Goal: Task Accomplishment & Management: Use online tool/utility

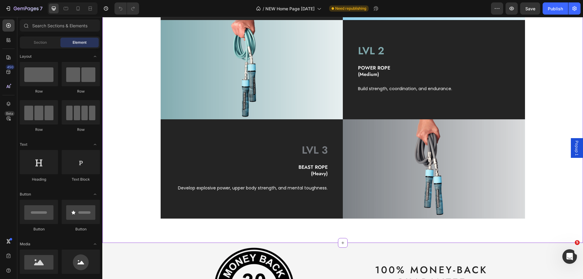
scroll to position [577, 0]
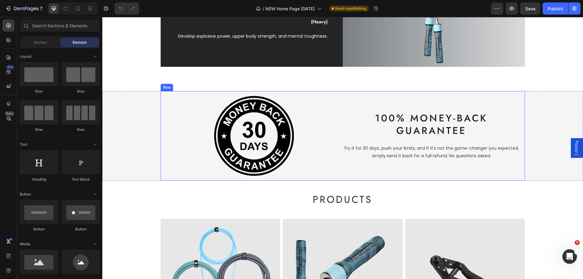
click at [350, 94] on div "Image 100% Money-Back Guarantee Heading Try it for 30 days, push your limits, a…" at bounding box center [343, 136] width 364 height 90
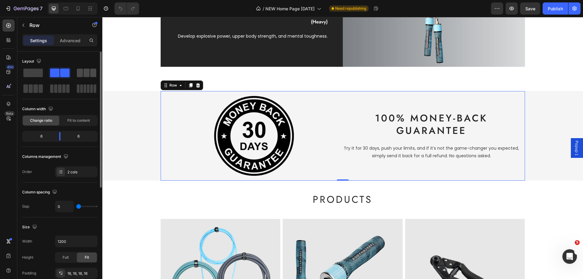
click at [83, 73] on div at bounding box center [86, 73] width 19 height 9
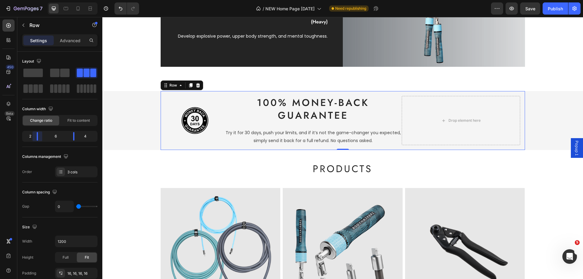
drag, startPoint x: 44, startPoint y: 139, endPoint x: 37, endPoint y: 140, distance: 7.0
click at [37, 0] on body "7 Version history / NEW Home Page [DATE] Need republishing Preview Save Publish…" at bounding box center [291, 0] width 583 height 0
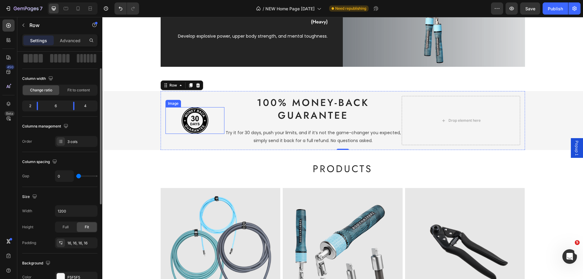
click at [195, 123] on img at bounding box center [195, 120] width 27 height 27
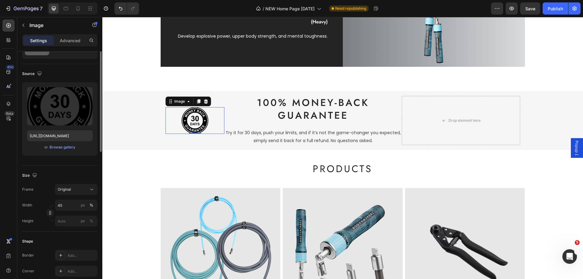
scroll to position [0, 0]
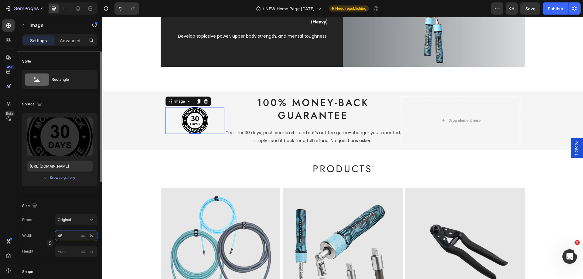
click at [70, 238] on input "45" at bounding box center [76, 235] width 43 height 11
click at [66, 251] on p "Full 100%" at bounding box center [74, 250] width 35 height 5
type input "75"
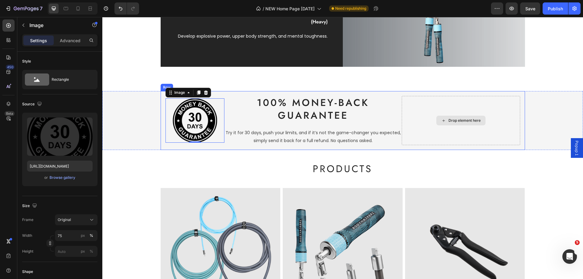
click at [457, 114] on div "Drop element here" at bounding box center [461, 120] width 118 height 49
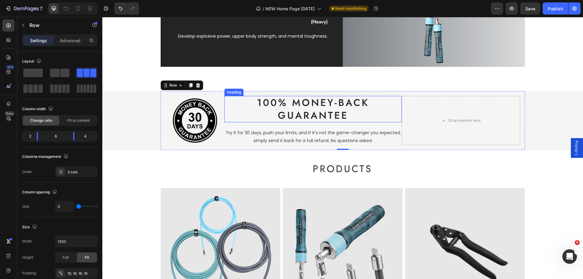
click at [352, 108] on h2 "100% Money-Back Guarantee" at bounding box center [312, 109] width 177 height 26
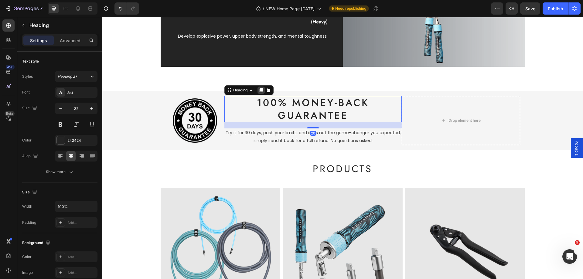
click at [259, 88] on icon at bounding box center [261, 90] width 5 height 5
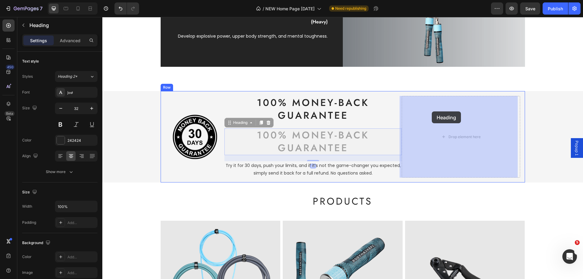
drag, startPoint x: 231, startPoint y: 124, endPoint x: 432, endPoint y: 111, distance: 200.8
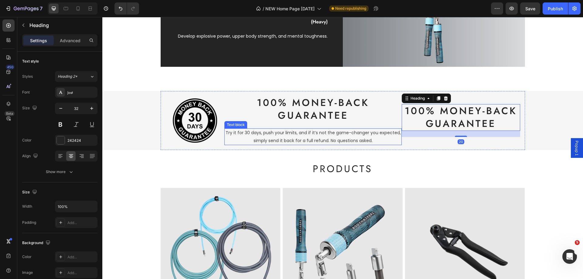
click at [287, 135] on p "Try it for 30 days, push your limits, and if it’s not the game-changer you expe…" at bounding box center [313, 136] width 176 height 15
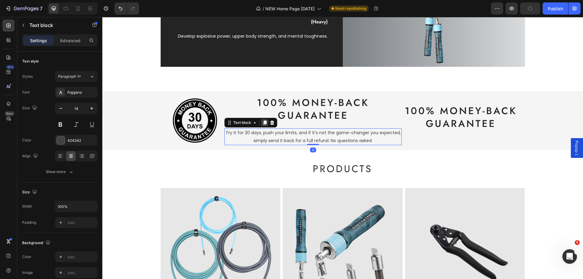
click at [264, 122] on icon at bounding box center [264, 123] width 3 height 4
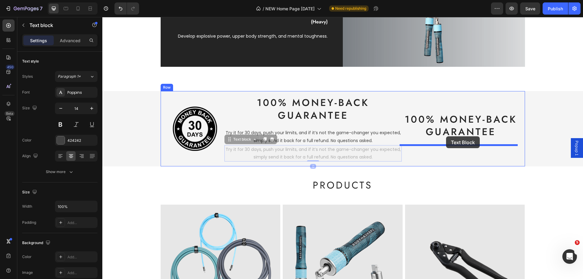
drag, startPoint x: 228, startPoint y: 141, endPoint x: 446, endPoint y: 136, distance: 218.1
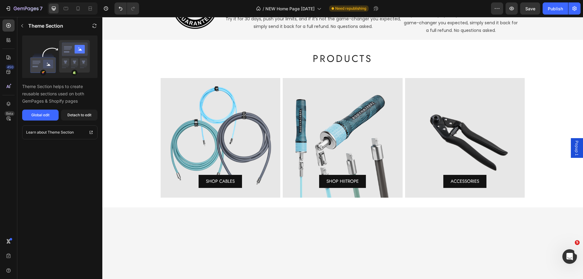
scroll to position [573, 0]
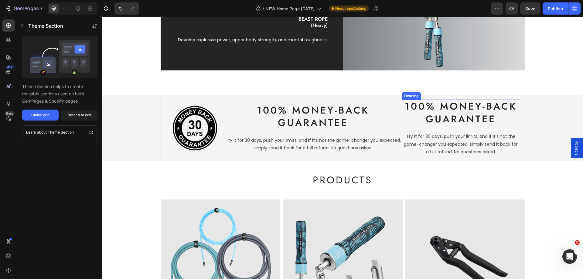
click at [441, 111] on h2 "100% Money-Back Guarantee" at bounding box center [461, 113] width 118 height 26
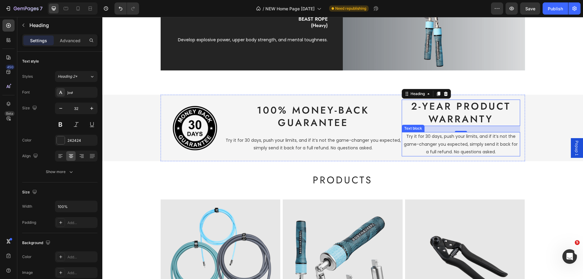
click at [443, 146] on p "Try it for 30 days, push your limits, and if it’s not the game-changer you expe…" at bounding box center [460, 144] width 117 height 23
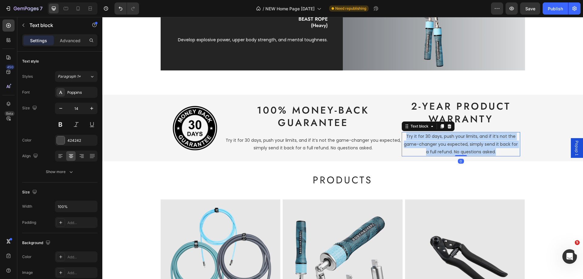
click at [443, 146] on p "Try it for 30 days, push your limits, and if it’s not the game-changer you expe…" at bounding box center [460, 144] width 117 height 23
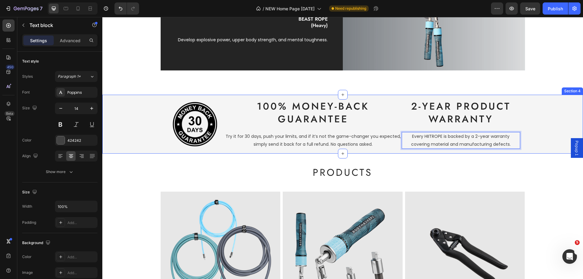
click at [533, 136] on div "Image 100% Money-Back Guarantee Heading Try it for 30 days, push your limits, a…" at bounding box center [342, 124] width 481 height 59
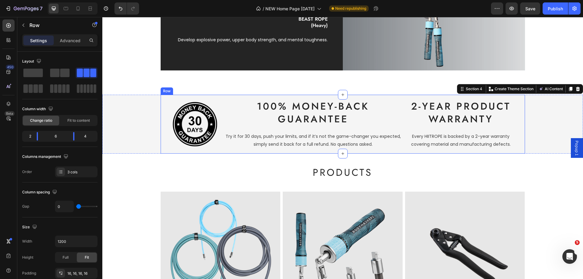
click at [162, 100] on div "Image 100% Money-Back Guarantee Heading Try it for 30 days, push your limits, a…" at bounding box center [343, 124] width 364 height 59
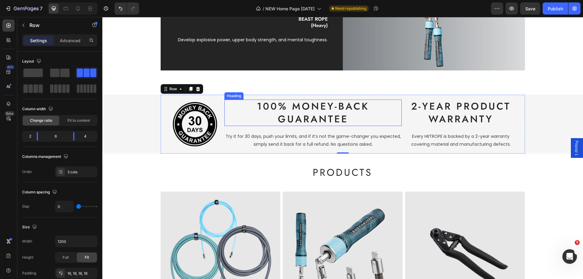
click at [309, 108] on h2 "100% Money-Back Guarantee" at bounding box center [312, 113] width 177 height 26
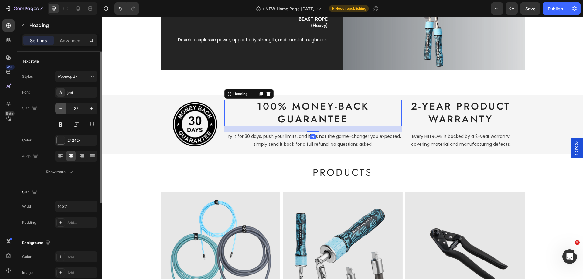
click at [61, 109] on icon "button" at bounding box center [61, 108] width 6 height 6
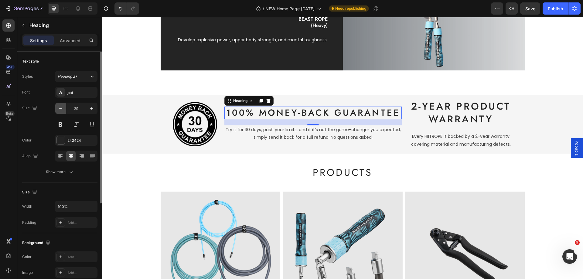
click at [61, 109] on icon "button" at bounding box center [61, 108] width 6 height 6
type input "28"
click at [475, 112] on p "2-Year Product Warranty" at bounding box center [460, 112] width 117 height 25
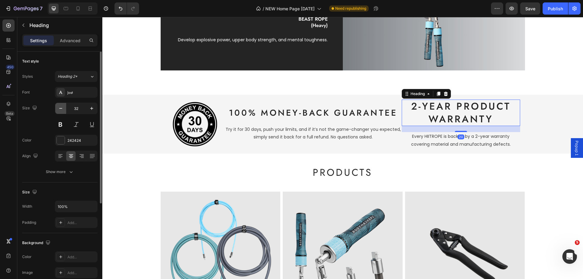
click at [59, 109] on icon "button" at bounding box center [61, 108] width 6 height 6
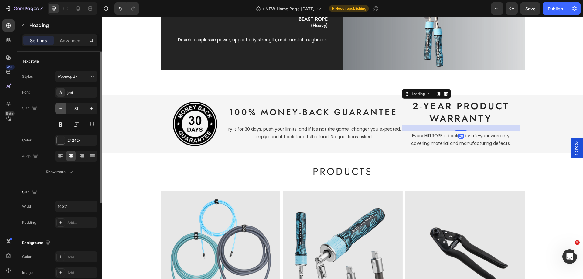
click at [59, 109] on icon "button" at bounding box center [61, 108] width 6 height 6
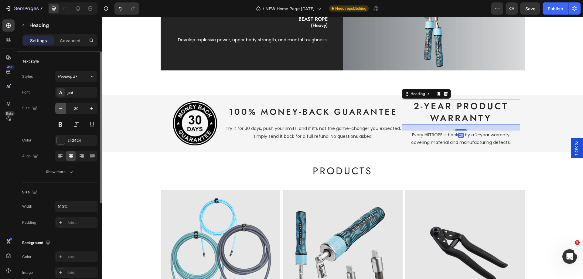
click at [59, 109] on icon "button" at bounding box center [61, 108] width 6 height 6
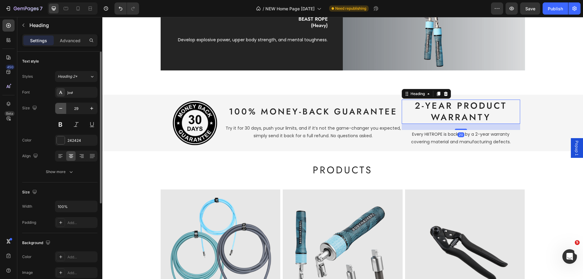
click at [59, 109] on icon "button" at bounding box center [61, 108] width 6 height 6
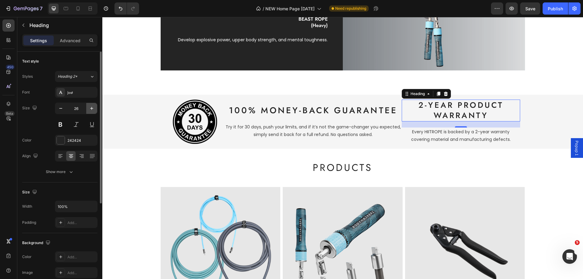
click at [90, 110] on icon "button" at bounding box center [92, 108] width 6 height 6
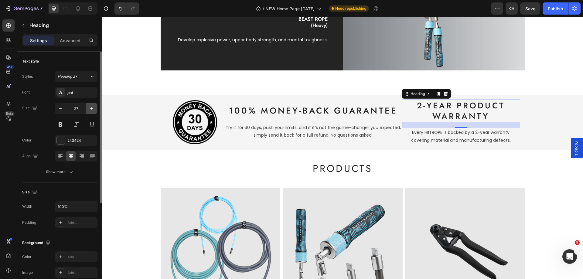
click at [90, 110] on icon "button" at bounding box center [92, 108] width 6 height 6
type input "28"
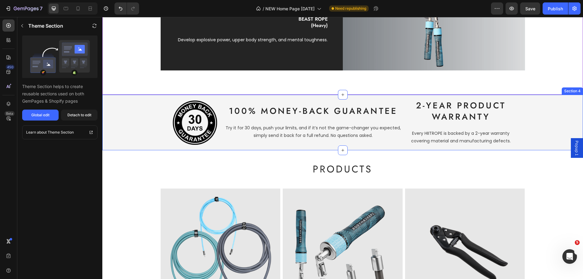
click at [134, 104] on div "Image 100% Money-Back Guarantee Heading Try it for 30 days, push your limits, a…" at bounding box center [342, 123] width 481 height 56
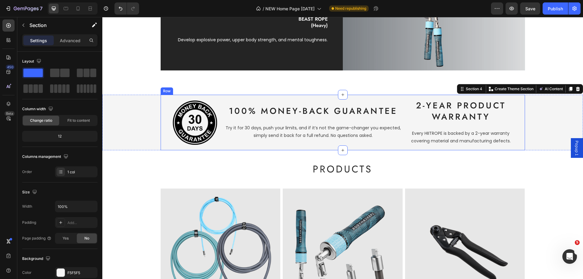
click at [280, 98] on div "Image 100% Money-Back Guarantee Heading Try it for 30 days, push your limits, a…" at bounding box center [343, 123] width 364 height 56
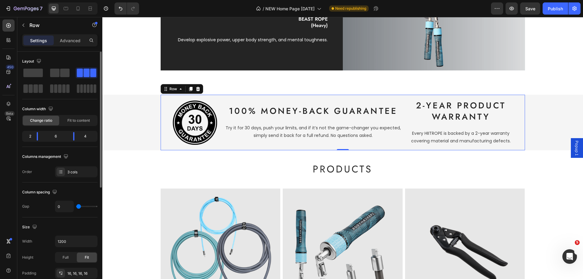
type input "2"
type input "4"
type input "9"
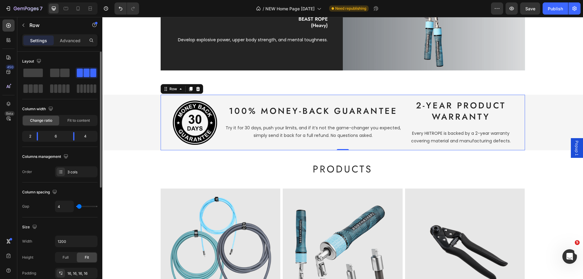
type input "9"
type input "11"
type input "13"
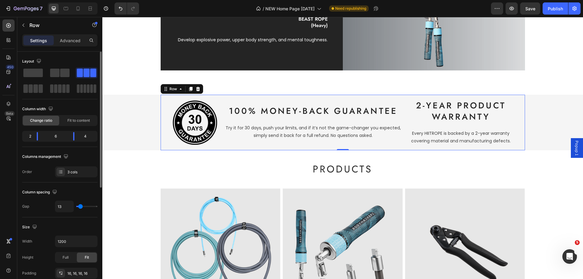
type input "16"
type input "18"
type input "20"
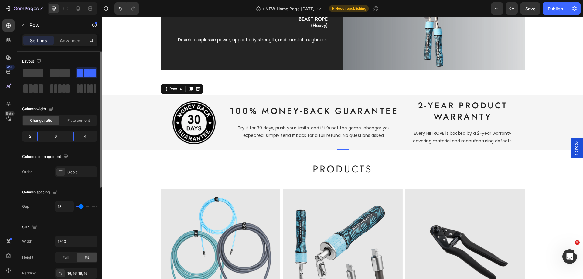
type input "20"
type input "22"
type input "24"
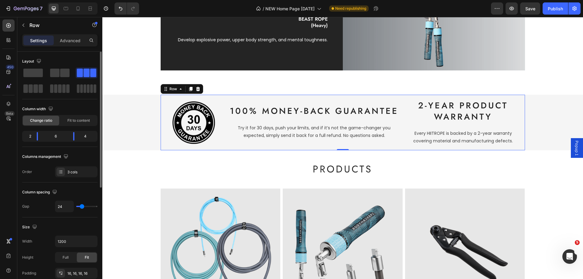
type input "27"
type input "31"
type input "40"
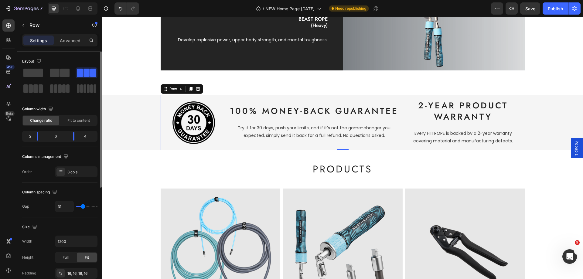
type input "40"
type input "51"
type input "56"
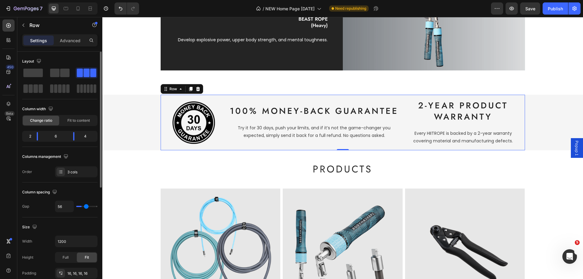
type input "58"
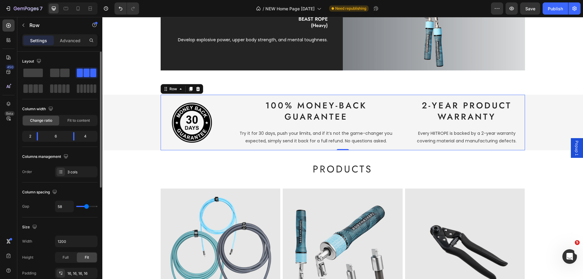
type input "62"
type input "69"
type input "71"
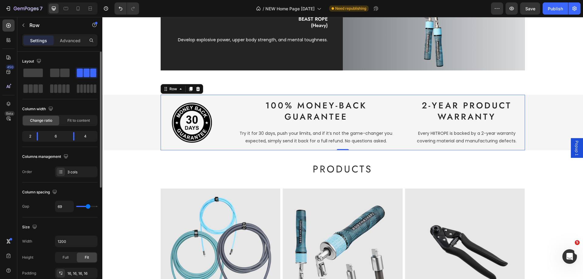
type input "71"
type input "120"
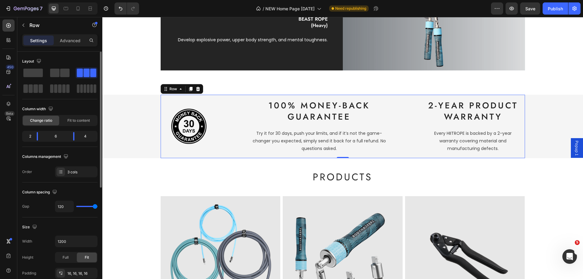
type input "118"
type input "113"
type input "111"
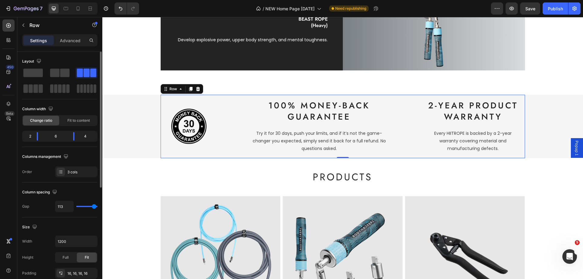
type input "111"
type input "107"
type input "96"
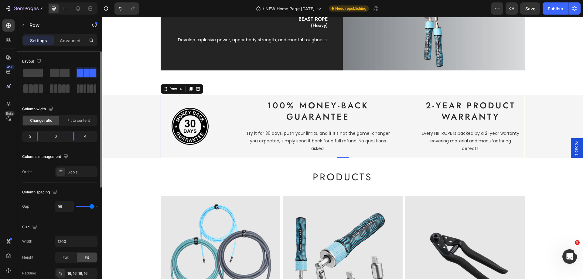
type input "87"
type input "84"
type input "82"
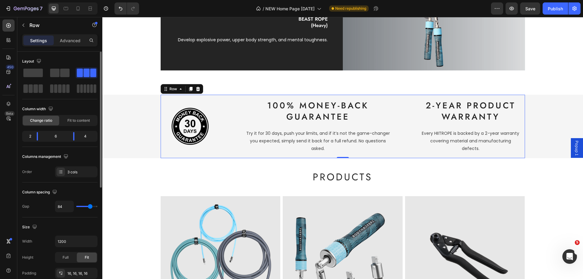
type input "82"
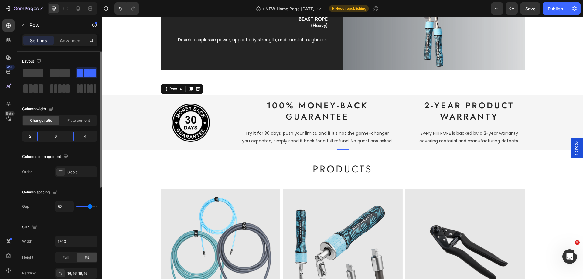
type input "80"
type input "76"
drag, startPoint x: 78, startPoint y: 205, endPoint x: 89, endPoint y: 207, distance: 10.8
type input "76"
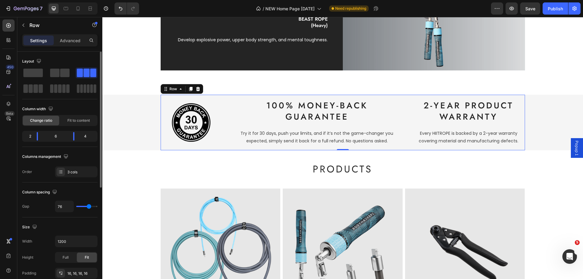
click at [89, 207] on input "range" at bounding box center [86, 206] width 21 height 1
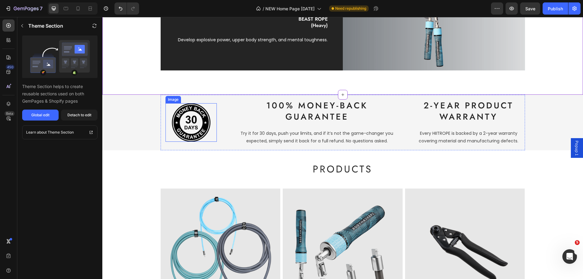
click at [193, 124] on img at bounding box center [191, 122] width 39 height 39
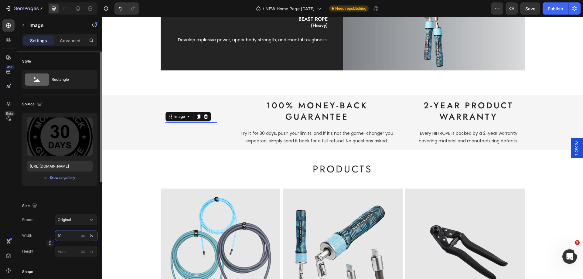
type input "100"
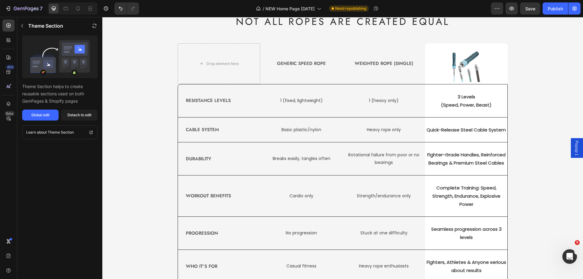
scroll to position [1333, 0]
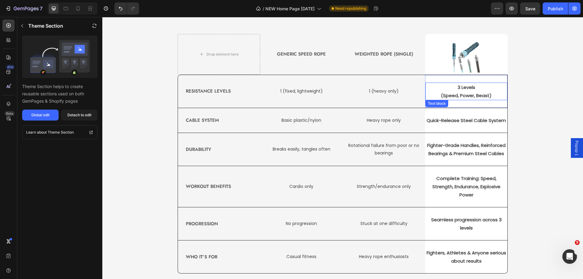
click at [464, 90] on p "3 Levels" at bounding box center [466, 87] width 81 height 8
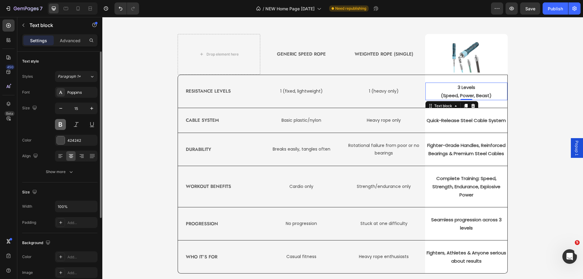
click at [60, 126] on button at bounding box center [60, 124] width 11 height 11
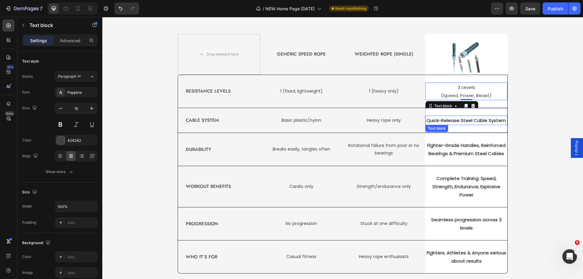
click at [459, 119] on p "Quick-Release Steel Cable System" at bounding box center [466, 120] width 81 height 8
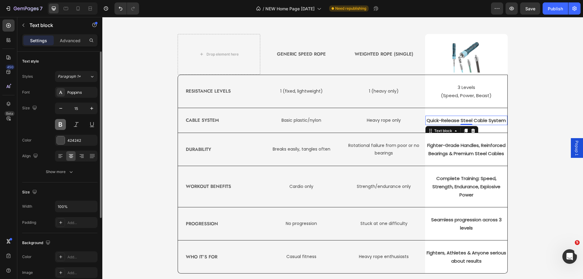
click at [59, 121] on button at bounding box center [60, 124] width 11 height 11
click at [459, 148] on p "Fighter-Grade Handles, Reinforced Bearings & Premium Steel Cables" at bounding box center [466, 149] width 81 height 16
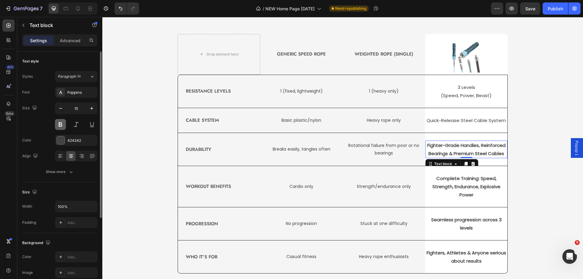
click at [58, 126] on button at bounding box center [60, 124] width 11 height 11
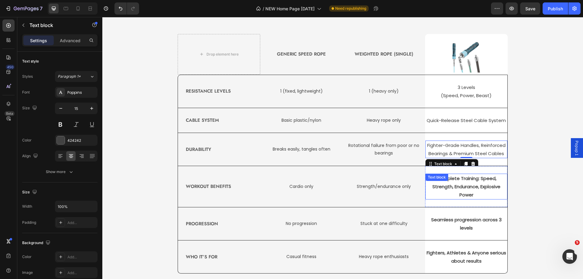
click at [462, 183] on div "Complete Training: Speed, Strength, Endurance, Explosive Power Text block" at bounding box center [466, 187] width 82 height 26
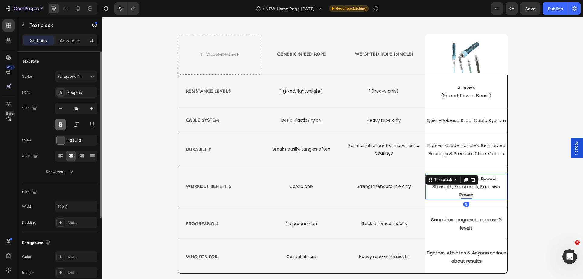
click at [63, 125] on button at bounding box center [60, 124] width 11 height 11
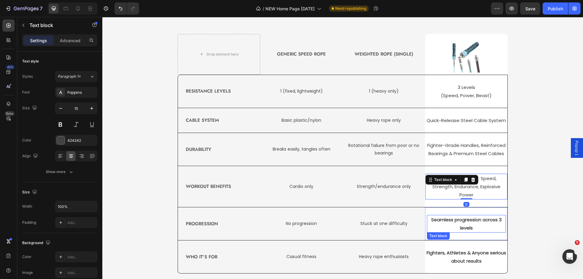
click at [452, 223] on p "Seamless progression across 3 levels" at bounding box center [467, 224] width 78 height 16
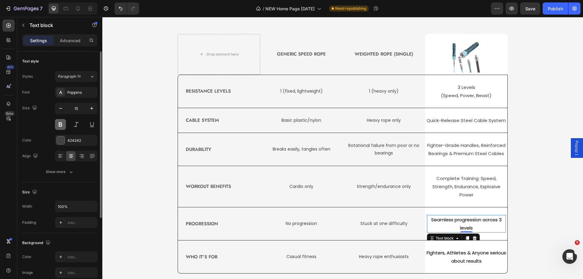
click at [60, 126] on button at bounding box center [60, 124] width 11 height 11
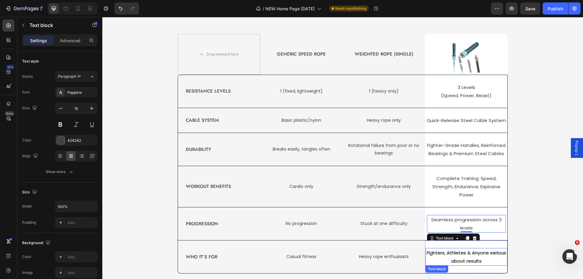
click at [469, 257] on p "Fighters, Athletes & Anyone serious about results" at bounding box center [466, 257] width 81 height 16
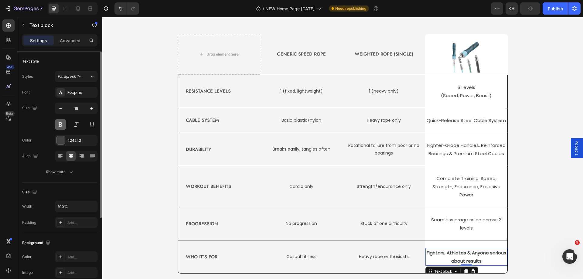
click at [63, 126] on button at bounding box center [60, 124] width 11 height 11
click at [530, 148] on div "NOT ALL ROPES ARE CREATED EQUAL Heading Drop element here Generic Speed Rope Te…" at bounding box center [343, 139] width 472 height 268
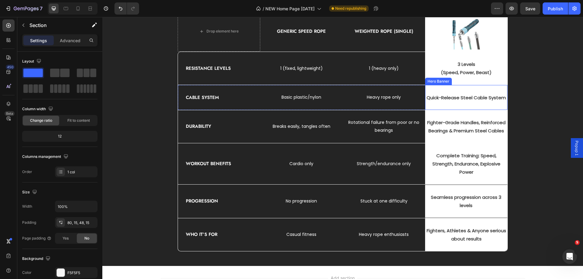
scroll to position [1697, 0]
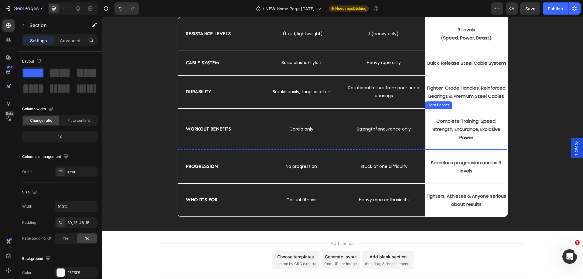
click at [434, 112] on div "Complete Training: Speed, Strength, Endurance, Explosive Power Text block" at bounding box center [466, 129] width 82 height 41
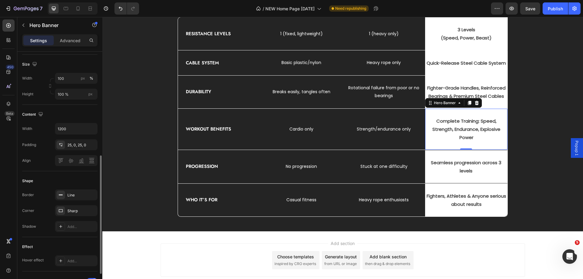
scroll to position [152, 0]
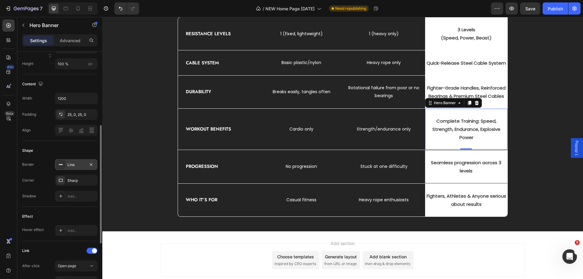
click at [71, 166] on div "Line" at bounding box center [76, 164] width 18 height 5
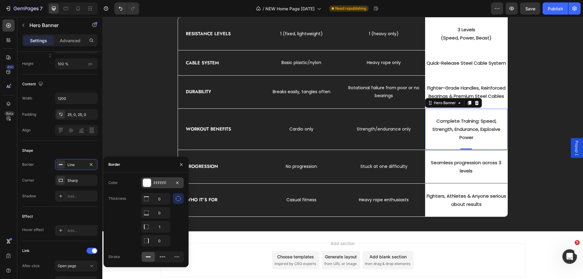
click at [162, 186] on div "FFFFFF" at bounding box center [163, 182] width 18 height 5
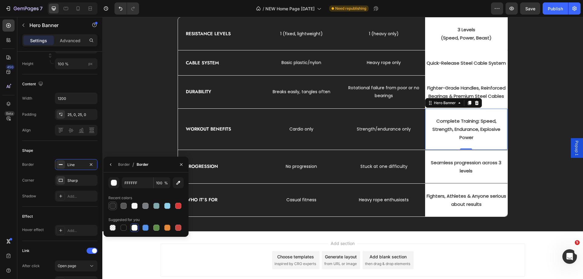
click at [113, 204] on div at bounding box center [113, 206] width 6 height 6
type input "242424"
click at [112, 164] on icon "button" at bounding box center [110, 164] width 5 height 5
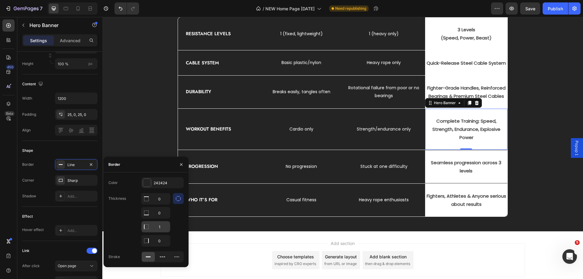
click at [161, 204] on input "1" at bounding box center [156, 198] width 29 height 11
type input "0"
click at [163, 199] on input "0" at bounding box center [156, 198] width 29 height 11
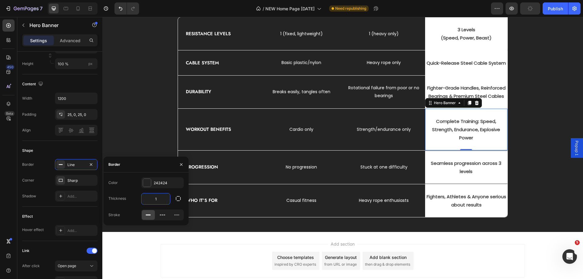
type input "1"
click at [134, 197] on div "Thickness 1" at bounding box center [145, 199] width 75 height 12
click at [179, 203] on button "button" at bounding box center [178, 198] width 11 height 11
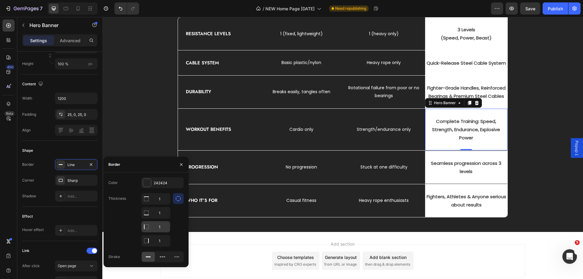
click at [166, 204] on input "1" at bounding box center [156, 198] width 29 height 11
type input "0"
click at [174, 226] on div at bounding box center [178, 219] width 11 height 53
click at [535, 147] on div "NOT ALL ROPES ARE CREATED EQUAL Heading Drop element here Generic Speed Rope Te…" at bounding box center [343, 82] width 472 height 269
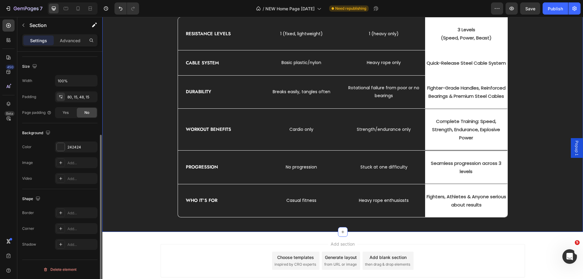
scroll to position [0, 0]
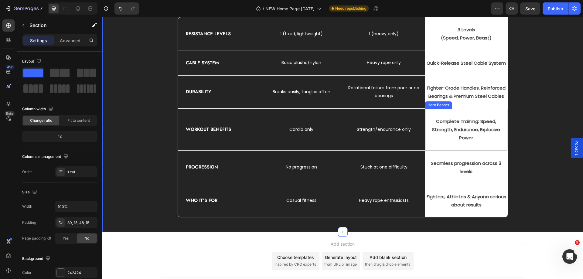
click at [466, 148] on div "Complete Training: Speed, Strength, Endurance, Explosive Power Text block" at bounding box center [466, 129] width 82 height 41
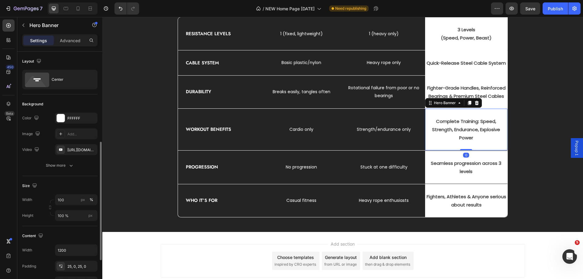
scroll to position [91, 0]
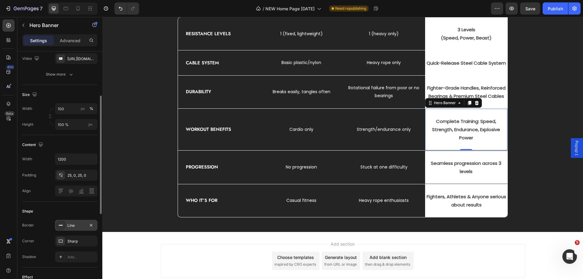
click at [60, 225] on rect at bounding box center [61, 225] width 4 height 1
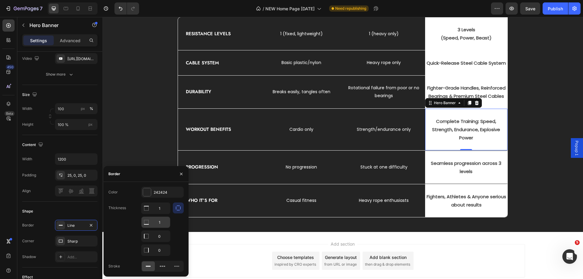
click at [155, 214] on input "1" at bounding box center [156, 208] width 29 height 11
type input "2"
click at [179, 225] on div at bounding box center [178, 229] width 11 height 53
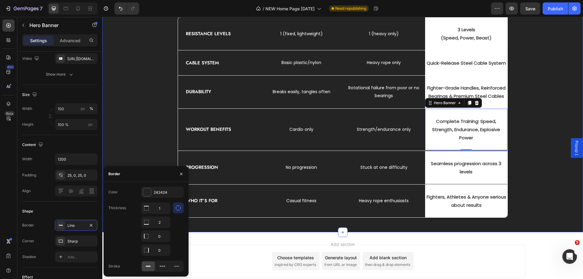
click at [123, 81] on div "NOT ALL ROPES ARE CREATED EQUAL Heading Drop element here Generic Speed Rope Te…" at bounding box center [343, 83] width 472 height 270
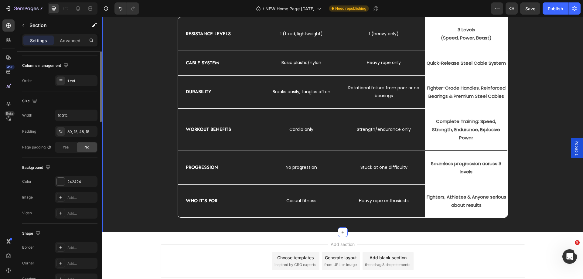
scroll to position [0, 0]
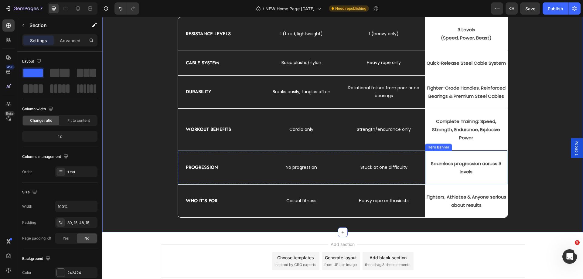
click at [433, 157] on div "Seamless progression across 3 levels Text block" at bounding box center [466, 167] width 82 height 33
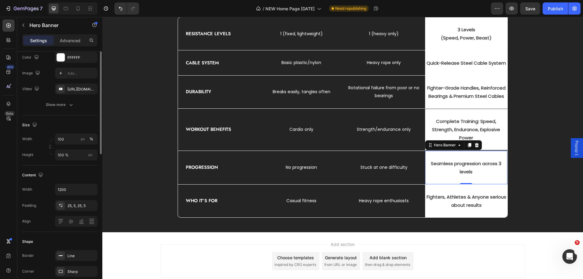
scroll to position [91, 0]
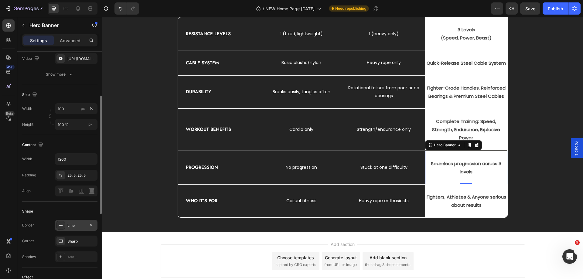
click at [62, 226] on icon at bounding box center [60, 225] width 5 height 5
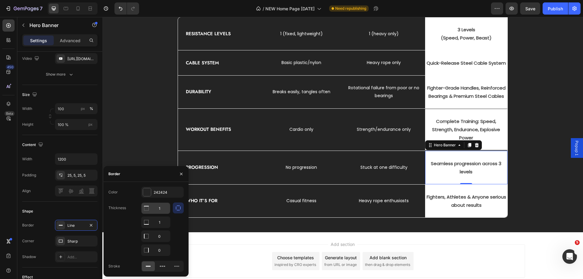
click at [161, 208] on input "1" at bounding box center [156, 208] width 29 height 11
type input "0"
click at [161, 222] on input "1" at bounding box center [156, 222] width 29 height 11
type input "2"
click at [132, 217] on div "Thickness 0 2 0 0" at bounding box center [145, 229] width 75 height 53
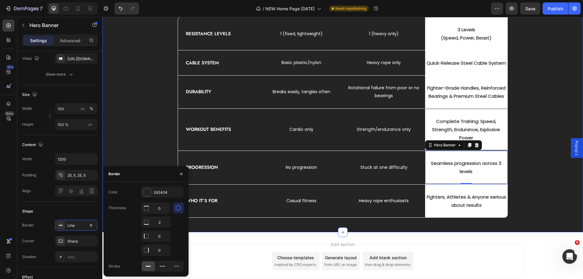
click at [531, 163] on div "NOT ALL ROPES ARE CREATED EQUAL Heading Drop element here Generic Speed Rope Te…" at bounding box center [343, 83] width 472 height 270
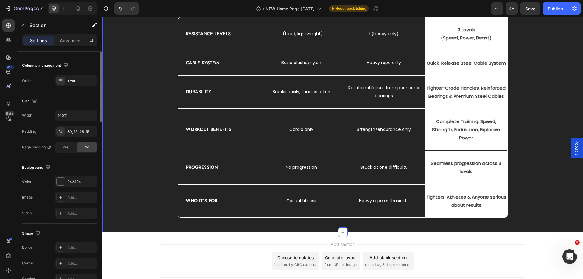
scroll to position [0, 0]
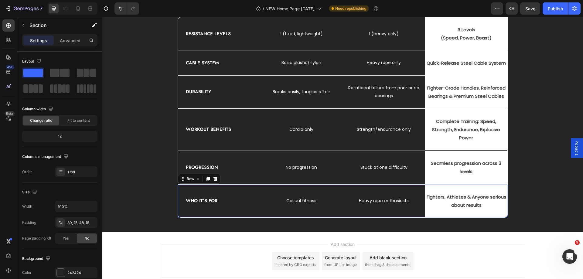
click at [409, 187] on div "Heavy rope enthusiasts Text block" at bounding box center [384, 201] width 82 height 33
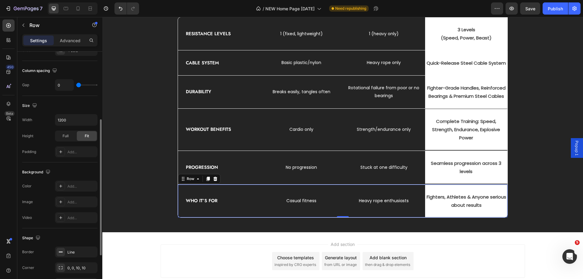
scroll to position [195, 0]
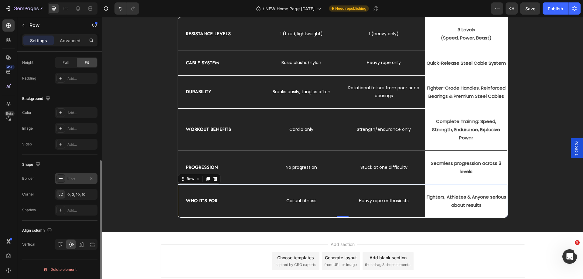
click at [72, 182] on div "Line" at bounding box center [76, 178] width 43 height 11
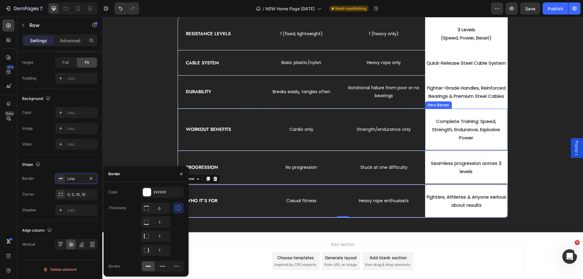
click at [448, 115] on div "Complete Training: Speed, Strength, Endurance, Explosive Power Text block" at bounding box center [466, 129] width 82 height 41
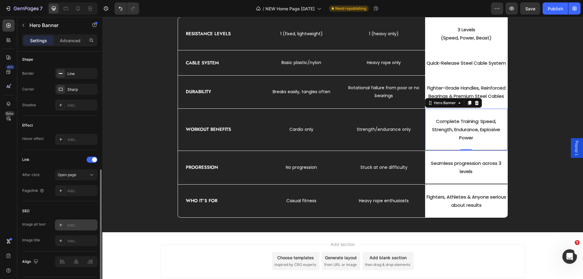
scroll to position [213, 0]
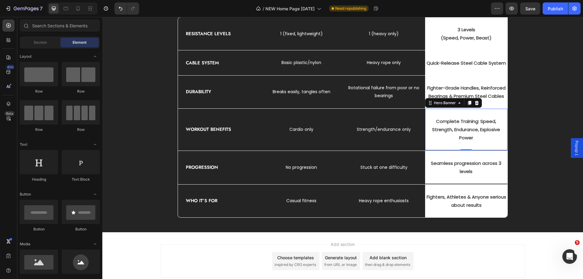
click at [371, 264] on span "then drag & drop elements" at bounding box center [387, 264] width 45 height 5
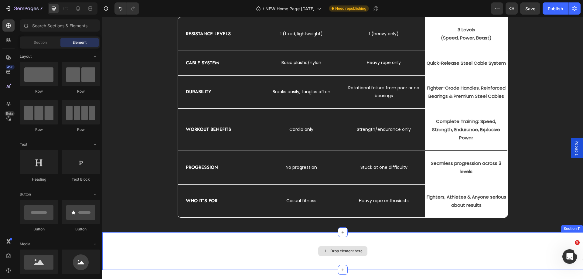
click at [517, 248] on div "Drop element here" at bounding box center [342, 251] width 481 height 18
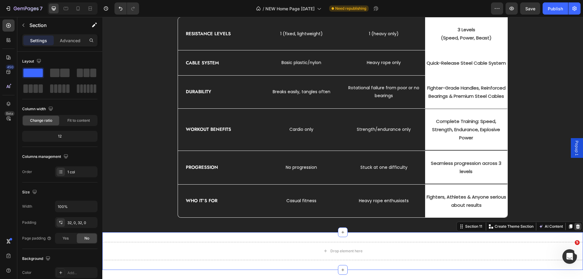
click at [575, 225] on icon at bounding box center [577, 226] width 5 height 5
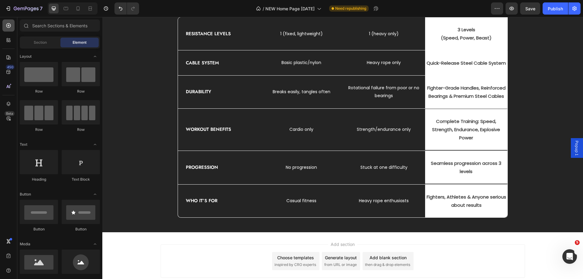
click at [9, 26] on icon at bounding box center [8, 25] width 5 height 5
click at [5, 60] on icon at bounding box center [8, 57] width 6 height 6
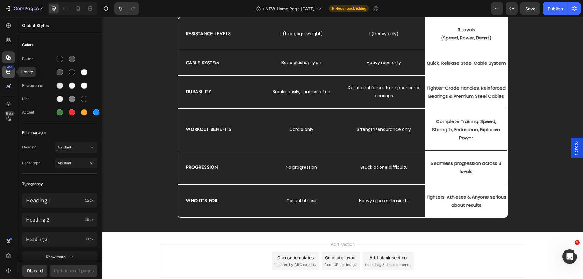
click at [6, 71] on icon at bounding box center [8, 72] width 6 height 6
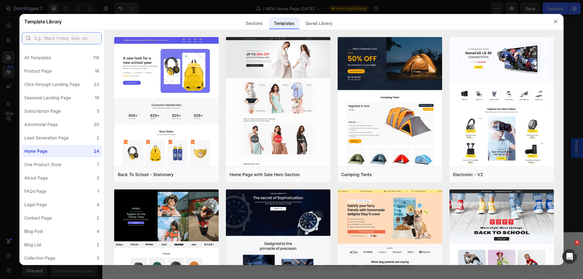
click at [49, 36] on input "text" at bounding box center [62, 38] width 80 height 12
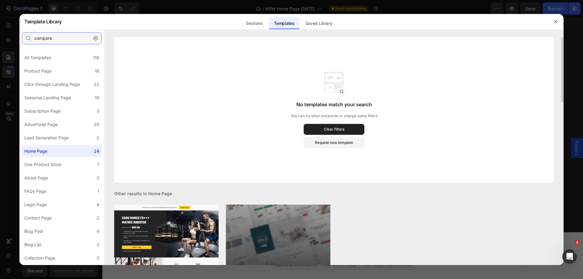
scroll to position [92, 0]
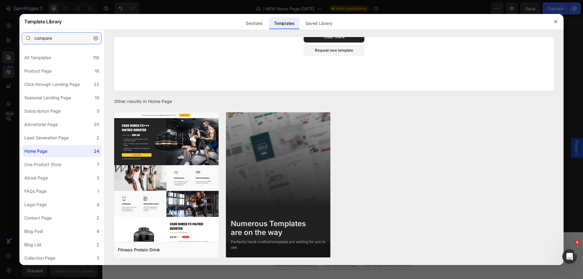
drag, startPoint x: 59, startPoint y: 38, endPoint x: 30, endPoint y: 37, distance: 28.6
click at [30, 37] on div "compare" at bounding box center [62, 38] width 80 height 12
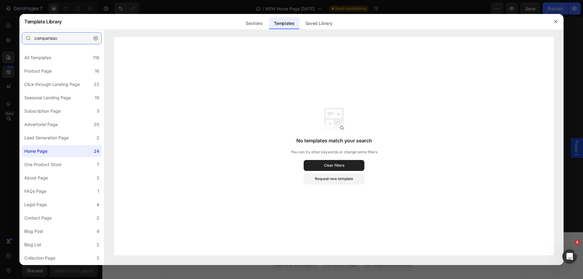
type input "comparisso"
click at [97, 39] on icon "button" at bounding box center [96, 38] width 4 height 4
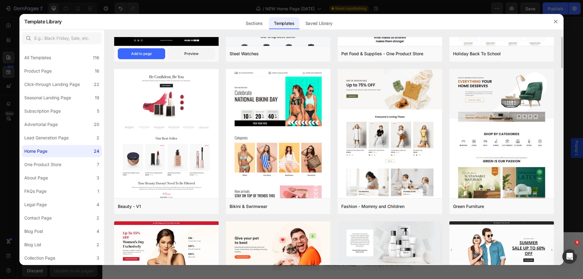
scroll to position [61, 0]
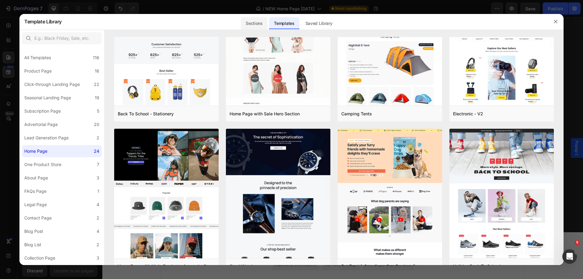
click at [261, 25] on div "Sections" at bounding box center [254, 23] width 26 height 12
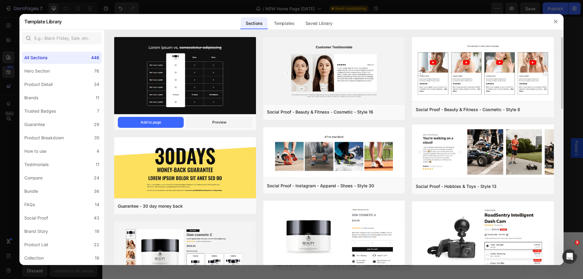
click at [215, 89] on img at bounding box center [185, 76] width 142 height 78
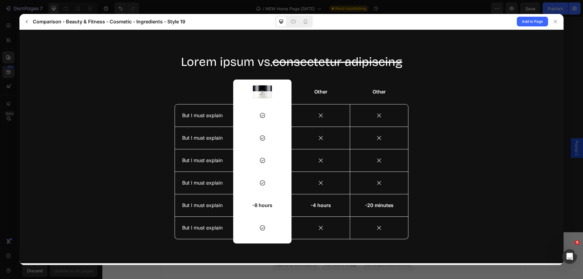
scroll to position [0, 0]
click at [557, 22] on icon at bounding box center [555, 21] width 5 height 5
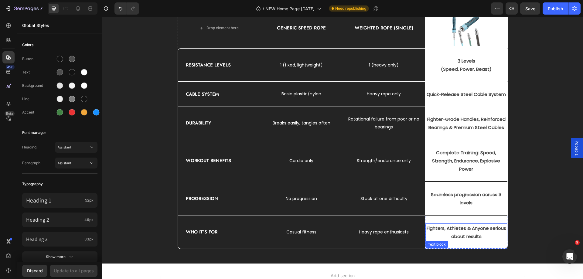
scroll to position [1667, 0]
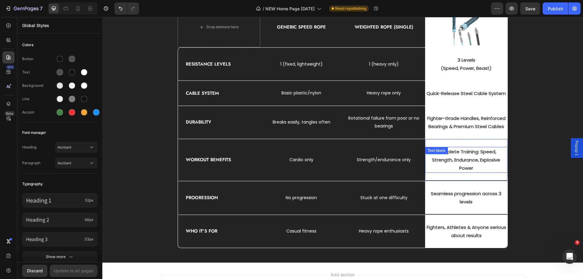
click at [430, 163] on p "Complete Training: Speed, Strength, Endurance, Explosive Power" at bounding box center [466, 160] width 81 height 25
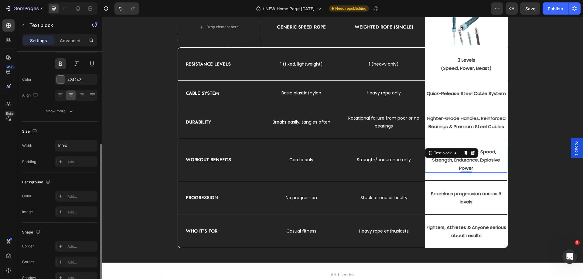
scroll to position [115, 0]
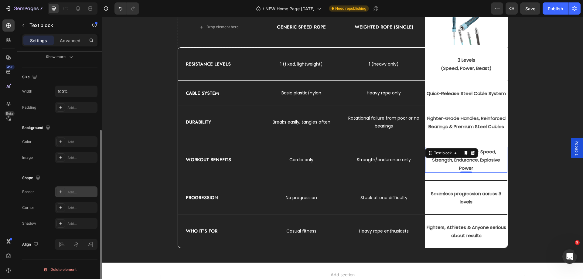
click at [61, 193] on icon at bounding box center [60, 192] width 5 height 5
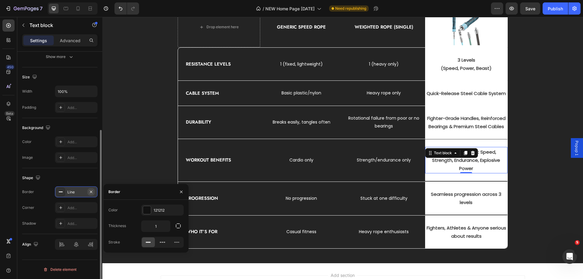
click at [90, 191] on icon "button" at bounding box center [91, 191] width 2 height 2
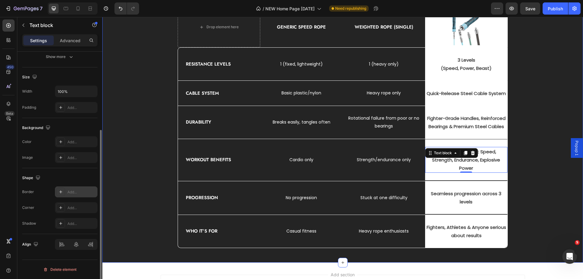
click at [526, 187] on div "NOT ALL ROPES ARE CREATED EQUAL Heading Drop element here Generic Speed Rope Te…" at bounding box center [343, 113] width 472 height 270
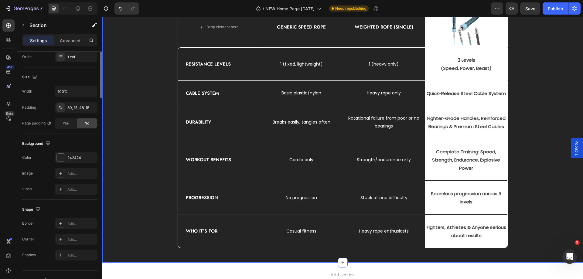
scroll to position [0, 0]
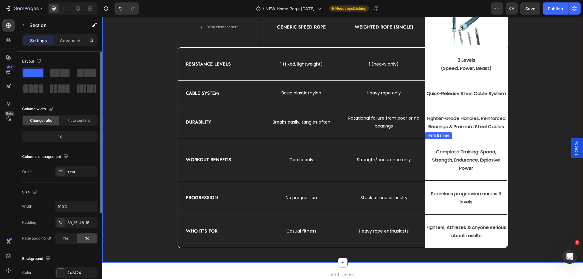
click at [482, 177] on div "Complete Training: Speed, Strength, Endurance, Explosive Power Text block" at bounding box center [466, 159] width 82 height 41
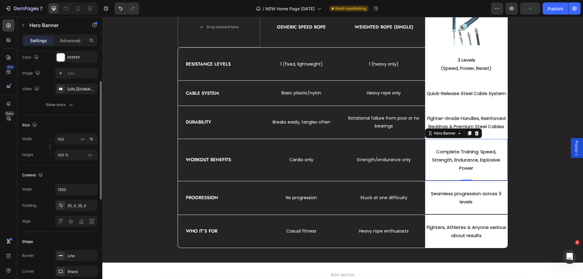
scroll to position [121, 0]
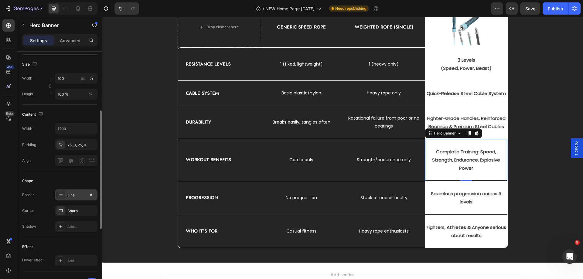
click at [63, 196] on icon at bounding box center [60, 195] width 5 height 5
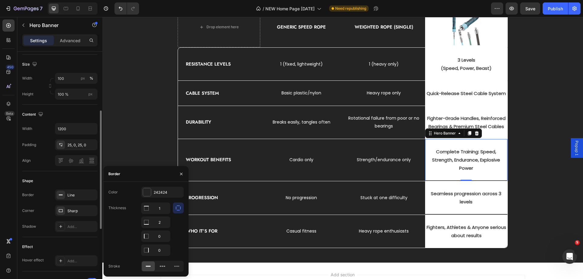
click at [50, 172] on div "Shape Border Line Corner Sharp Shadow Add..." at bounding box center [59, 204] width 75 height 66
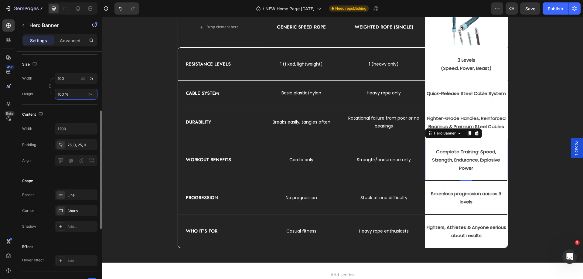
click at [63, 95] on input "100 %" at bounding box center [76, 94] width 43 height 11
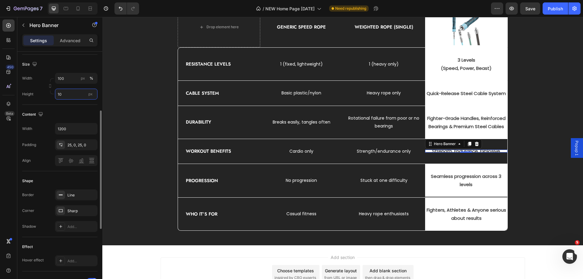
type input "102"
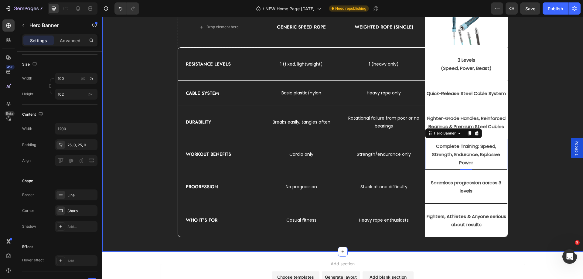
click at [544, 171] on div "NOT ALL ROPES ARE CREATED EQUAL Heading Drop element here Generic Speed Rope Te…" at bounding box center [343, 107] width 472 height 259
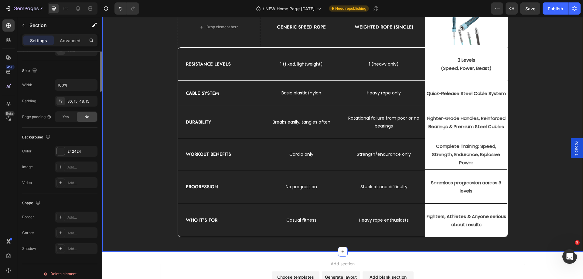
scroll to position [0, 0]
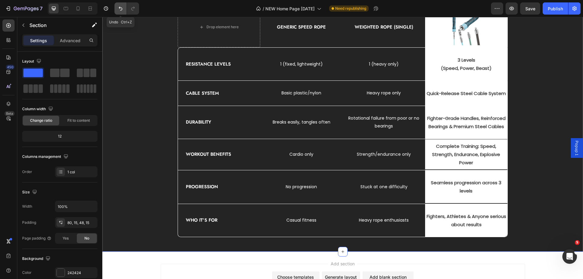
click at [121, 11] on icon "Undo/Redo" at bounding box center [121, 8] width 6 height 6
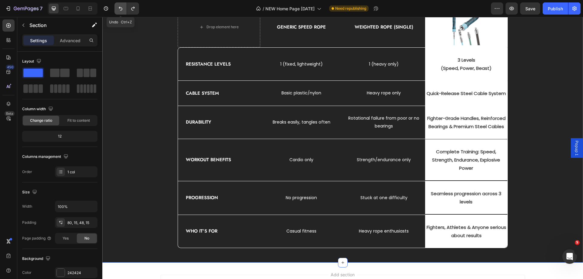
click at [121, 11] on icon "Undo/Redo" at bounding box center [121, 8] width 6 height 6
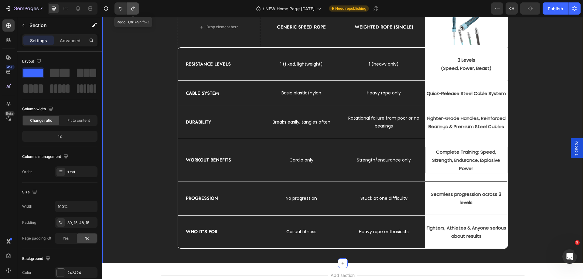
click at [132, 10] on icon "Undo/Redo" at bounding box center [132, 9] width 3 height 4
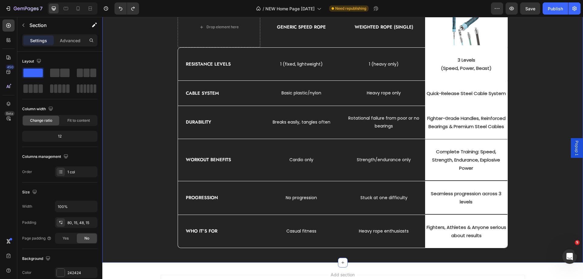
click at [524, 180] on div "NOT ALL ROPES ARE CREATED EQUAL Heading Drop element here Generic Speed Rope Te…" at bounding box center [343, 113] width 472 height 270
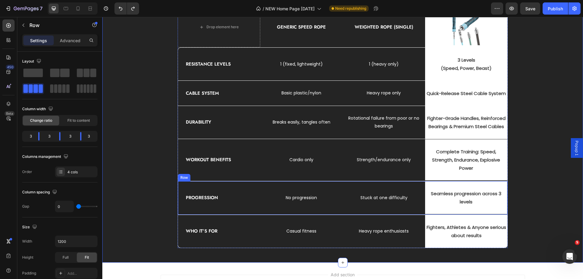
click at [340, 184] on div "No progression Text block Row" at bounding box center [301, 197] width 82 height 33
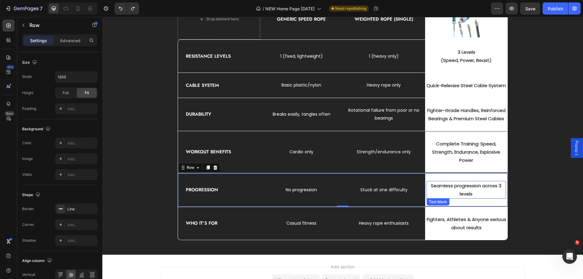
scroll to position [1697, 0]
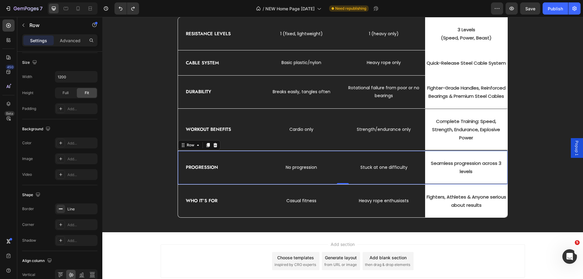
click at [394, 154] on div "Stuck at one difficulty Text block" at bounding box center [384, 167] width 82 height 33
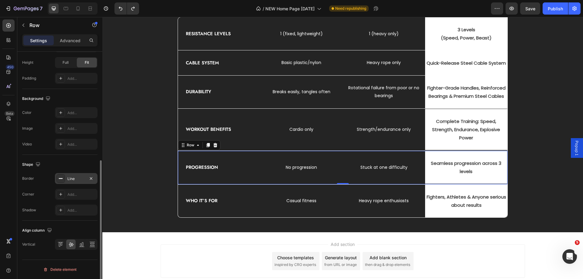
click at [82, 180] on div "Line" at bounding box center [76, 178] width 18 height 5
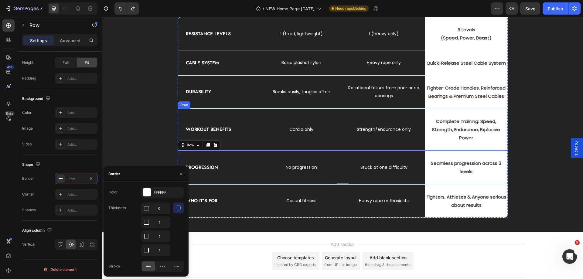
click at [234, 116] on div "Workout Benefits Text block" at bounding box center [219, 130] width 82 height 42
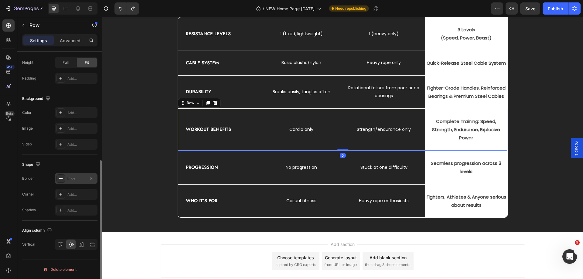
click at [74, 179] on div "Line" at bounding box center [76, 178] width 18 height 5
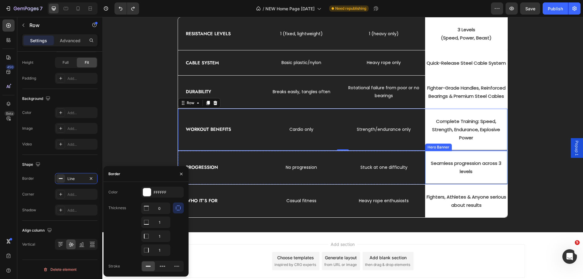
click at [433, 155] on div "Seamless progression across 3 levels Text block" at bounding box center [466, 167] width 82 height 33
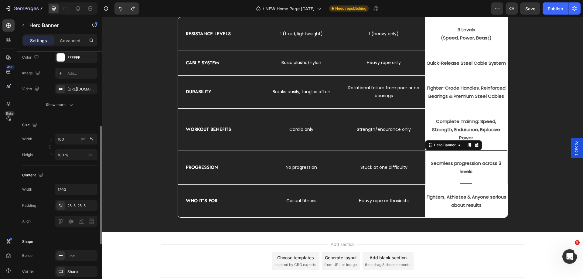
scroll to position [91, 0]
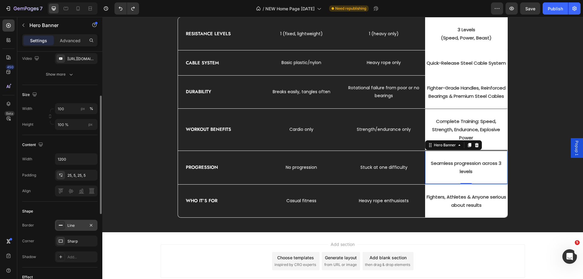
click at [60, 223] on icon at bounding box center [60, 225] width 5 height 5
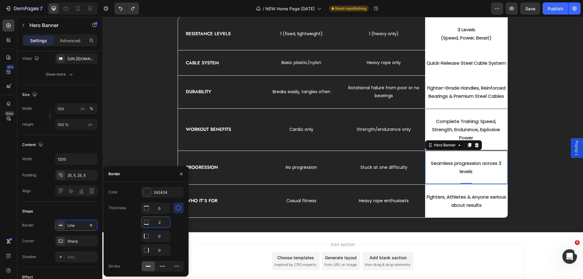
click at [167, 226] on input "2" at bounding box center [156, 222] width 29 height 11
type input "0"
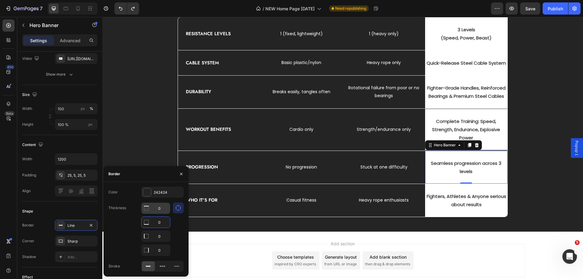
click at [159, 206] on input "0" at bounding box center [156, 208] width 29 height 11
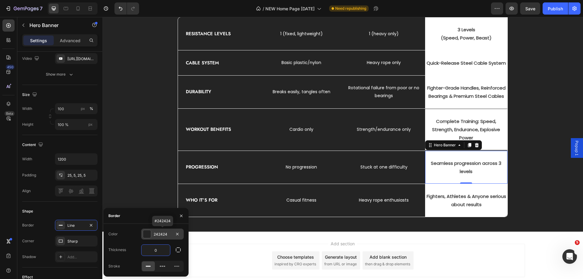
type input "1"
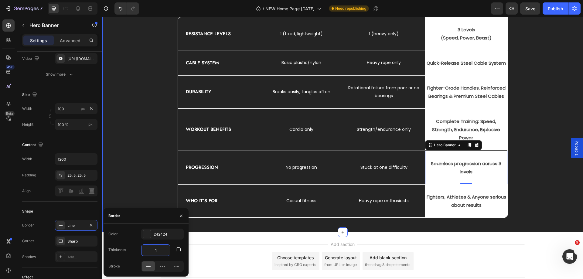
click at [534, 162] on div "NOT ALL ROPES ARE CREATED EQUAL Heading Drop element here Generic Speed Rope Te…" at bounding box center [343, 83] width 472 height 270
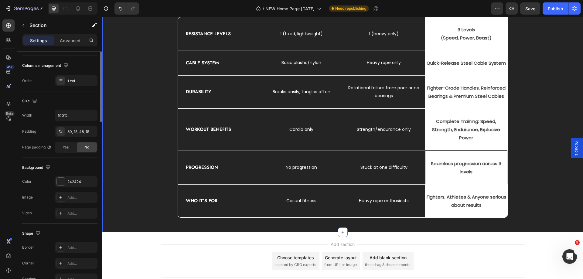
scroll to position [0, 0]
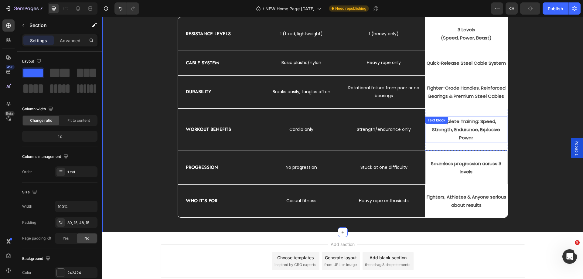
click at [432, 138] on p "Complete Training: Speed, Strength, Endurance, Explosive Power" at bounding box center [466, 129] width 81 height 25
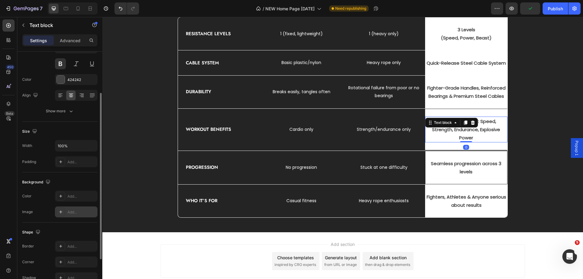
scroll to position [115, 0]
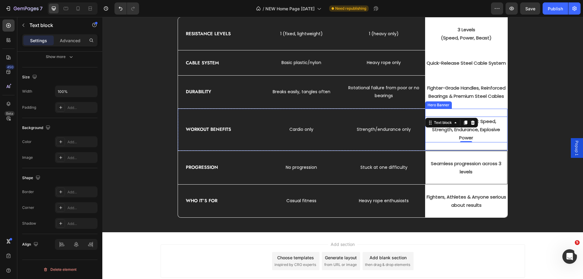
click at [440, 146] on div "Complete Training: Speed, Strength, Endurance, Explosive Power Text block 0" at bounding box center [466, 129] width 82 height 41
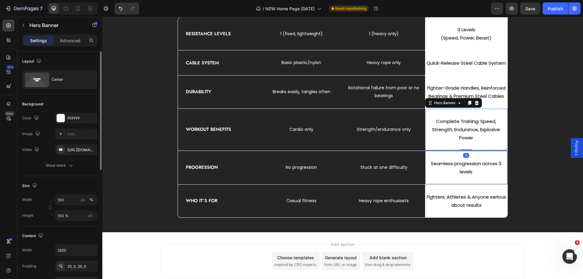
scroll to position [91, 0]
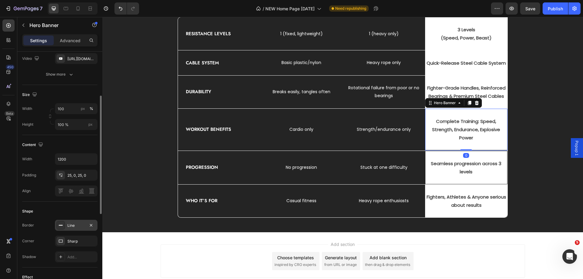
click at [64, 226] on div at bounding box center [60, 225] width 9 height 9
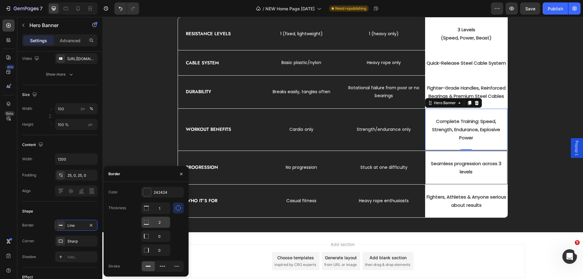
click at [160, 214] on input "2" at bounding box center [156, 208] width 29 height 11
type input "0"
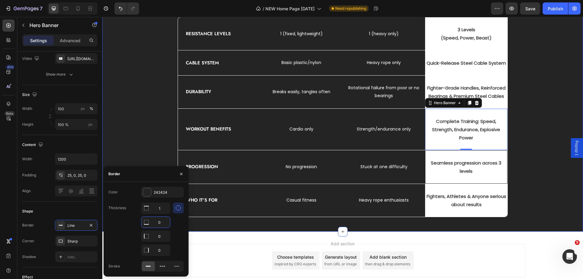
click at [544, 162] on div "NOT ALL ROPES ARE CREATED EQUAL Heading Drop element here Generic Speed Rope Te…" at bounding box center [343, 82] width 472 height 269
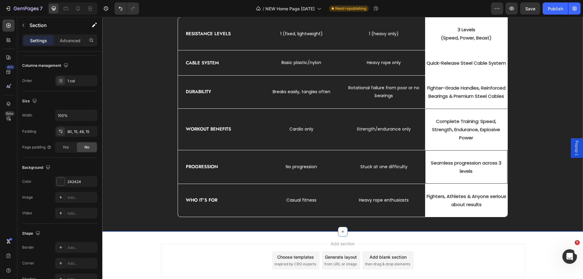
scroll to position [0, 0]
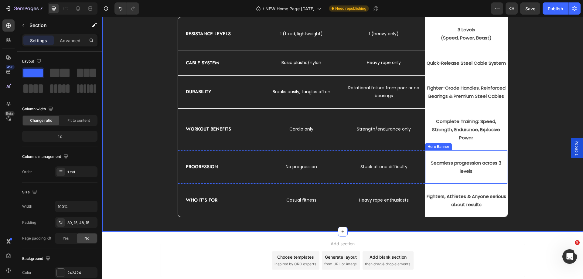
click at [484, 156] on div "Seamless progression across 3 levels Text block" at bounding box center [466, 167] width 82 height 33
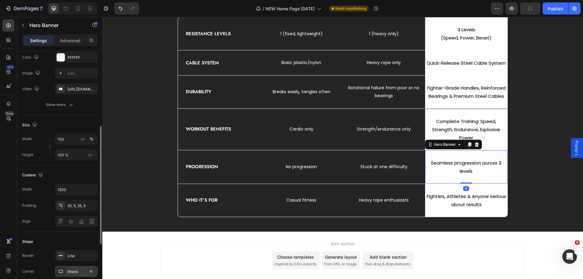
scroll to position [91, 0]
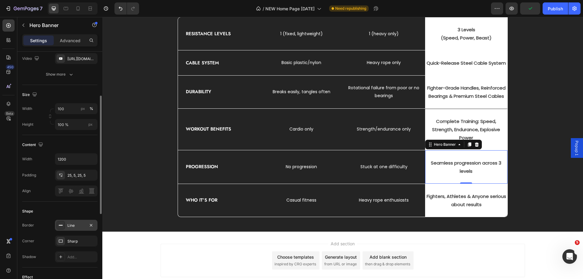
click at [63, 227] on div at bounding box center [60, 225] width 9 height 9
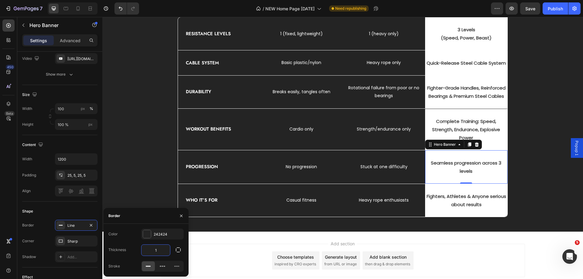
click at [163, 251] on input "1" at bounding box center [156, 250] width 29 height 11
click at [179, 251] on icon "button" at bounding box center [178, 250] width 6 height 6
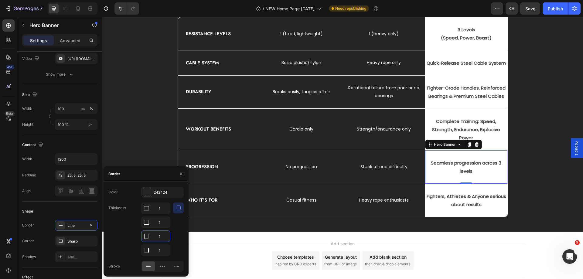
click at [163, 240] on input "1" at bounding box center [156, 236] width 29 height 11
type input "0"
click at [162, 214] on input "1" at bounding box center [156, 208] width 29 height 11
type input "0"
click at [173, 228] on div at bounding box center [178, 229] width 11 height 53
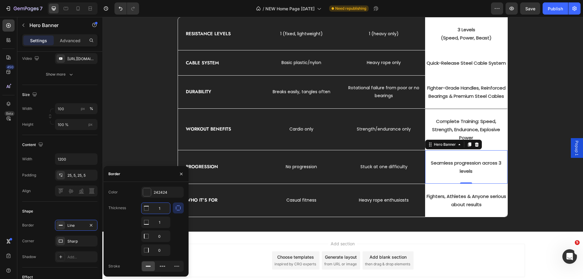
click at [161, 211] on input "1" at bounding box center [156, 208] width 29 height 11
type input "2"
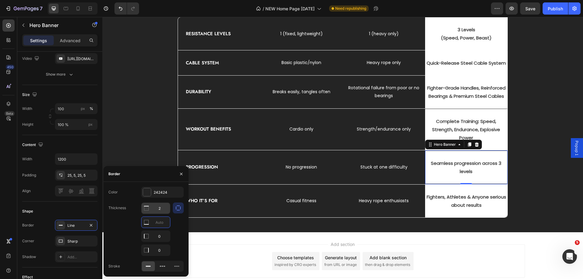
click at [161, 210] on input "2" at bounding box center [156, 208] width 29 height 11
type input "0"
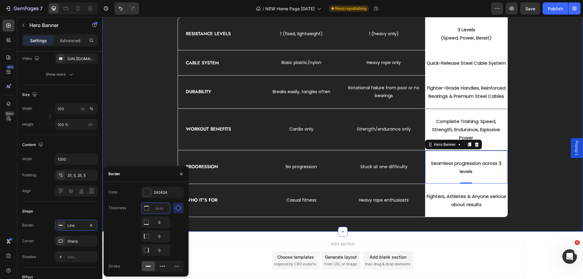
click at [529, 163] on div "NOT ALL ROPES ARE CREATED EQUAL Heading Drop element here Generic Speed Rope Te…" at bounding box center [343, 82] width 472 height 269
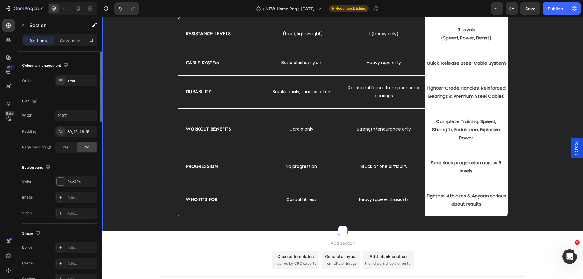
scroll to position [0, 0]
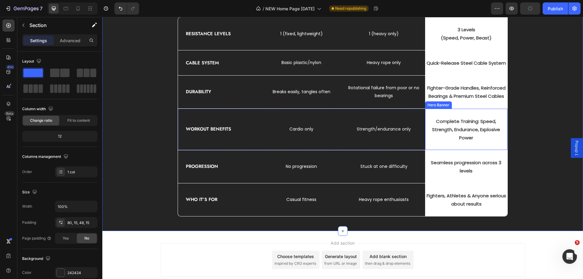
click at [452, 111] on div "Complete Training: Speed, Strength, Endurance, Explosive Power Text block" at bounding box center [466, 129] width 82 height 41
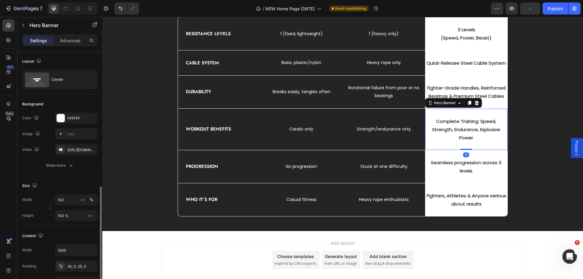
scroll to position [91, 0]
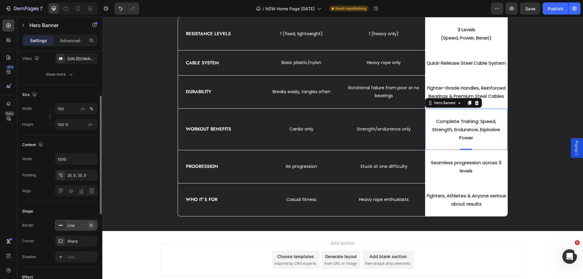
click at [91, 225] on icon "button" at bounding box center [91, 225] width 2 height 2
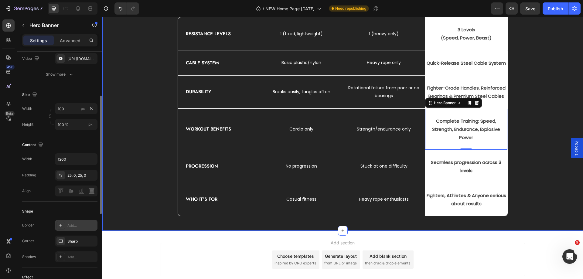
click at [550, 142] on div "NOT ALL ROPES ARE CREATED EQUAL Heading Drop element here Generic Speed Rope Te…" at bounding box center [343, 82] width 472 height 268
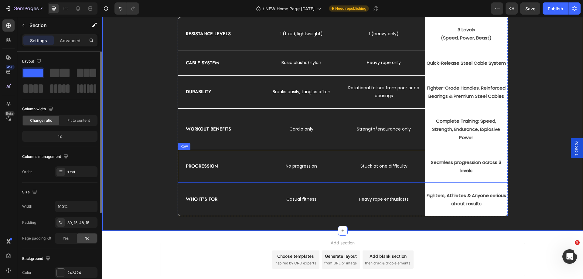
scroll to position [1636, 0]
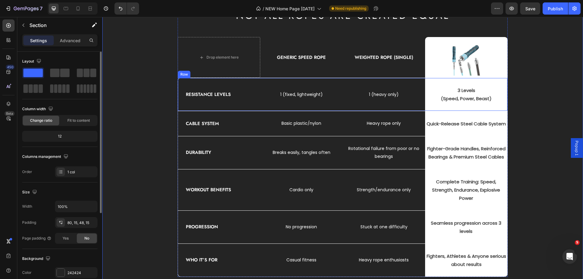
click at [388, 80] on div "1 (heavy only) Text block" at bounding box center [384, 94] width 82 height 33
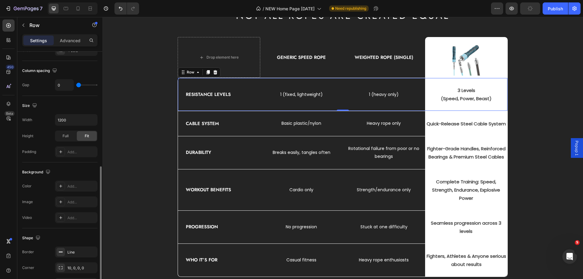
scroll to position [182, 0]
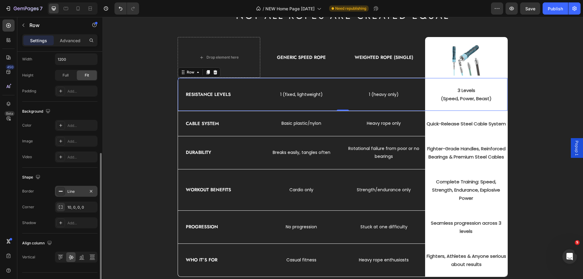
click at [73, 193] on div "Line" at bounding box center [76, 191] width 18 height 5
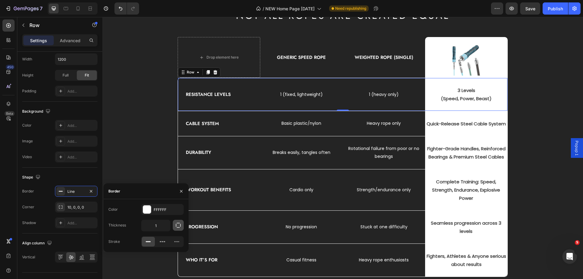
click at [180, 226] on icon "button" at bounding box center [178, 225] width 6 height 6
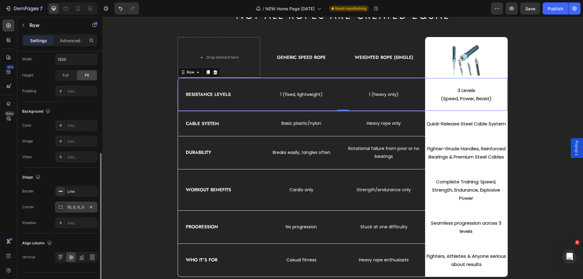
click at [85, 208] on div "10, 0, 0, 0" at bounding box center [76, 207] width 43 height 11
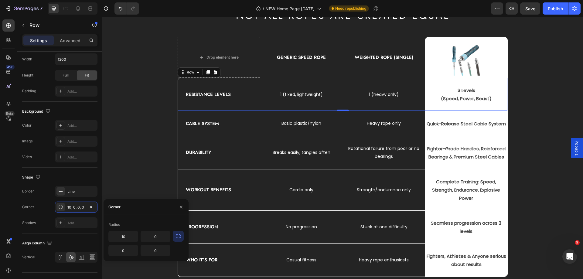
click at [177, 238] on icon "button" at bounding box center [178, 236] width 6 height 6
click at [121, 9] on icon "Undo/Redo" at bounding box center [121, 8] width 6 height 6
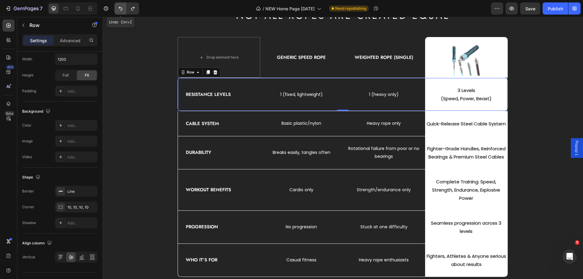
click at [121, 9] on icon "Undo/Redo" at bounding box center [121, 8] width 6 height 6
click at [83, 172] on div "Shape Border Line Corner 10, 0, 0, 0 Shadow Add..." at bounding box center [59, 201] width 75 height 66
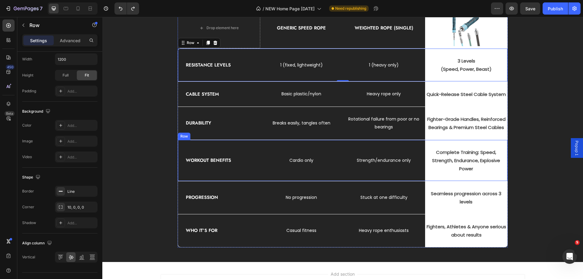
scroll to position [1661, 0]
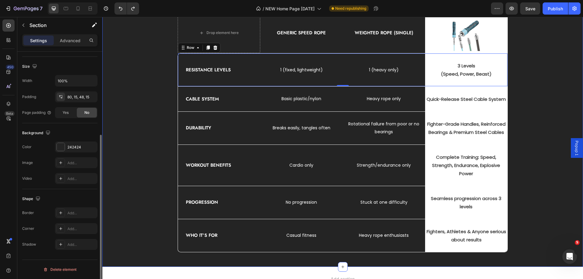
click at [532, 135] on div "NOT ALL ROPES ARE CREATED EQUAL Heading Drop element here Generic Speed Rope Te…" at bounding box center [343, 118] width 472 height 268
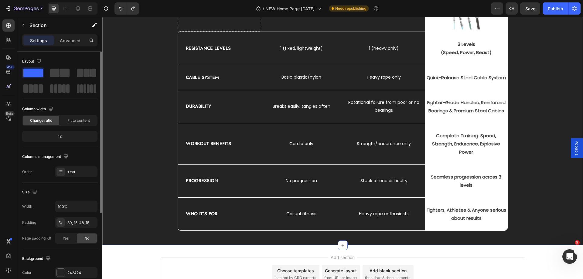
scroll to position [1691, 0]
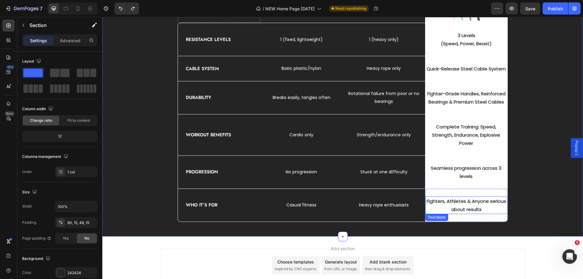
click at [459, 199] on p "Fighters, Athletes & Anyone serious about results" at bounding box center [466, 205] width 81 height 16
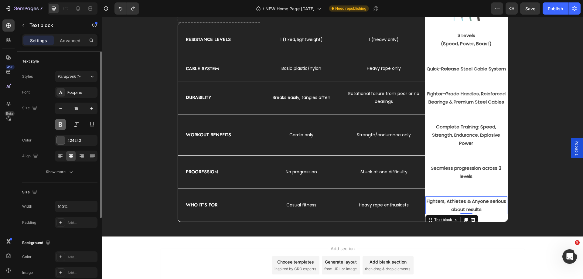
click at [58, 124] on button at bounding box center [60, 124] width 11 height 11
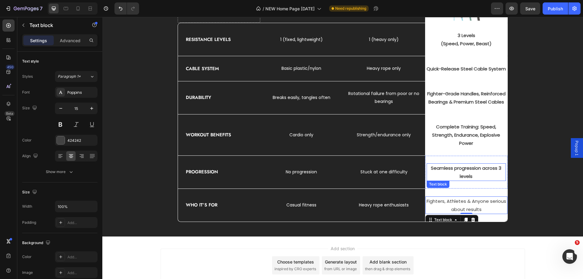
click at [459, 174] on p "Seamless progression across 3 levels" at bounding box center [466, 172] width 78 height 16
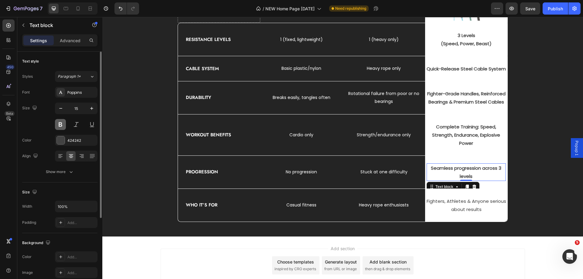
click at [58, 127] on button at bounding box center [60, 124] width 11 height 11
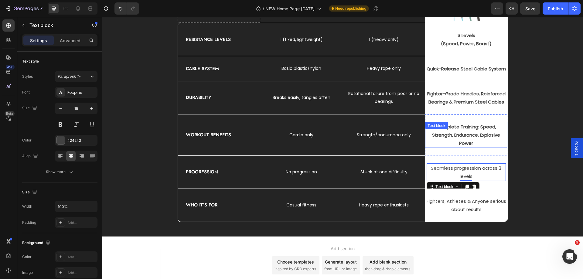
click at [446, 129] on div "Complete Training: Speed, Strength, Endurance, Explosive Power Text block" at bounding box center [466, 135] width 82 height 26
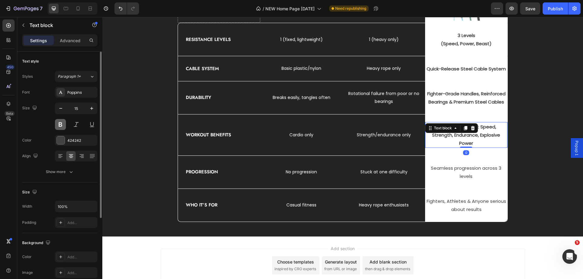
click at [59, 127] on button at bounding box center [60, 124] width 11 height 11
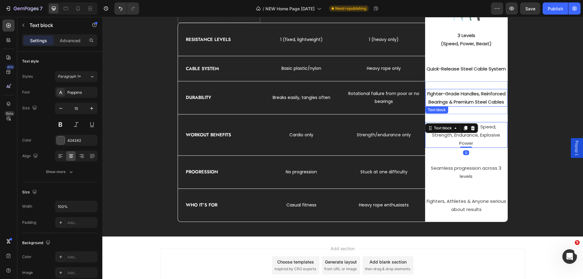
click at [474, 97] on p "Fighter-Grade Handles, Reinforced Bearings & Premium Steel Cables" at bounding box center [466, 98] width 81 height 16
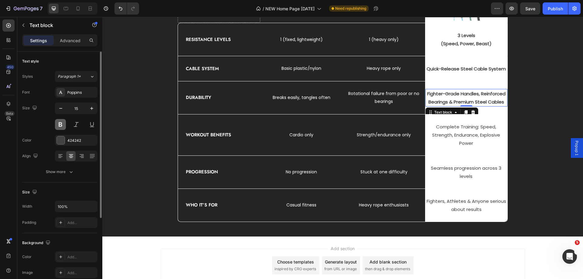
click at [56, 124] on button at bounding box center [60, 124] width 11 height 11
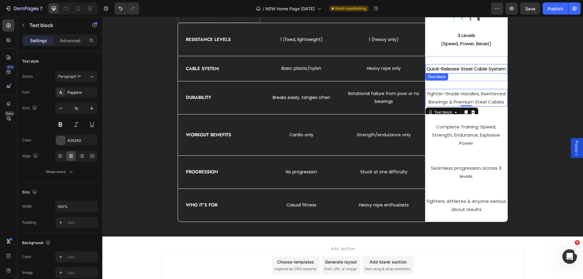
click at [460, 70] on p "Quick-Release Steel Cable System" at bounding box center [466, 69] width 81 height 8
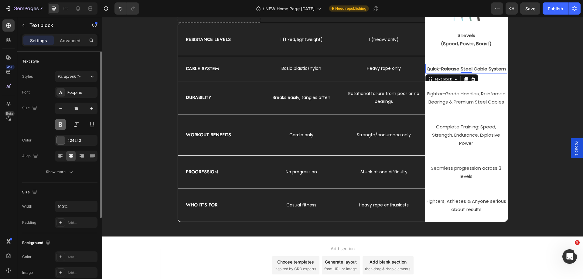
click at [60, 123] on button at bounding box center [60, 124] width 11 height 11
click at [452, 47] on p "(Speed, Power, Beast)" at bounding box center [466, 43] width 81 height 8
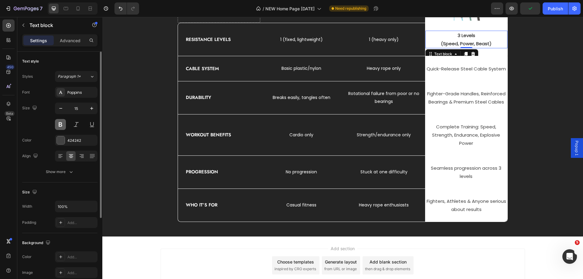
click at [63, 126] on button at bounding box center [60, 124] width 11 height 11
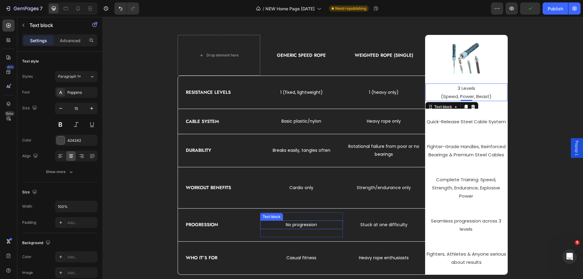
scroll to position [1570, 0]
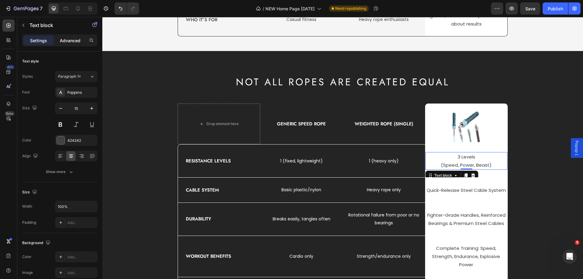
click at [77, 45] on div "Advanced" at bounding box center [70, 41] width 30 height 10
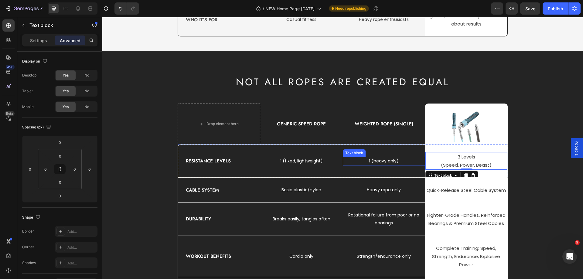
click at [385, 160] on p "1 (heavy only)" at bounding box center [383, 161] width 81 height 8
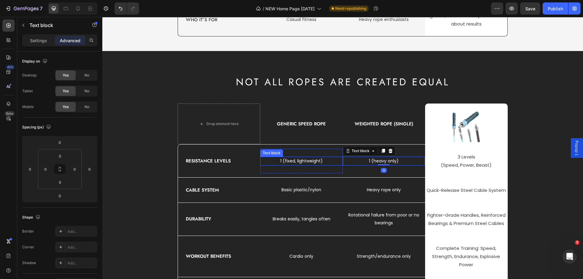
click at [311, 162] on p "1 (fixed, lightweight)" at bounding box center [301, 161] width 81 height 8
click at [306, 169] on div "1 (fixed, lightweight) Text block 0 Row" at bounding box center [301, 161] width 82 height 25
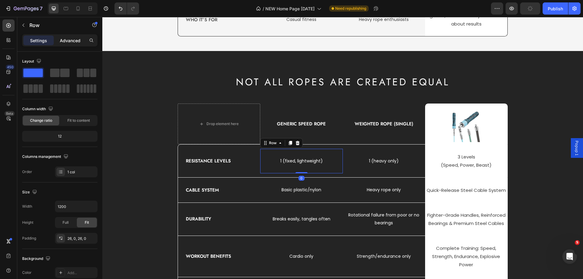
click at [73, 40] on p "Advanced" at bounding box center [70, 40] width 21 height 6
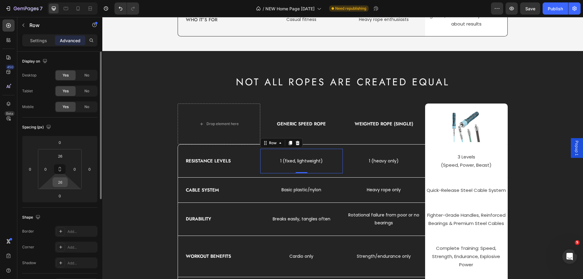
click at [61, 183] on input "26" at bounding box center [60, 182] width 12 height 9
type input "0"
click at [61, 155] on input "26" at bounding box center [60, 156] width 12 height 9
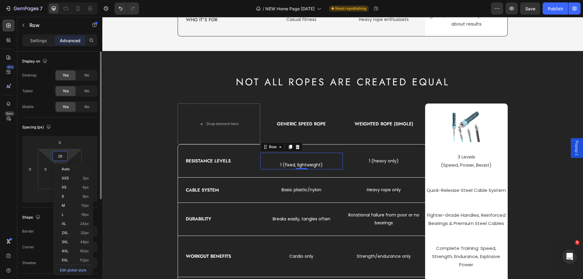
type input "0"
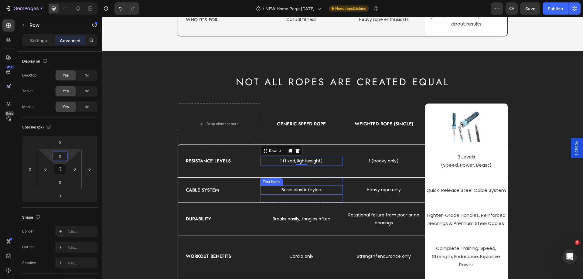
click at [307, 188] on p "Basic plastic/nylon" at bounding box center [301, 190] width 81 height 8
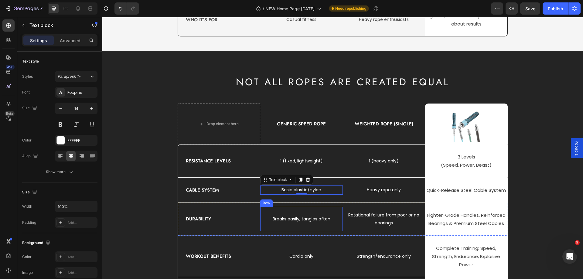
click at [316, 211] on div "Breaks easily, tangles often Text block Row" at bounding box center [301, 219] width 82 height 25
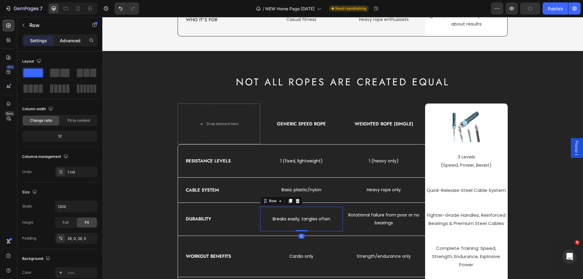
click at [64, 42] on p "Advanced" at bounding box center [70, 40] width 21 height 6
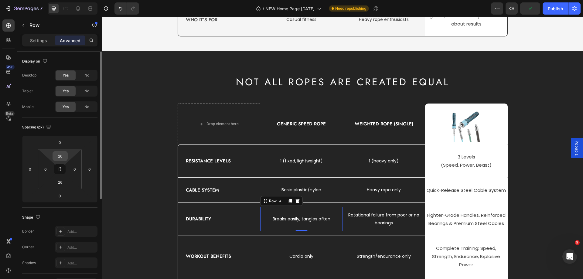
click at [60, 156] on input "26" at bounding box center [60, 156] width 12 height 9
type input "0"
click at [60, 181] on input "26" at bounding box center [60, 182] width 12 height 9
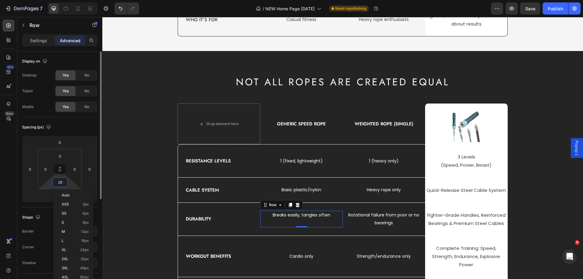
type input "0"
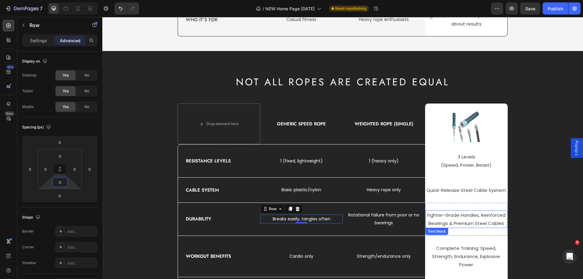
click at [444, 222] on p "Fighter-Grade Handles, Reinforced Bearings & Premium Steel Cables" at bounding box center [466, 219] width 81 height 16
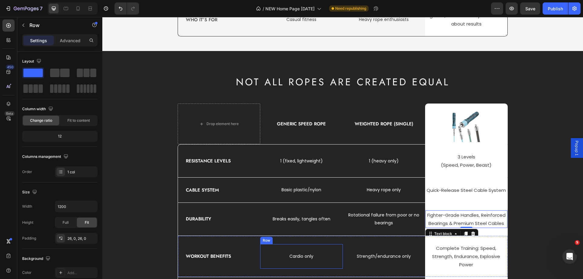
click at [297, 251] on div "Cardio only Text block Row" at bounding box center [301, 256] width 82 height 25
click at [62, 38] on p "Advanced" at bounding box center [70, 40] width 21 height 6
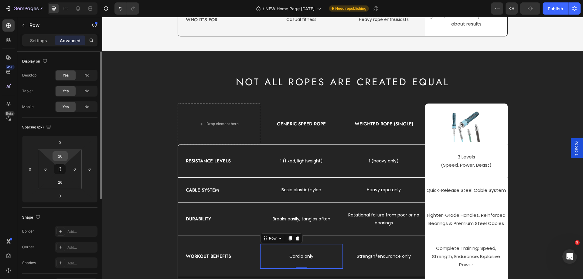
click at [63, 156] on input "26" at bounding box center [60, 156] width 12 height 9
type input "0"
click at [60, 182] on input "26" at bounding box center [60, 182] width 12 height 9
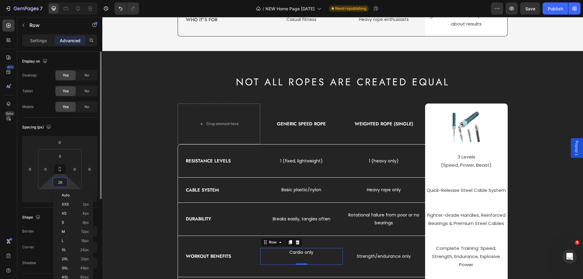
type input "0"
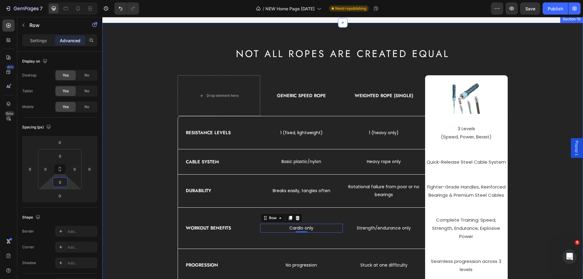
scroll to position [1661, 0]
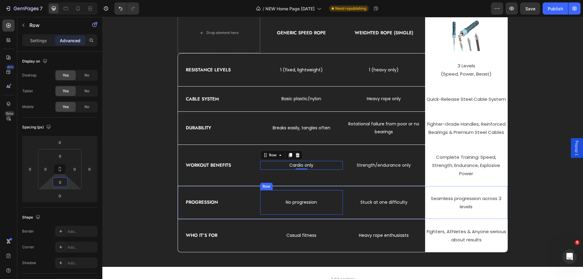
click at [311, 194] on div "No progression Text block Row" at bounding box center [301, 202] width 82 height 25
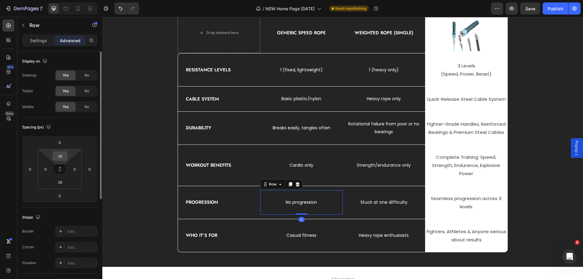
click at [66, 157] on div "26" at bounding box center [60, 156] width 15 height 10
click at [61, 159] on input "26" at bounding box center [60, 156] width 12 height 9
type input "0"
click at [61, 186] on input "26" at bounding box center [60, 182] width 12 height 9
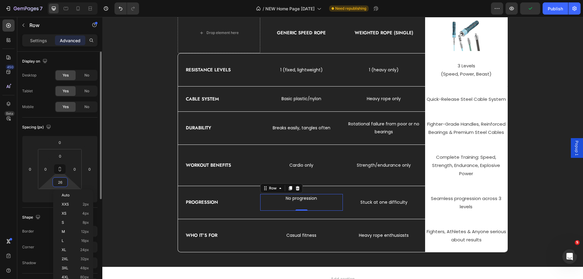
type input "0"
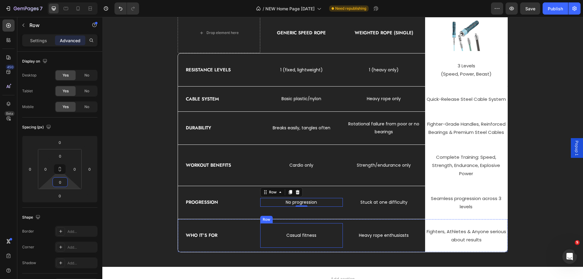
click at [279, 230] on div "Casual fitness Text block Row" at bounding box center [301, 235] width 82 height 25
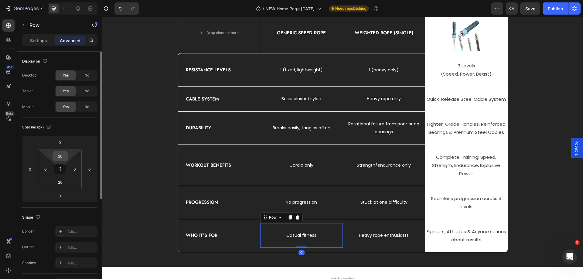
click at [58, 156] on input "26" at bounding box center [60, 156] width 12 height 9
type input "0"
click at [60, 181] on input "26" at bounding box center [60, 182] width 12 height 9
type input "0"
click at [74, 128] on div "Spacing (px)" at bounding box center [59, 127] width 75 height 10
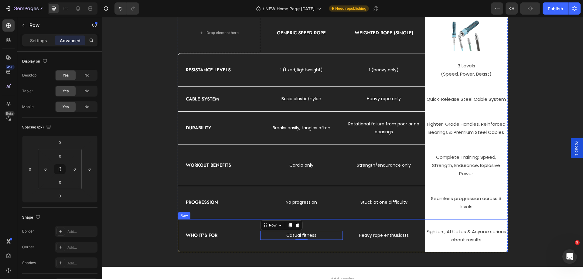
click at [308, 223] on div "Casual fitness Text block Row 0" at bounding box center [301, 235] width 82 height 33
click at [213, 222] on div "Who It’s For Text block" at bounding box center [219, 235] width 82 height 33
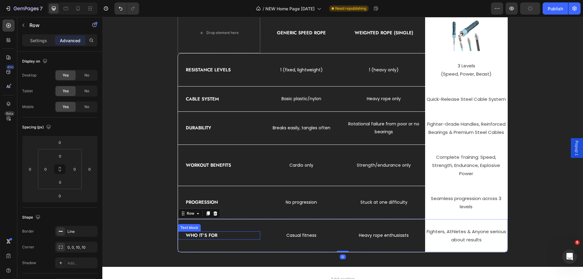
click at [223, 236] on p "Who It’s For" at bounding box center [223, 235] width 74 height 7
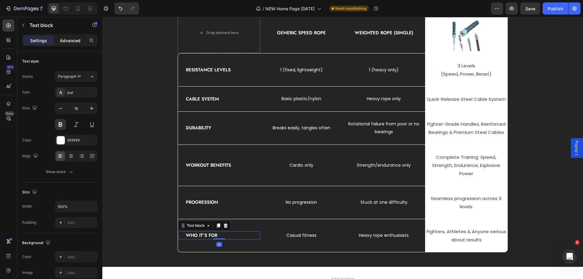
click at [74, 42] on p "Advanced" at bounding box center [70, 40] width 21 height 6
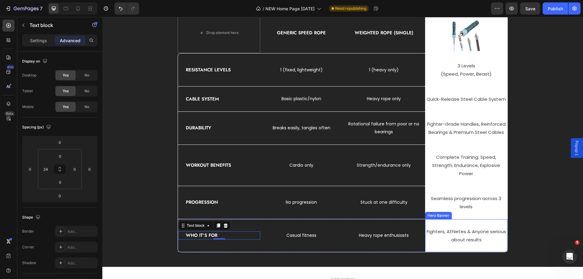
click at [458, 225] on div "Fighters, Athletes & Anyone serious about results Text block" at bounding box center [466, 235] width 82 height 33
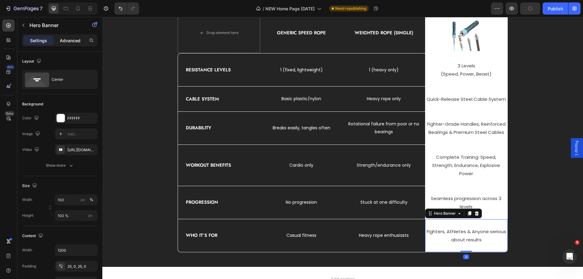
click at [66, 39] on p "Advanced" at bounding box center [70, 40] width 21 height 6
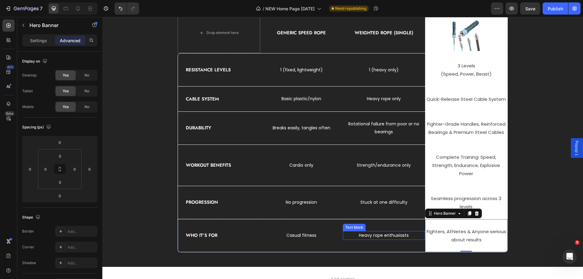
click at [400, 234] on p "Heavy rope enthusiasts" at bounding box center [383, 236] width 81 height 8
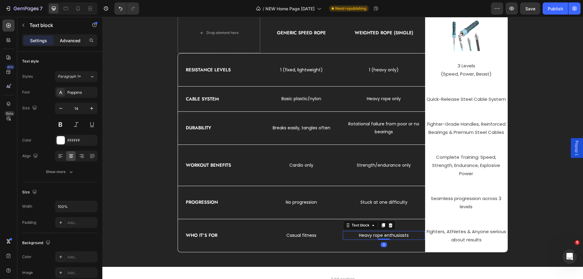
click at [65, 39] on p "Advanced" at bounding box center [70, 40] width 21 height 6
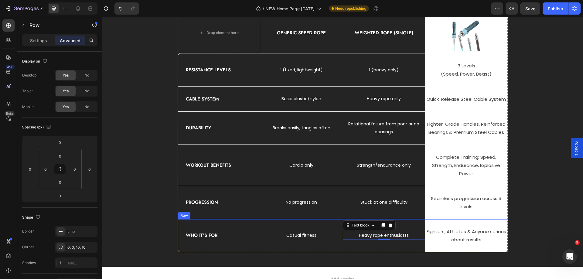
click at [244, 224] on div "Who It’s For Text block" at bounding box center [219, 235] width 82 height 33
click at [28, 40] on div "Settings" at bounding box center [38, 41] width 30 height 10
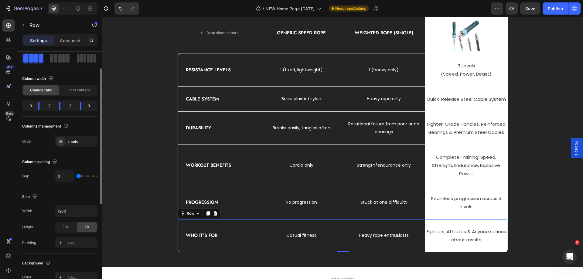
scroll to position [61, 0]
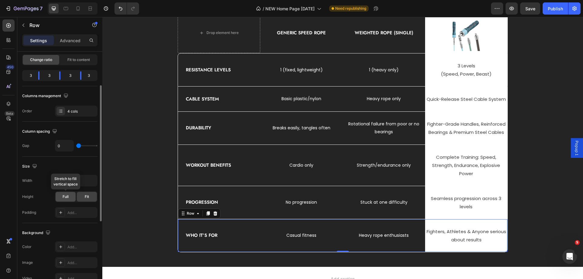
click at [65, 197] on span "Full" at bounding box center [66, 196] width 6 height 5
click at [82, 196] on div "Fit" at bounding box center [87, 197] width 20 height 10
click at [68, 213] on div "Add..." at bounding box center [81, 212] width 29 height 5
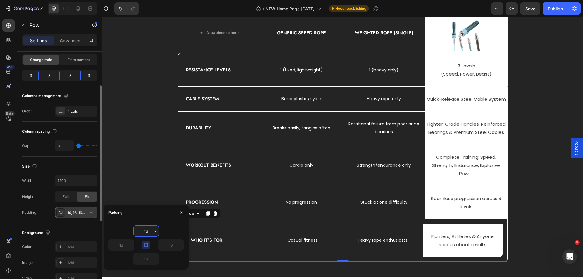
type input "0"
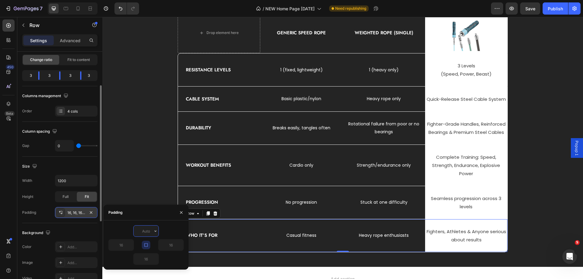
type input "1"
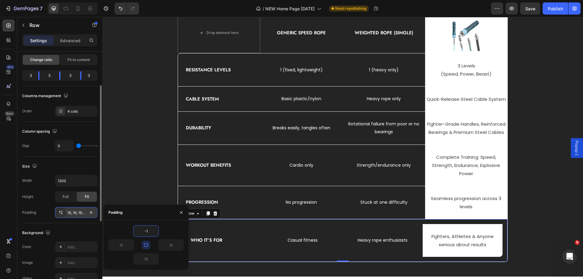
click at [170, 232] on div "-1" at bounding box center [145, 231] width 75 height 12
click at [146, 232] on input "16" at bounding box center [146, 231] width 25 height 11
click at [155, 234] on button "button" at bounding box center [155, 231] width 6 height 11
click at [139, 181] on p "XXS 2px" at bounding box center [135, 180] width 32 height 5
type input "2"
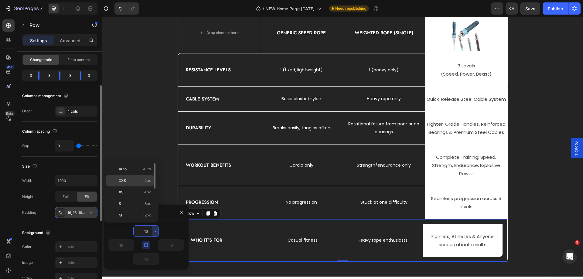
type input "2"
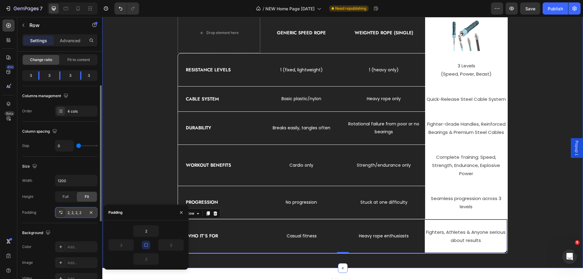
click at [528, 204] on div "NOT ALL ROPES ARE CREATED EQUAL Heading Drop element here Generic Speed Rope Te…" at bounding box center [343, 118] width 472 height 269
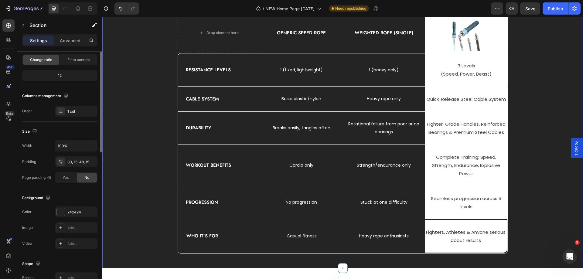
scroll to position [0, 0]
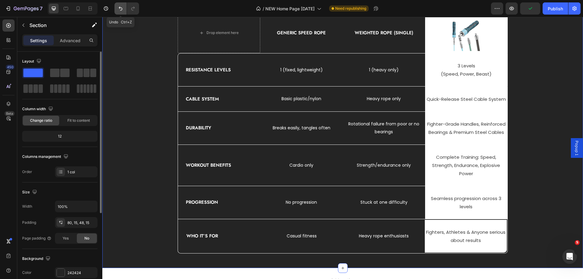
click at [120, 8] on icon "Undo/Redo" at bounding box center [121, 9] width 4 height 4
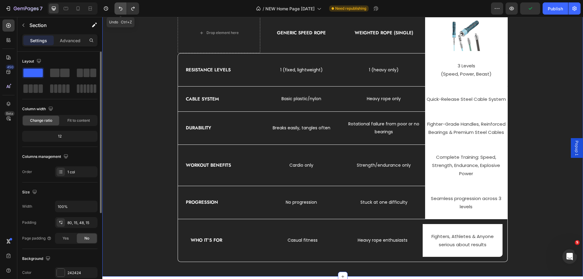
click at [120, 8] on icon "Undo/Redo" at bounding box center [121, 9] width 4 height 4
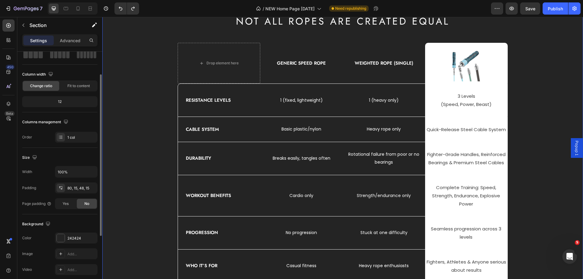
scroll to position [4, 0]
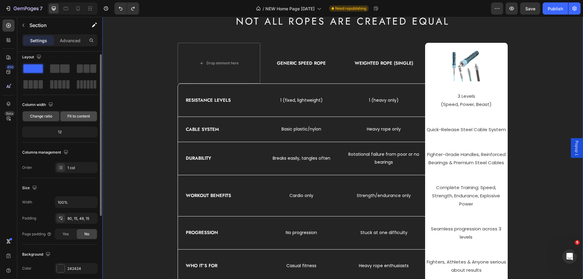
click at [70, 119] on div "Fit to content" at bounding box center [78, 116] width 36 height 10
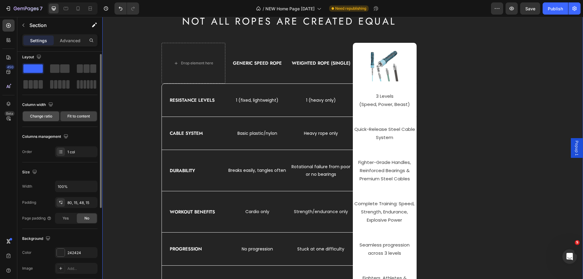
click at [49, 117] on span "Change ratio" at bounding box center [41, 116] width 22 height 5
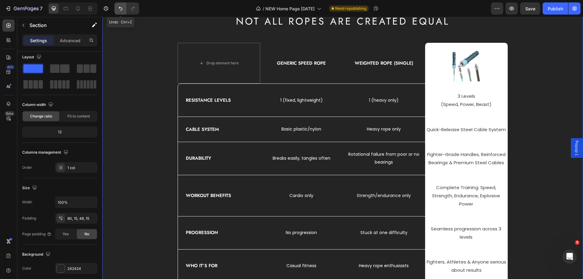
click at [119, 12] on button "Undo/Redo" at bounding box center [120, 8] width 12 height 12
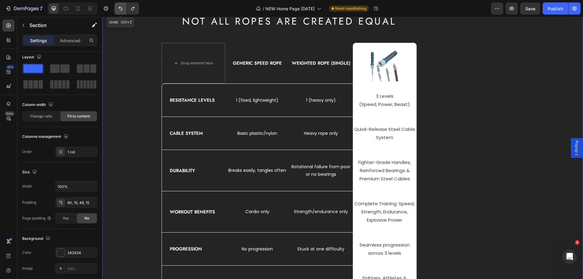
click at [119, 12] on button "Undo/Redo" at bounding box center [120, 8] width 12 height 12
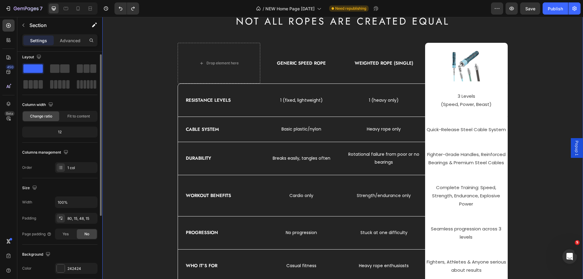
scroll to position [0, 0]
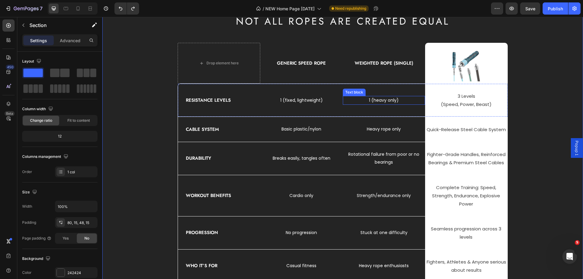
click at [361, 97] on p "1 (heavy only)" at bounding box center [383, 101] width 81 height 8
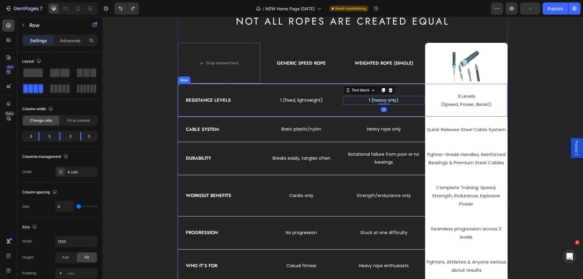
click at [309, 88] on div "1 (fixed, lightweight) Text block Row" at bounding box center [301, 100] width 82 height 33
click at [67, 41] on p "Advanced" at bounding box center [70, 40] width 21 height 6
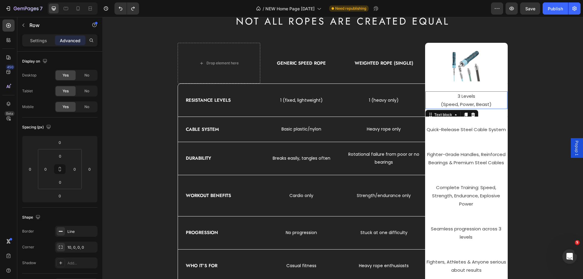
click at [469, 93] on p "3 Levels" at bounding box center [466, 96] width 81 height 8
click at [41, 44] on div "Settings" at bounding box center [38, 41] width 30 height 10
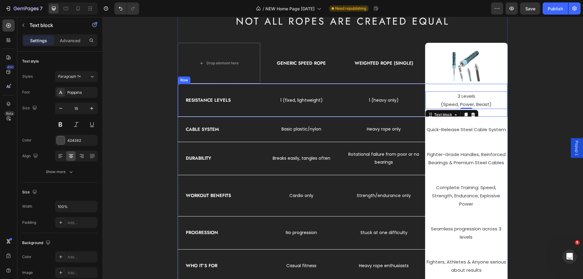
click at [211, 84] on div "Resistance Levels Text block" at bounding box center [219, 100] width 82 height 33
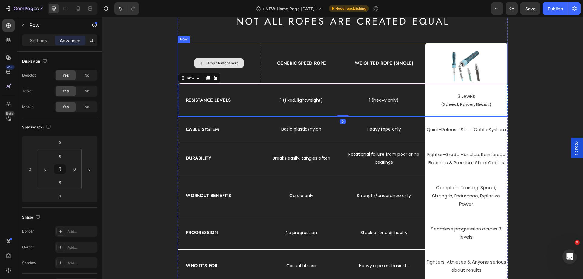
click at [251, 47] on div "Drop element here" at bounding box center [219, 63] width 83 height 41
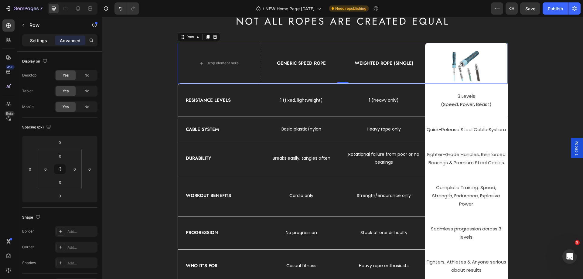
click at [37, 41] on p "Settings" at bounding box center [38, 40] width 17 height 6
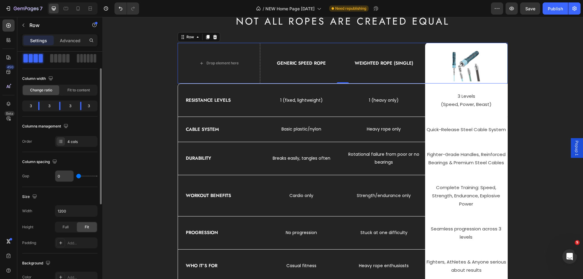
scroll to position [61, 0]
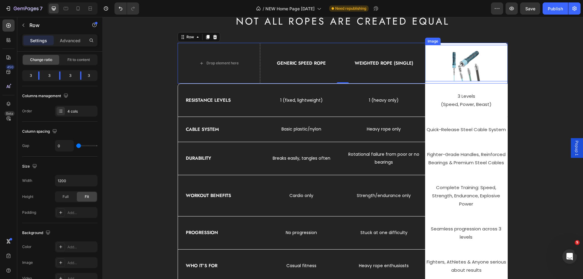
click at [454, 64] on img at bounding box center [466, 63] width 36 height 36
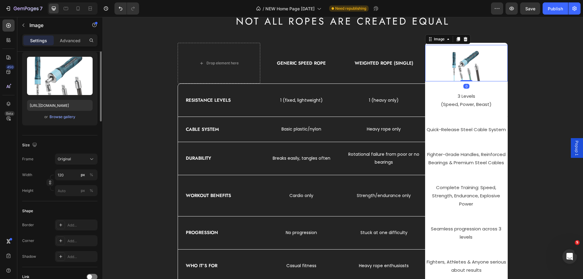
scroll to position [0, 0]
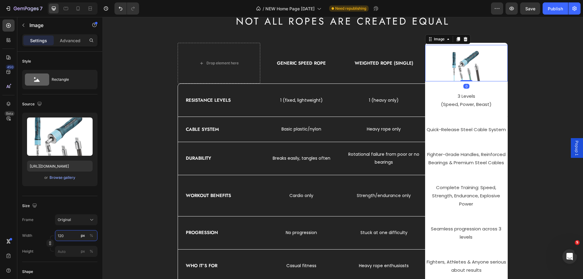
click at [68, 234] on input "120" at bounding box center [76, 235] width 43 height 11
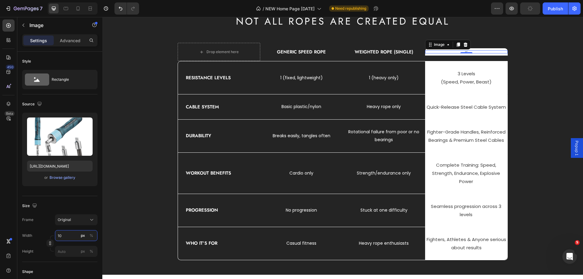
type input "1"
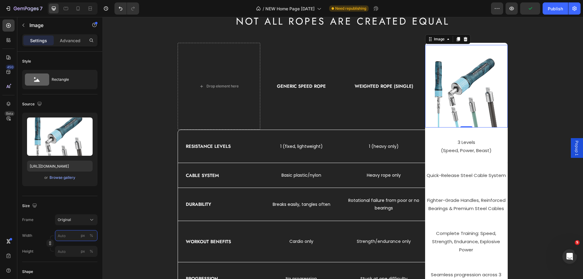
type input "1"
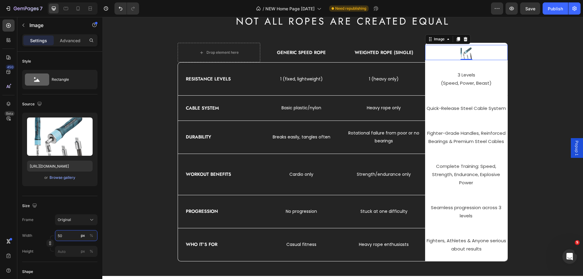
type input "5"
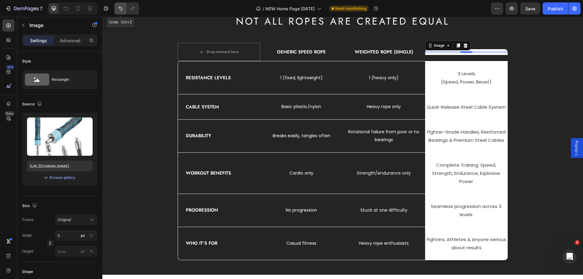
click at [115, 7] on button "Undo/Redo" at bounding box center [120, 8] width 12 height 12
click at [121, 7] on icon "Undo/Redo" at bounding box center [121, 8] width 6 height 6
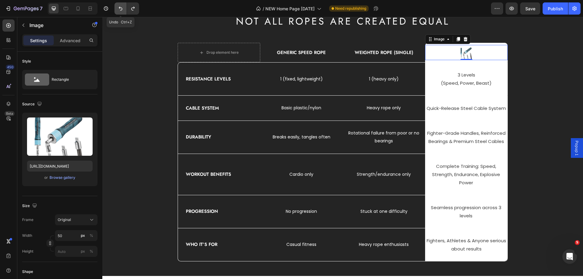
click at [121, 7] on icon "Undo/Redo" at bounding box center [121, 8] width 6 height 6
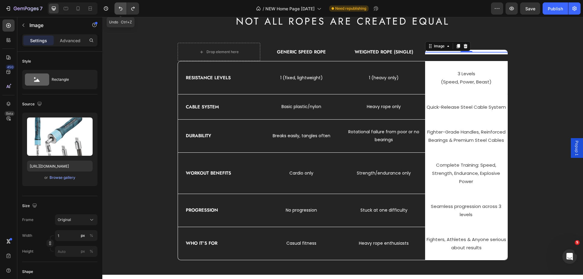
click at [121, 7] on icon "Undo/Redo" at bounding box center [121, 8] width 6 height 6
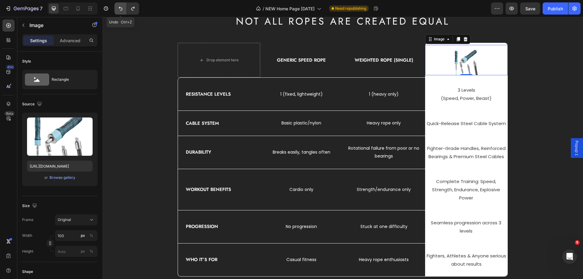
click at [121, 7] on icon "Undo/Redo" at bounding box center [121, 8] width 6 height 6
type input "120"
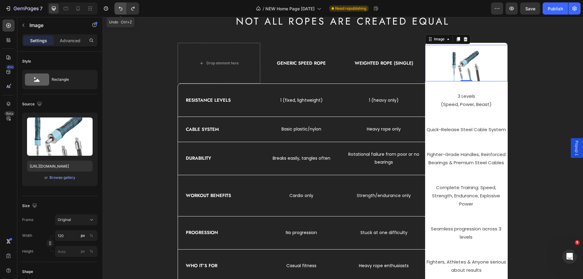
click at [121, 7] on icon "Undo/Redo" at bounding box center [121, 8] width 6 height 6
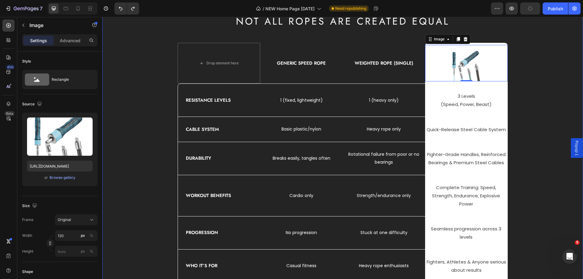
click at [118, 164] on div "NOT ALL ROPES ARE CREATED EQUAL Heading Drop element here Generic Speed Rope Te…" at bounding box center [343, 149] width 472 height 268
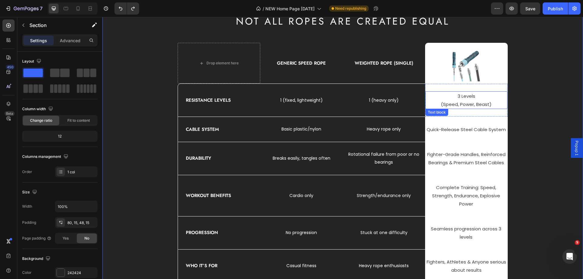
click at [463, 97] on p "3 Levels" at bounding box center [466, 96] width 81 height 8
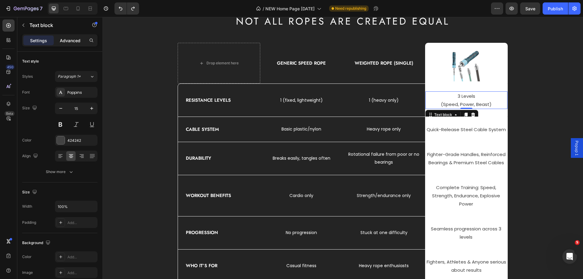
click at [73, 44] on div "Advanced" at bounding box center [70, 41] width 30 height 10
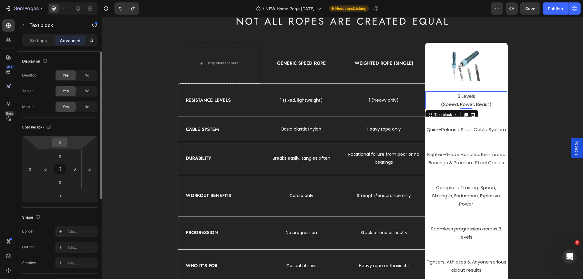
click at [58, 146] on input "0" at bounding box center [60, 142] width 12 height 9
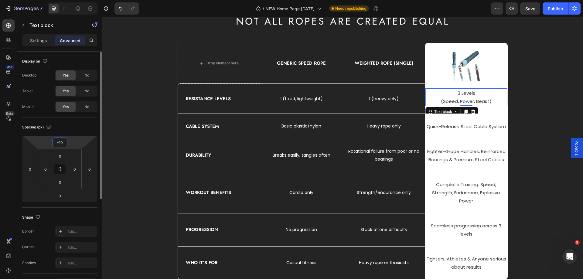
type input "-1"
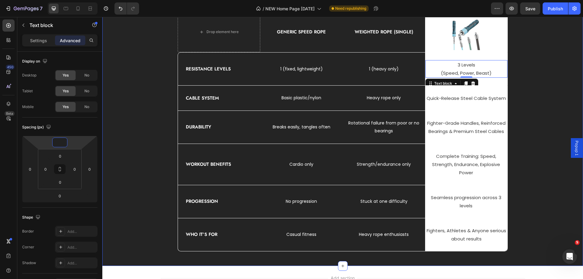
scroll to position [1691, 0]
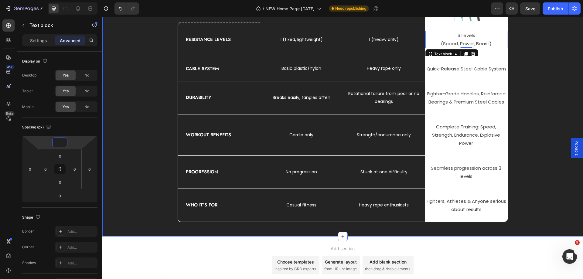
click at [530, 84] on div "NOT ALL ROPES ARE CREATED EQUAL Heading Drop element here Generic Speed Rope Te…" at bounding box center [343, 88] width 472 height 268
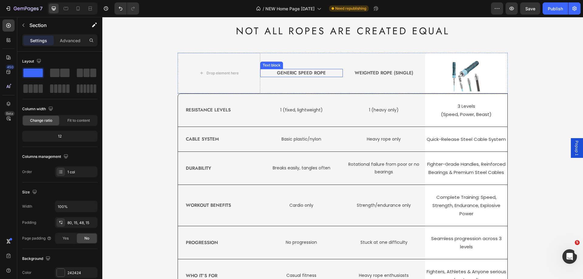
scroll to position [1266, 0]
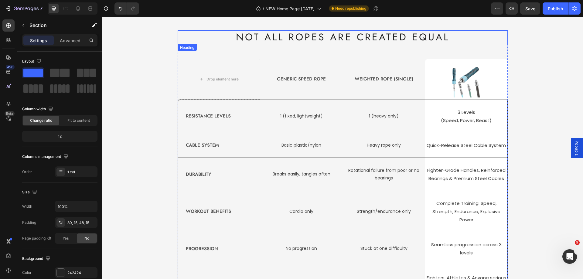
click at [309, 37] on h2 "NOT ALL ROPES ARE CREATED EQUAL" at bounding box center [343, 37] width 330 height 14
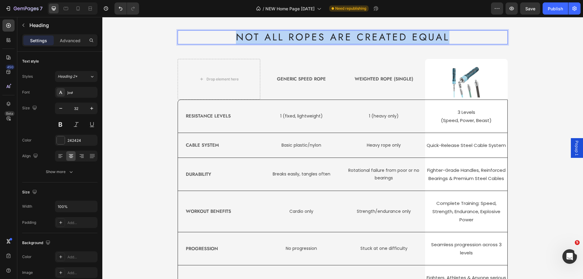
click at [309, 37] on p "NOT ALL ROPES ARE CREATED EQUAL" at bounding box center [342, 37] width 329 height 13
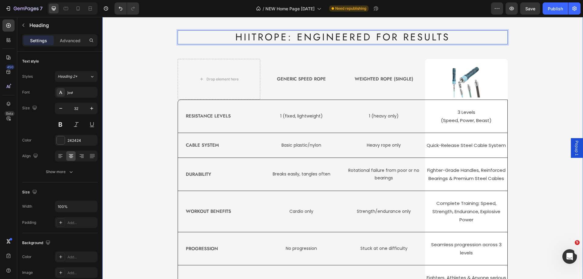
click at [513, 85] on div "HIITROPE: ENGINEERED FOR RESULTS Heading 48 Drop element here Generic Speed Rop…" at bounding box center [343, 164] width 472 height 268
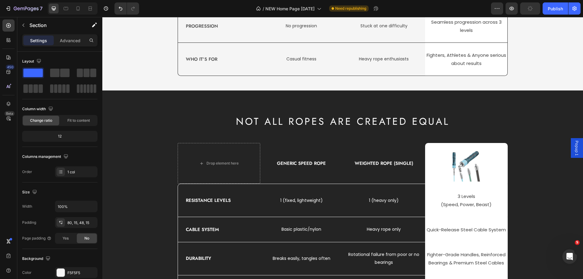
scroll to position [1549, 0]
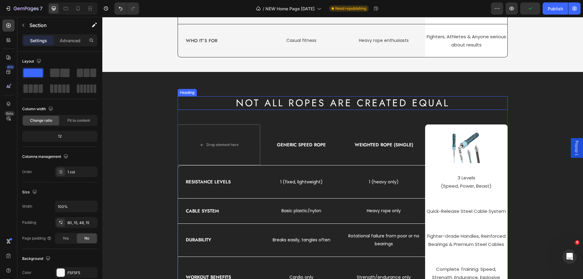
click at [330, 103] on h2 "NOT ALL ROPES ARE CREATED EQUAL" at bounding box center [343, 103] width 330 height 14
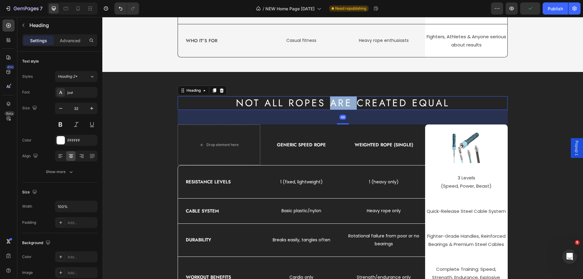
click at [330, 103] on h2 "NOT ALL ROPES ARE CREATED EQUAL" at bounding box center [343, 103] width 330 height 14
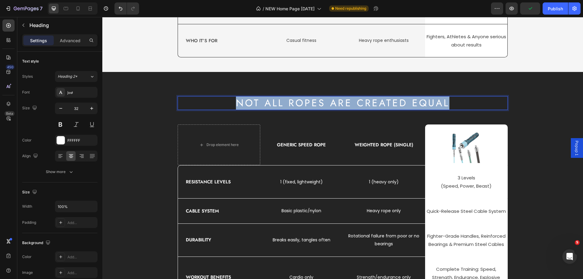
click at [330, 103] on p "NOT ALL ROPES ARE CREATED EQUAL" at bounding box center [342, 103] width 329 height 13
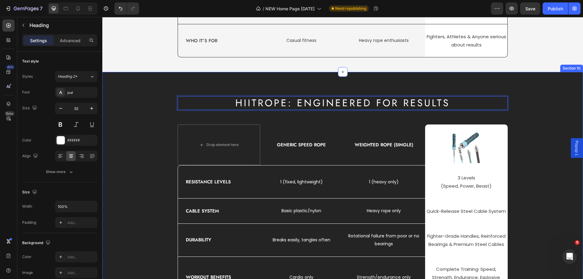
click at [485, 86] on div "HIITROPE: ENGINEERED FOR RESULTS Heading 48 Drop element here Generic Speed Rop…" at bounding box center [342, 225] width 481 height 307
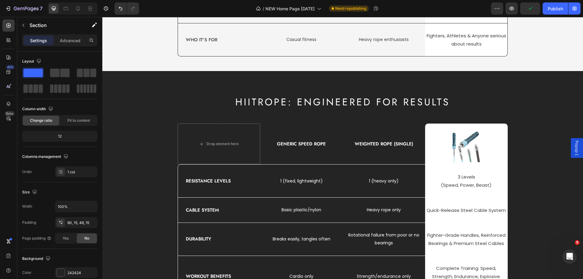
scroll to position [1579, 0]
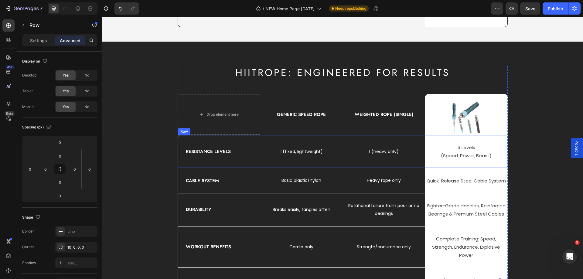
click at [406, 137] on div "1 (heavy only) Text block" at bounding box center [384, 151] width 82 height 33
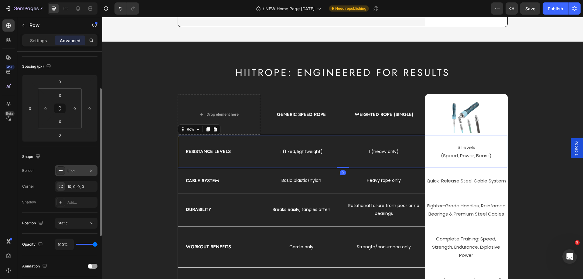
click at [61, 173] on icon at bounding box center [60, 170] width 5 height 5
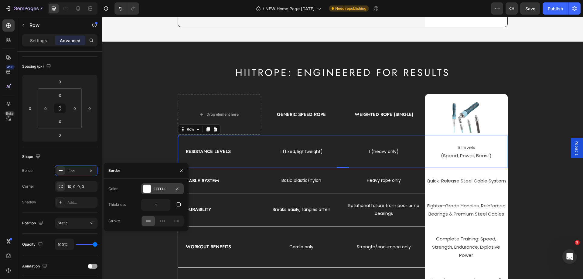
click at [147, 189] on div at bounding box center [147, 189] width 8 height 8
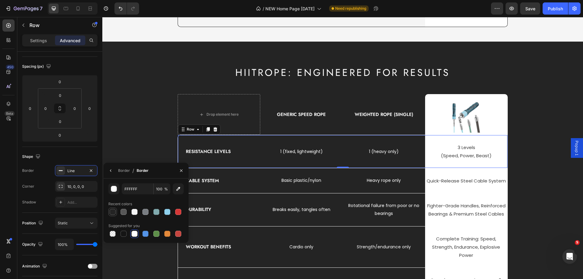
click at [114, 211] on div at bounding box center [113, 212] width 6 height 6
type input "242424"
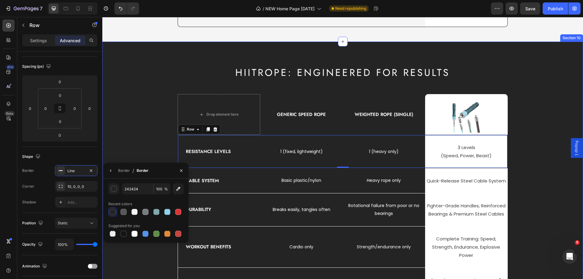
click at [125, 146] on div "HIITROPE: ENGINEERED FOR RESULTS Heading Drop element here Generic Speed Rope T…" at bounding box center [343, 200] width 472 height 268
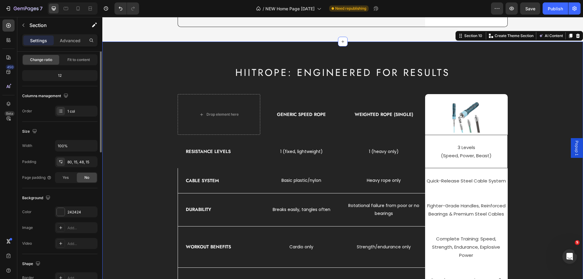
scroll to position [0, 0]
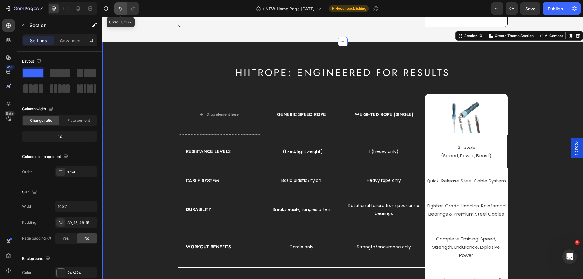
click at [118, 10] on icon "Undo/Redo" at bounding box center [121, 8] width 6 height 6
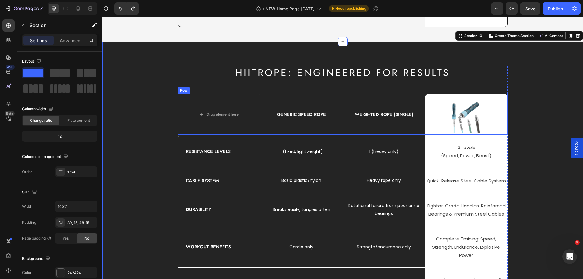
click at [274, 97] on div "Generic Speed Rope Text block" at bounding box center [301, 114] width 83 height 41
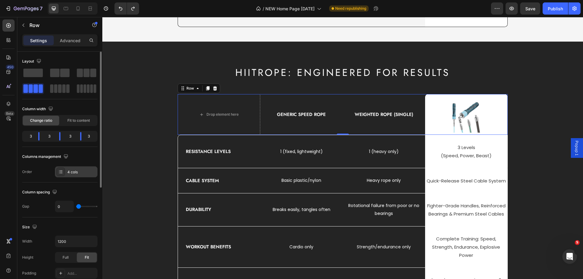
click at [65, 176] on div "4 cols" at bounding box center [76, 171] width 43 height 11
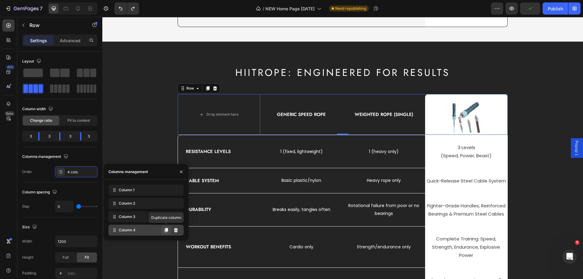
click at [162, 233] on button at bounding box center [166, 230] width 10 height 10
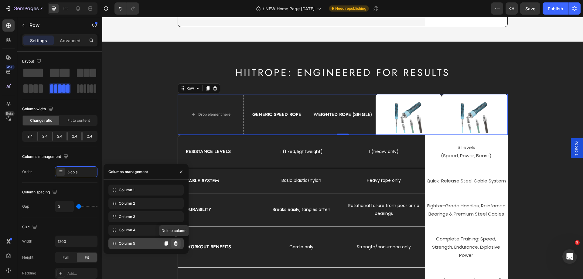
click at [176, 243] on icon at bounding box center [176, 243] width 4 height 4
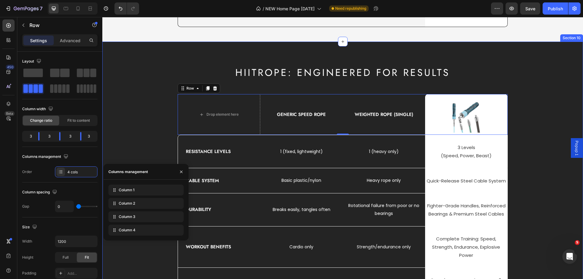
click at [149, 88] on div "HIITROPE: ENGINEERED FOR RESULTS Heading Drop element here Generic Speed Rope T…" at bounding box center [343, 200] width 472 height 268
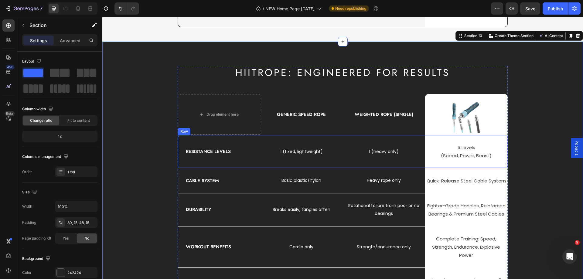
click at [258, 145] on div "Resistance Levels Text block" at bounding box center [219, 151] width 82 height 33
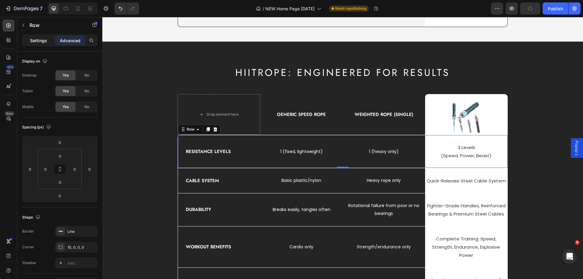
click at [42, 42] on p "Settings" at bounding box center [38, 40] width 17 height 6
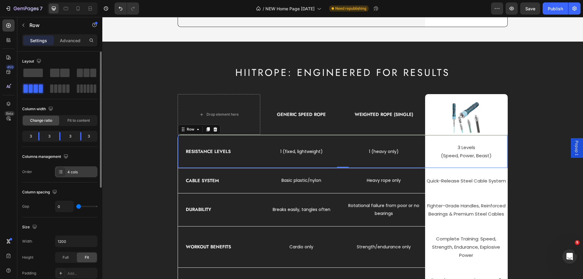
click at [85, 173] on div "4 cols" at bounding box center [81, 171] width 29 height 5
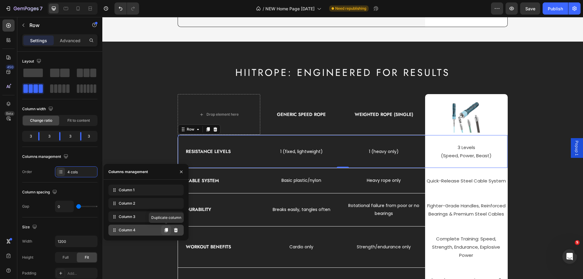
click at [165, 231] on icon at bounding box center [166, 230] width 5 height 5
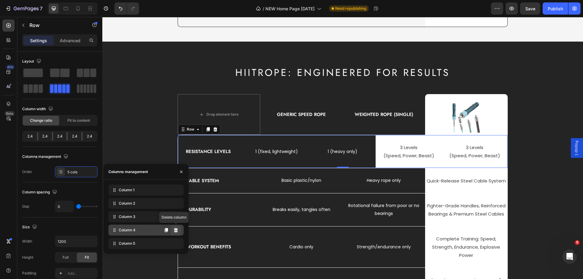
click at [176, 232] on icon at bounding box center [176, 230] width 4 height 4
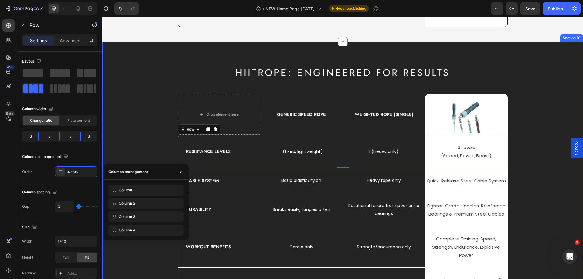
click at [545, 197] on div "HIITROPE: ENGINEERED FOR RESULTS Heading Drop element here Generic Speed Rope T…" at bounding box center [343, 200] width 472 height 268
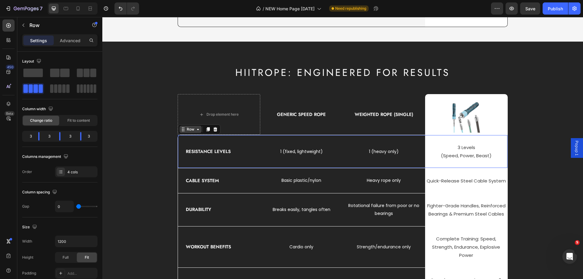
click at [181, 133] on div "Row" at bounding box center [190, 129] width 22 height 7
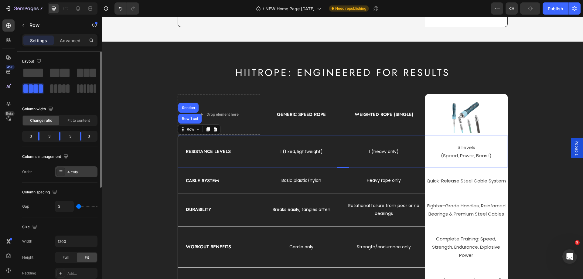
click at [77, 174] on div "4 cols" at bounding box center [81, 171] width 29 height 5
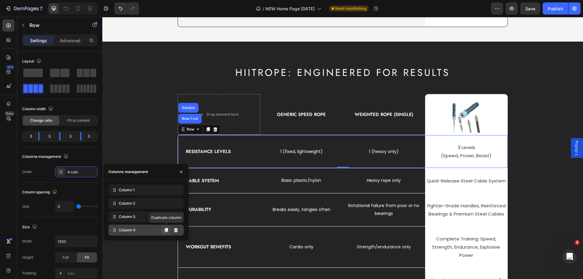
click at [163, 231] on button at bounding box center [166, 230] width 10 height 10
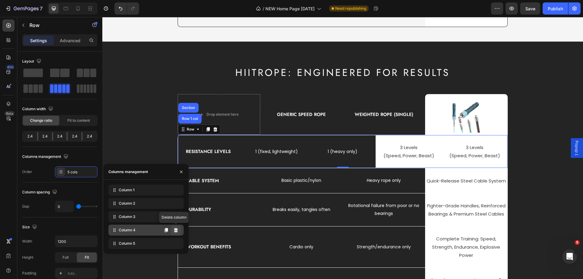
click at [175, 230] on icon at bounding box center [176, 230] width 4 height 4
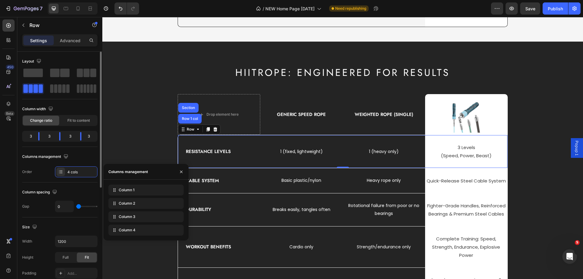
click at [79, 188] on div "Column spacing" at bounding box center [59, 192] width 75 height 10
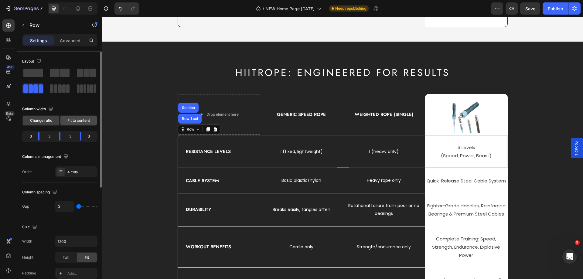
click at [81, 119] on span "Fit to content" at bounding box center [78, 120] width 22 height 5
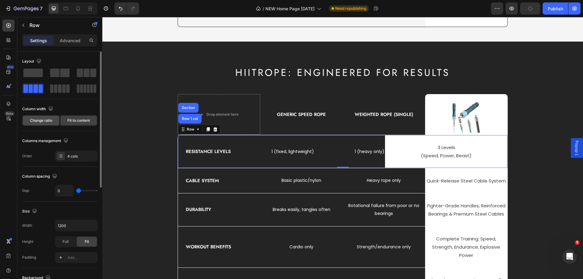
click at [43, 118] on span "Change ratio" at bounding box center [41, 120] width 22 height 5
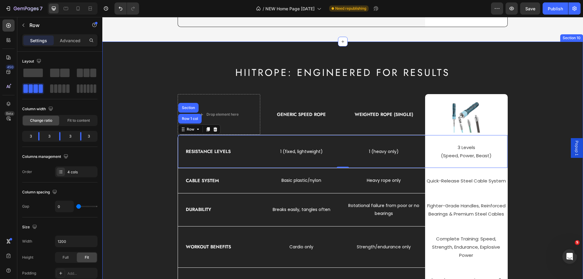
click at [516, 121] on div "HIITROPE: ENGINEERED FOR RESULTS Heading Drop element here Generic Speed Rope T…" at bounding box center [343, 200] width 472 height 268
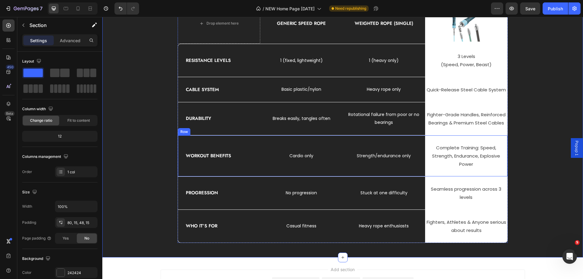
scroll to position [1549, 0]
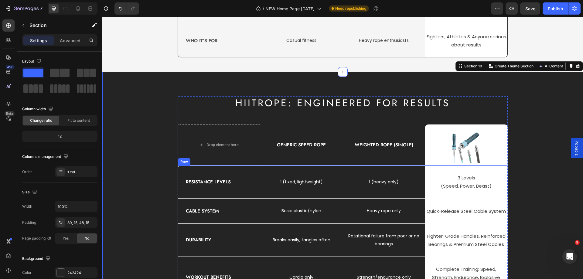
click at [192, 170] on div "Resistance Levels Text block" at bounding box center [219, 182] width 82 height 33
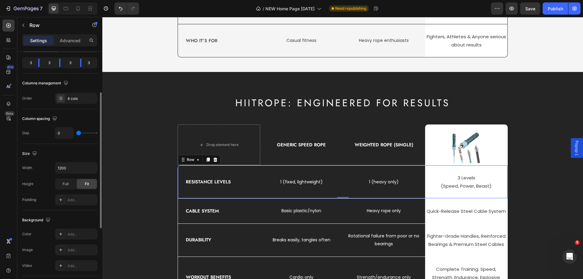
scroll to position [0, 0]
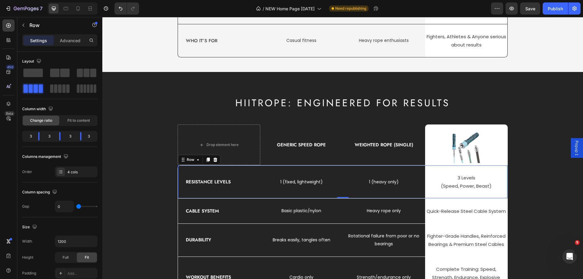
click at [238, 172] on div "Resistance Levels Text block" at bounding box center [219, 182] width 82 height 33
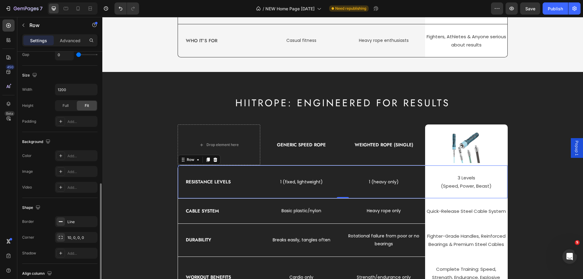
scroll to position [195, 0]
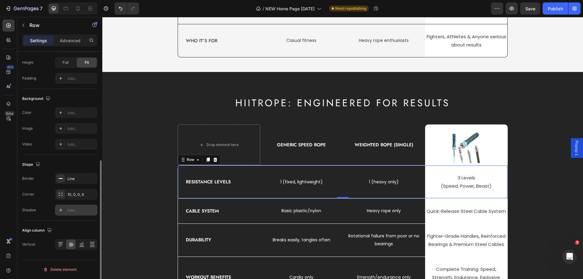
click at [62, 213] on div at bounding box center [60, 210] width 9 height 9
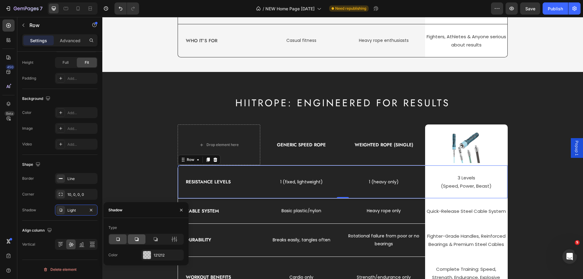
click at [134, 241] on icon at bounding box center [137, 239] width 6 height 6
click at [163, 255] on div "121212" at bounding box center [163, 255] width 18 height 5
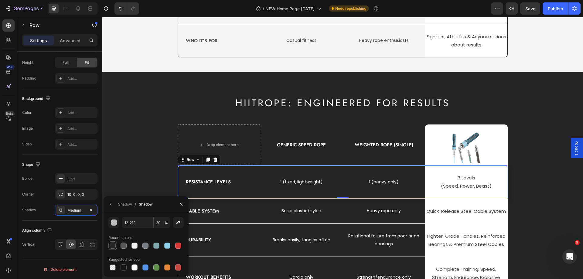
click at [115, 246] on div at bounding box center [113, 246] width 6 height 6
type input "242424"
type input "100"
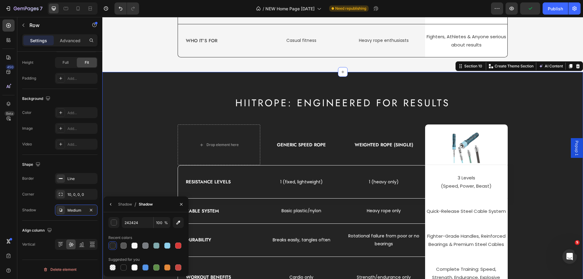
click at [136, 165] on div "HIITROPE: ENGINEERED FOR RESULTS Heading Drop element here Generic Speed Rope T…" at bounding box center [343, 230] width 472 height 268
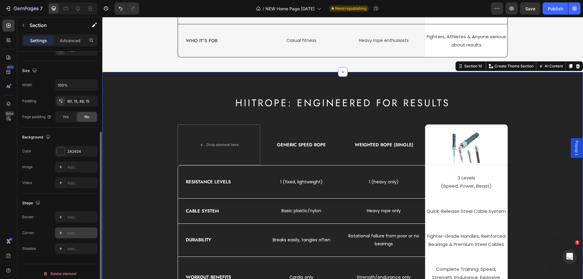
scroll to position [126, 0]
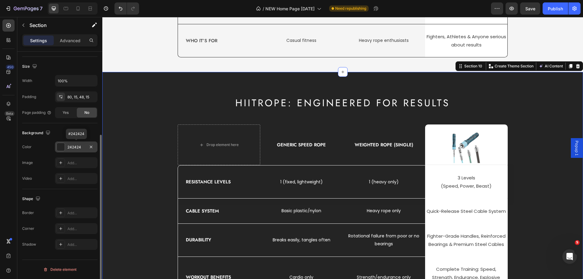
click at [80, 144] on div "242424" at bounding box center [76, 147] width 43 height 11
click at [41, 159] on div "Image Add..." at bounding box center [59, 162] width 75 height 11
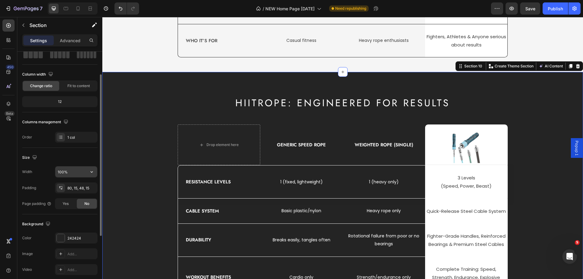
scroll to position [0, 0]
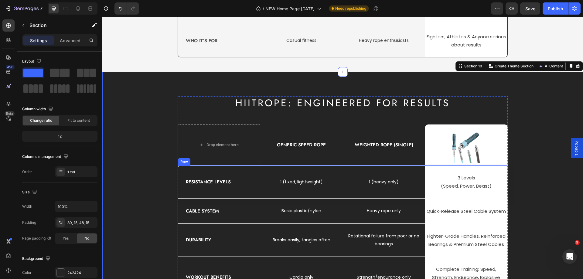
click at [188, 169] on div "Resistance Levels Text block" at bounding box center [219, 182] width 82 height 33
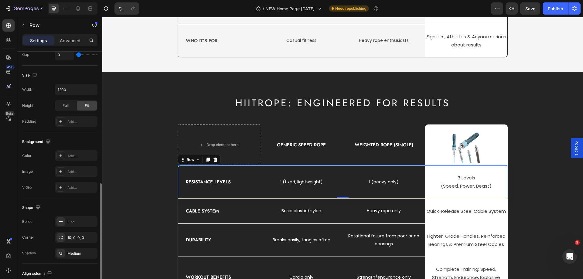
scroll to position [182, 0]
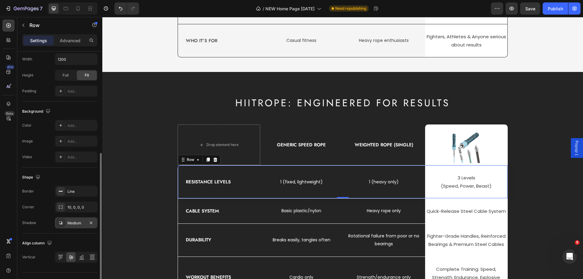
click at [75, 224] on div "Medium" at bounding box center [76, 222] width 18 height 5
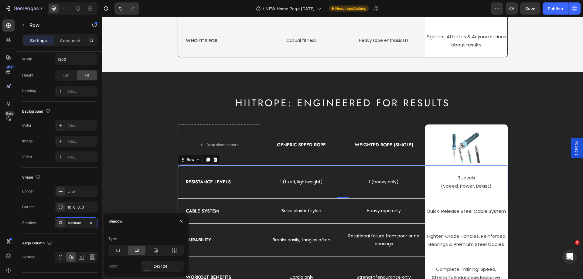
scroll to position [1579, 0]
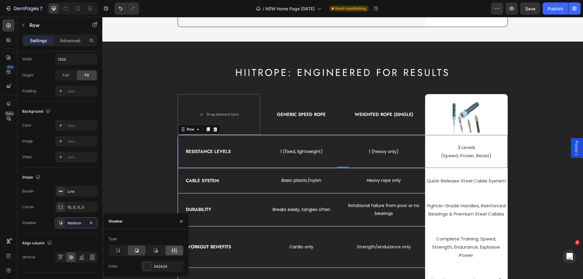
click at [170, 252] on div at bounding box center [175, 251] width 18 height 10
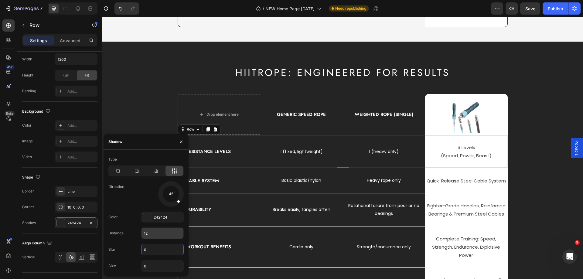
type input "0"
click at [158, 233] on input "12" at bounding box center [163, 233] width 42 height 11
drag, startPoint x: 178, startPoint y: 193, endPoint x: 184, endPoint y: 199, distance: 9.2
click at [184, 199] on div at bounding box center [170, 193] width 27 height 27
click at [138, 171] on icon at bounding box center [137, 171] width 4 height 4
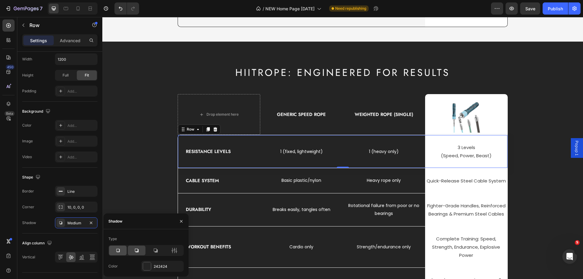
click at [121, 252] on div at bounding box center [118, 251] width 18 height 10
click at [173, 166] on div "HIITROPE: ENGINEERED FOR RESULTS Heading Drop element here Generic Speed Rope T…" at bounding box center [343, 200] width 472 height 268
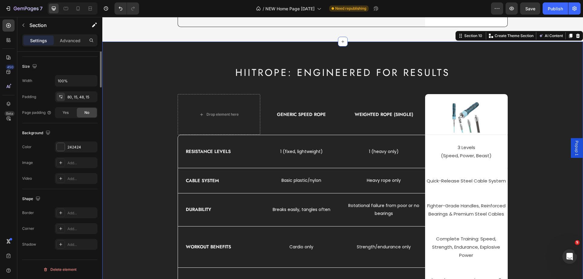
scroll to position [0, 0]
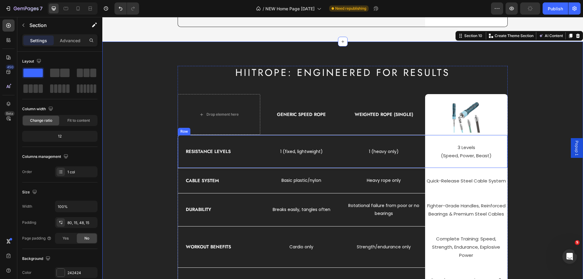
click at [225, 142] on div "Resistance Levels Text block" at bounding box center [219, 151] width 82 height 33
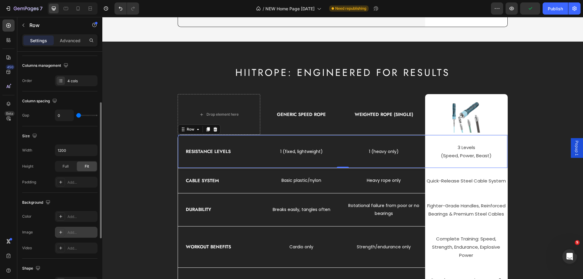
scroll to position [152, 0]
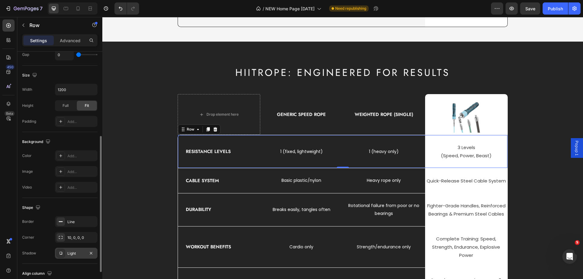
click at [76, 254] on div "Light" at bounding box center [76, 253] width 18 height 5
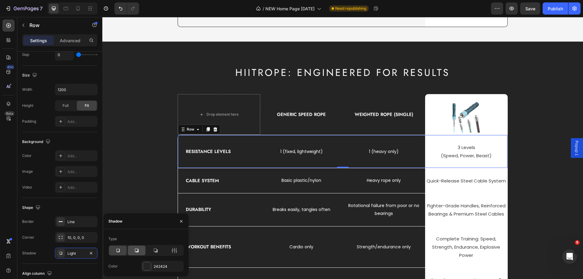
scroll to position [1610, 0]
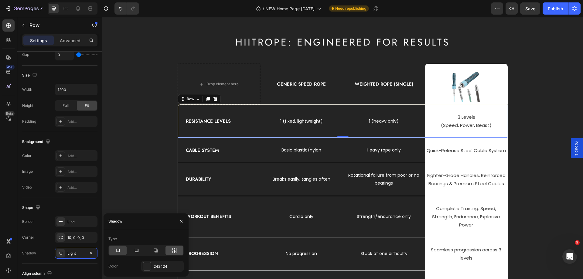
click at [173, 248] on icon at bounding box center [174, 251] width 6 height 6
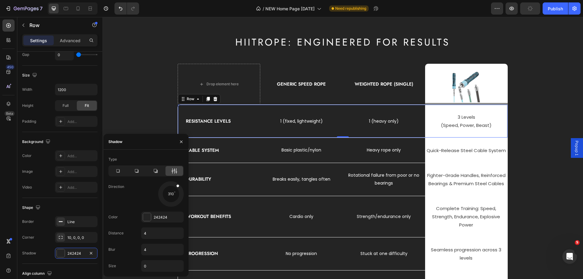
drag, startPoint x: 178, startPoint y: 198, endPoint x: 176, endPoint y: 186, distance: 12.4
click at [176, 186] on div at bounding box center [175, 189] width 12 height 13
click at [150, 230] on input "4" at bounding box center [163, 233] width 42 height 11
type input "1"
click at [151, 250] on input "4" at bounding box center [163, 249] width 42 height 11
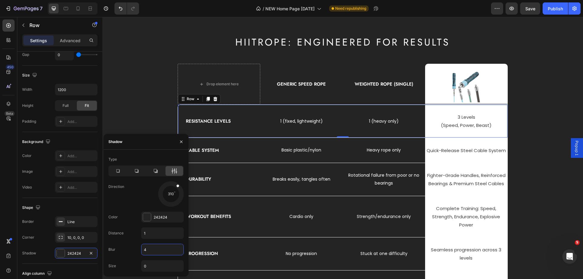
type input "0"
click at [153, 115] on div "HIITROPE: ENGINEERED FOR RESULTS Heading Drop element here Generic Speed Rope T…" at bounding box center [343, 170] width 472 height 268
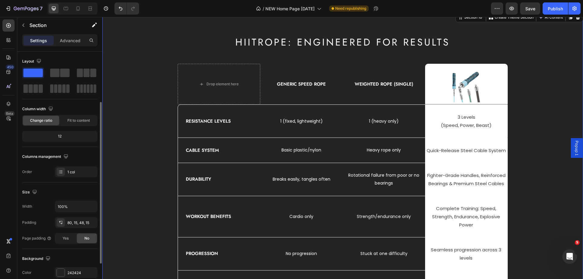
scroll to position [30, 0]
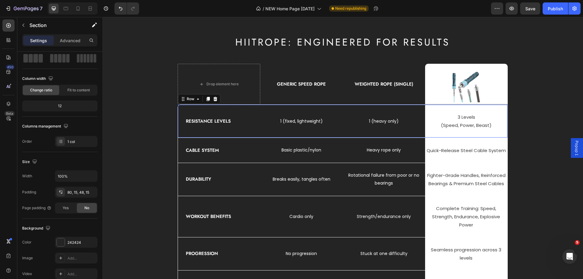
click at [195, 109] on div "Resistance Levels Text block" at bounding box center [219, 121] width 82 height 33
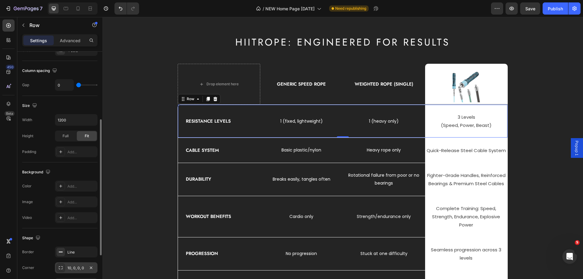
scroll to position [182, 0]
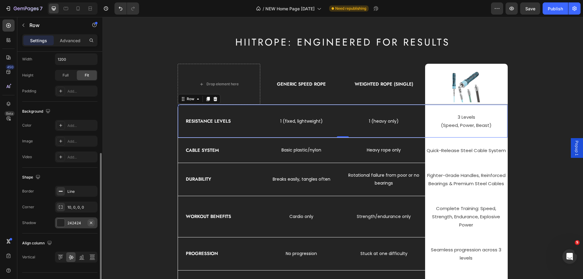
click at [92, 223] on icon "button" at bounding box center [91, 222] width 5 height 5
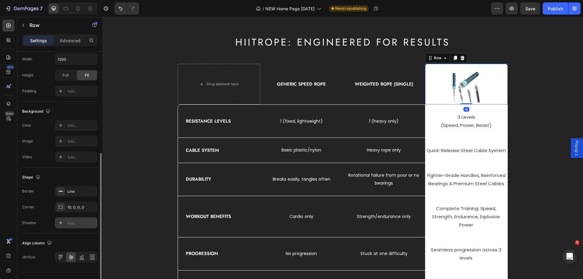
click at [428, 103] on div "Image Row 0" at bounding box center [466, 84] width 83 height 41
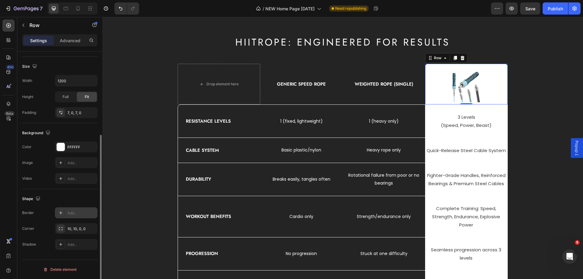
click at [60, 211] on icon at bounding box center [60, 212] width 5 height 5
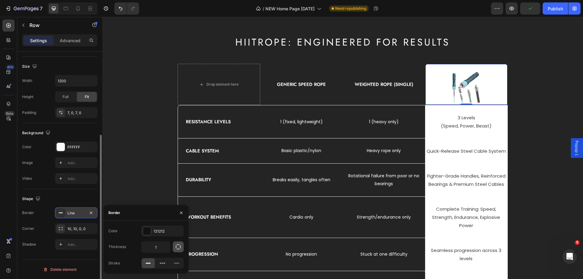
click at [175, 247] on icon "button" at bounding box center [178, 247] width 6 height 6
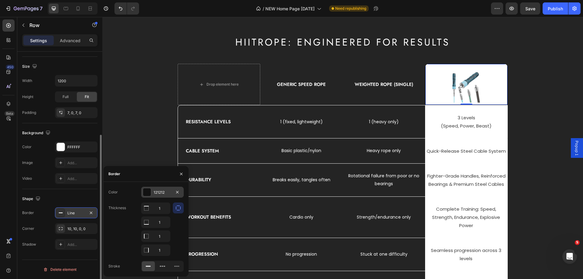
click at [158, 195] on div "121212" at bounding box center [163, 192] width 18 height 5
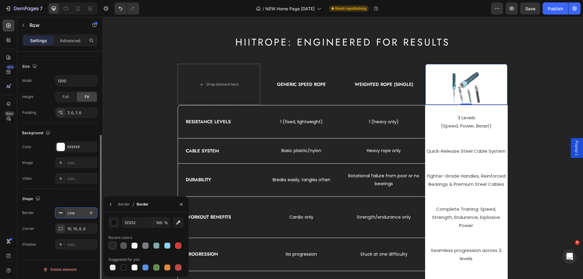
click at [114, 246] on div at bounding box center [113, 246] width 6 height 6
type input "242424"
click at [112, 203] on icon "button" at bounding box center [110, 204] width 5 height 5
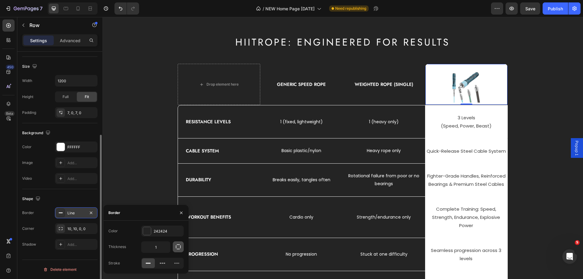
click at [178, 247] on icon "button" at bounding box center [178, 247] width 6 height 6
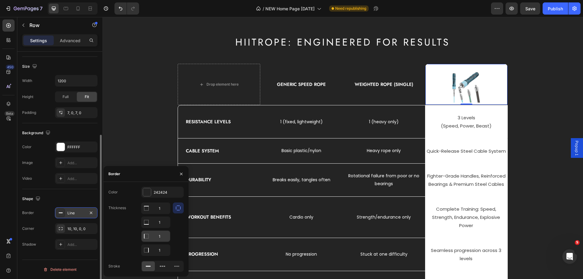
click at [143, 211] on icon at bounding box center [146, 208] width 6 height 6
click at [144, 207] on icon at bounding box center [146, 206] width 5 height 1
click at [160, 237] on input "1" at bounding box center [156, 236] width 29 height 11
type input "0"
click at [165, 207] on input "1" at bounding box center [156, 208] width 29 height 11
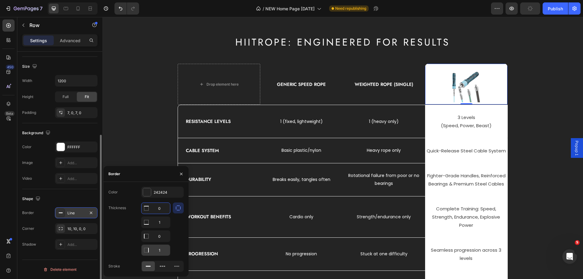
type input "0"
click at [163, 228] on input "1" at bounding box center [156, 222] width 29 height 11
type input "0"
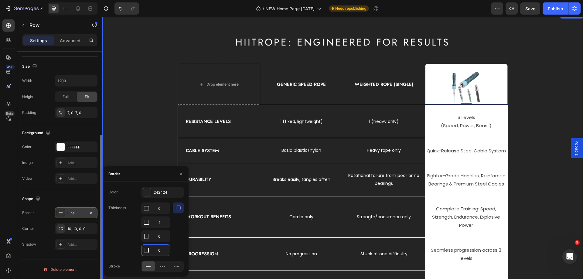
click at [135, 121] on div "HIITROPE: ENGINEERED FOR RESULTS Heading Drop element here Generic Speed Rope T…" at bounding box center [343, 170] width 472 height 268
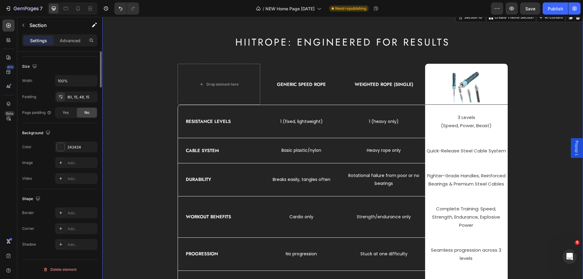
scroll to position [0, 0]
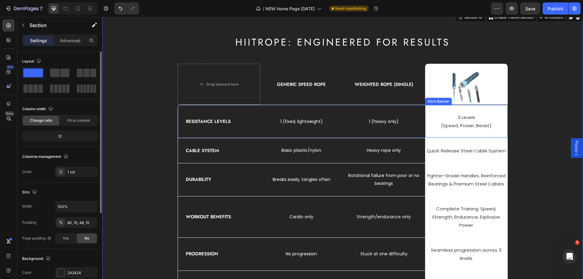
click at [431, 110] on div "3 Levels (Speed, Power, Beast) Text block" at bounding box center [466, 121] width 82 height 33
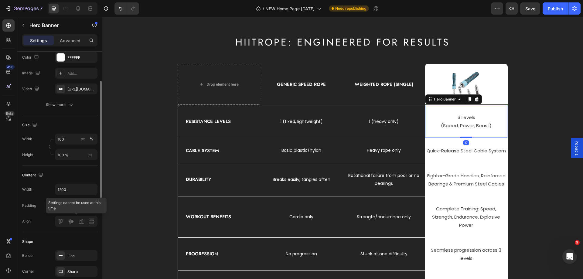
scroll to position [121, 0]
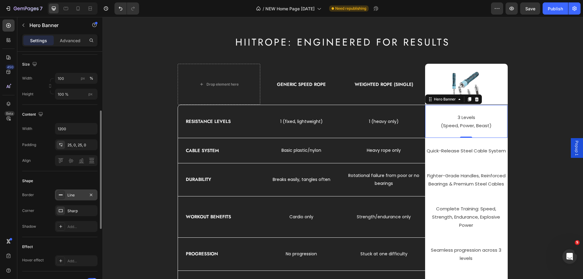
click at [74, 195] on div "Line" at bounding box center [76, 195] width 18 height 5
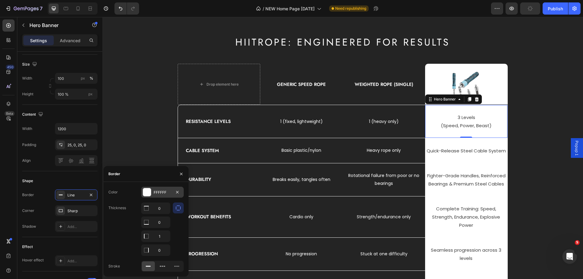
click at [152, 193] on div "FFFFFF" at bounding box center [162, 192] width 43 height 11
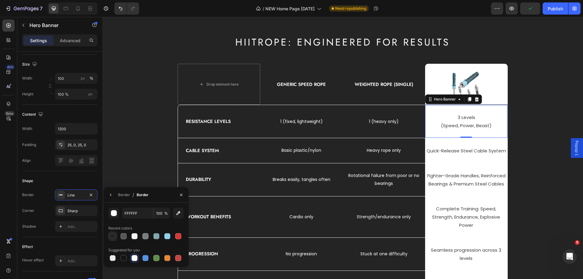
click at [114, 236] on div at bounding box center [113, 236] width 6 height 6
type input "242424"
click at [112, 197] on icon "button" at bounding box center [110, 195] width 5 height 5
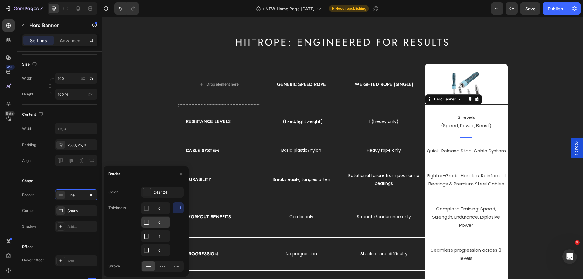
click at [160, 214] on input "0" at bounding box center [156, 208] width 29 height 11
type input "1"
click at [161, 214] on input "1" at bounding box center [156, 208] width 29 height 11
type input "0"
click at [133, 178] on div "Border" at bounding box center [146, 174] width 85 height 16
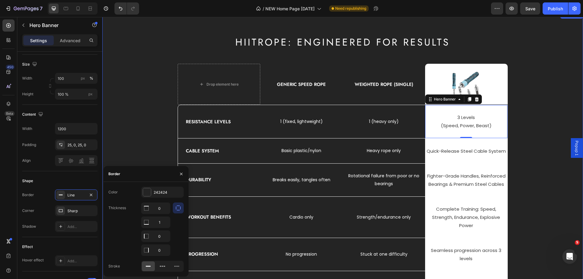
click at [145, 144] on div "HIITROPE: ENGINEERED FOR RESULTS Heading Drop element here Generic Speed Rope T…" at bounding box center [343, 170] width 472 height 269
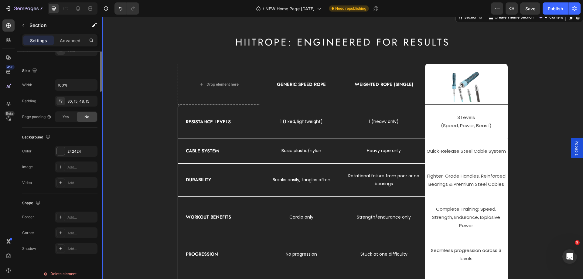
scroll to position [0, 0]
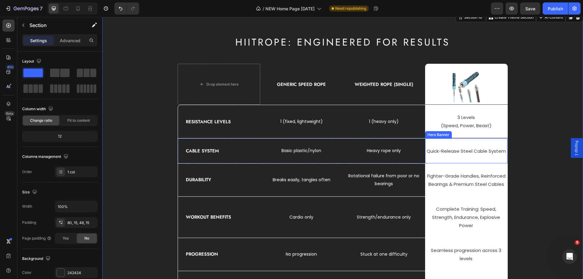
click at [427, 142] on div "Quick-Release Steel Cable System Text block" at bounding box center [466, 151] width 82 height 25
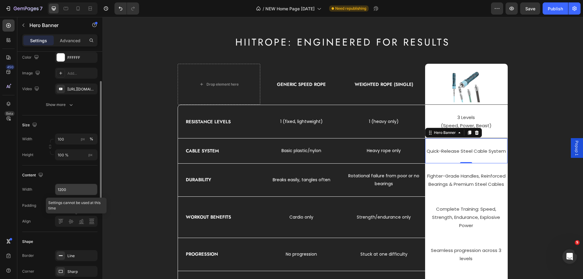
scroll to position [91, 0]
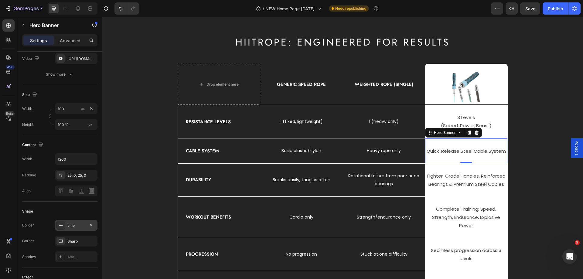
click at [75, 227] on div "Line" at bounding box center [76, 225] width 18 height 5
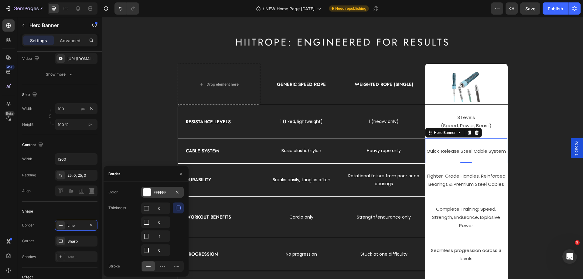
click at [156, 197] on div "FFFFFF" at bounding box center [162, 192] width 43 height 11
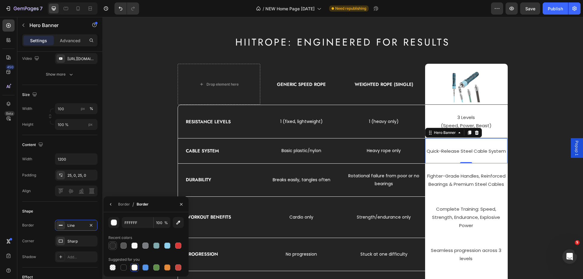
click at [112, 246] on div at bounding box center [113, 246] width 6 height 6
type input "242424"
click at [112, 205] on icon "button" at bounding box center [110, 204] width 5 height 5
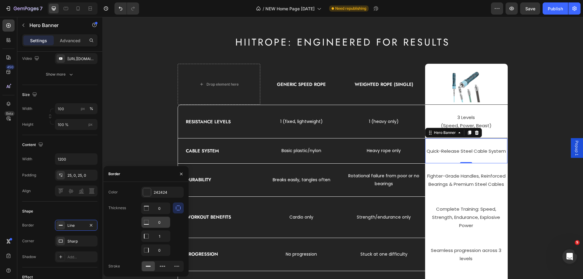
click at [165, 214] on input "0" at bounding box center [156, 208] width 29 height 11
type input "1"
click at [166, 214] on input "1" at bounding box center [156, 208] width 29 height 11
type input "0"
click at [131, 222] on div "Thickness 0 1 0 0" at bounding box center [145, 229] width 75 height 53
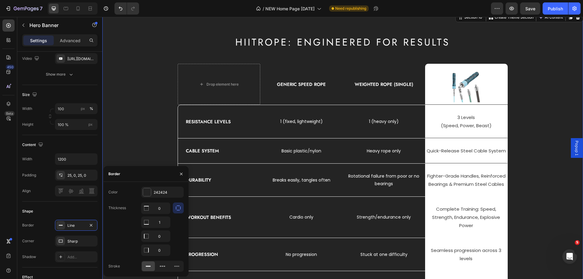
click at [146, 124] on div "HIITROPE: ENGINEERED FOR RESULTS Heading Drop element here Generic Speed Rope T…" at bounding box center [343, 170] width 472 height 269
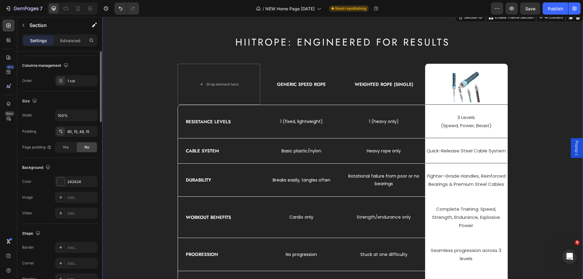
scroll to position [0, 0]
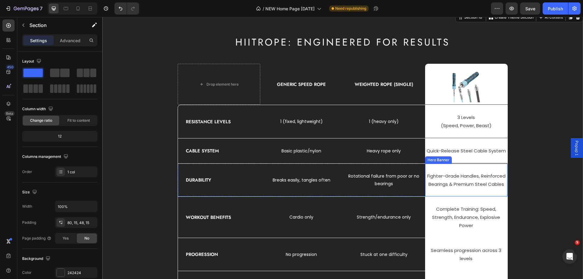
click at [425, 168] on div "Fighter-Grade Handles, Reinforced Bearings & Premium Steel Cables Text block" at bounding box center [466, 180] width 82 height 33
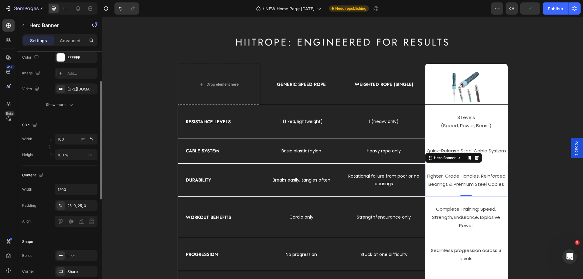
scroll to position [91, 0]
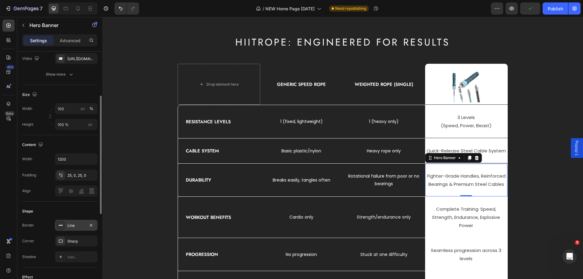
click at [75, 226] on div "Line" at bounding box center [76, 225] width 18 height 5
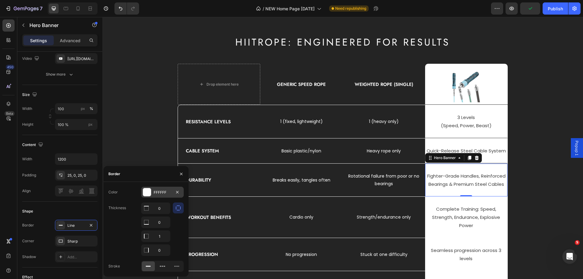
click at [151, 191] on div at bounding box center [147, 192] width 8 height 8
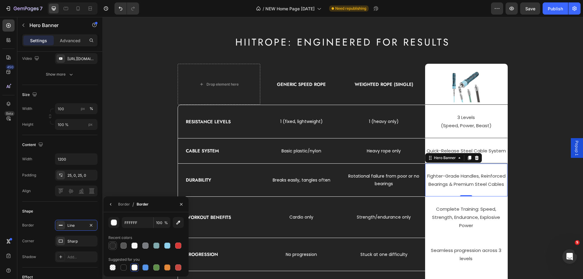
click at [115, 247] on div at bounding box center [113, 246] width 6 height 6
type input "242424"
click at [112, 203] on icon "button" at bounding box center [110, 204] width 5 height 5
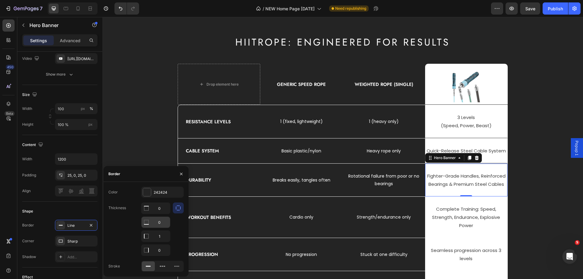
click at [159, 214] on input "0" at bounding box center [156, 208] width 29 height 11
type input "1"
click at [164, 236] on input "1" at bounding box center [156, 236] width 29 height 11
type input "0"
click at [126, 226] on div "Thickness 0 1 0 0" at bounding box center [145, 229] width 75 height 53
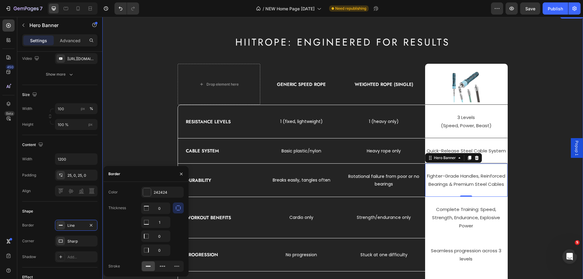
click at [125, 147] on div "HIITROPE: ENGINEERED FOR RESULTS Heading Drop element here Generic Speed Rope T…" at bounding box center [343, 170] width 472 height 269
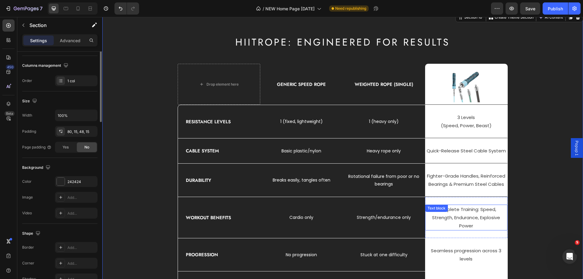
scroll to position [0, 0]
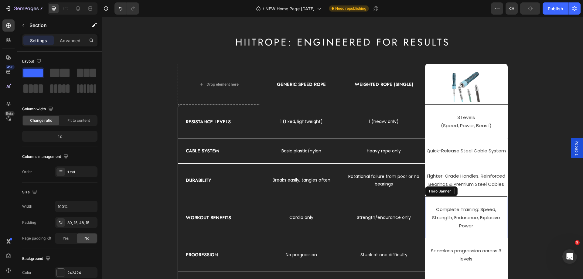
click at [425, 200] on div "Complete Training: Speed, Strength, Endurance, Explosive Power Text block" at bounding box center [466, 217] width 82 height 41
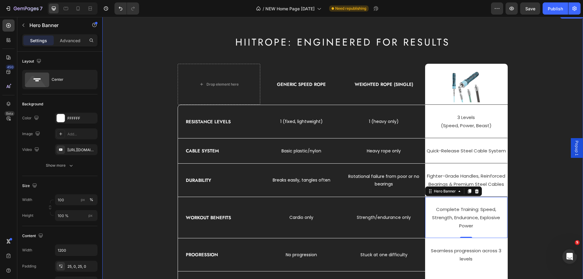
click at [545, 209] on div "HIITROPE: ENGINEERED FOR RESULTS Heading Drop element here Generic Speed Rope T…" at bounding box center [343, 170] width 472 height 269
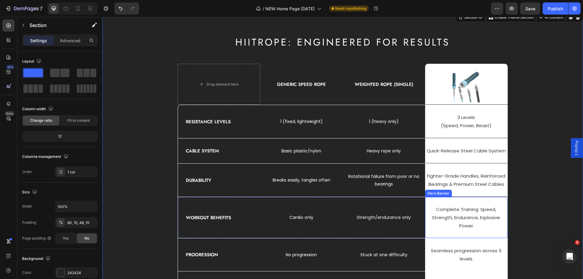
click at [426, 201] on div "Complete Training: Speed, Strength, Endurance, Explosive Power Text block" at bounding box center [466, 217] width 82 height 41
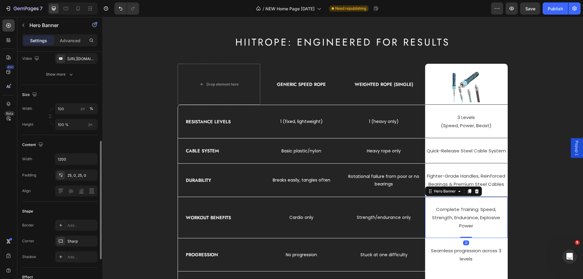
scroll to position [152, 0]
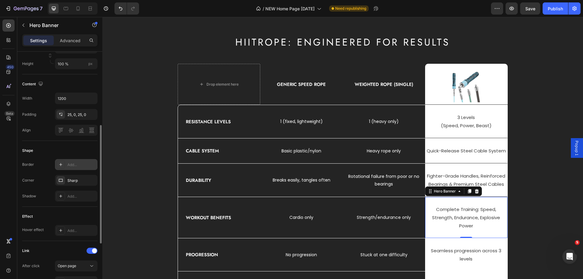
click at [73, 164] on div "Add..." at bounding box center [81, 164] width 29 height 5
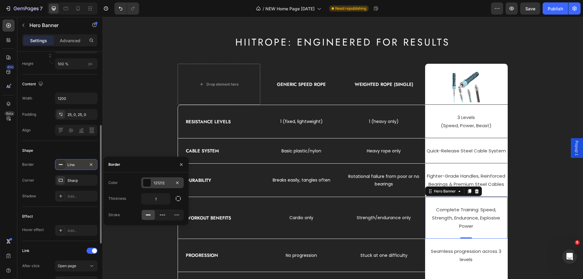
click at [152, 186] on div "121212" at bounding box center [162, 182] width 43 height 11
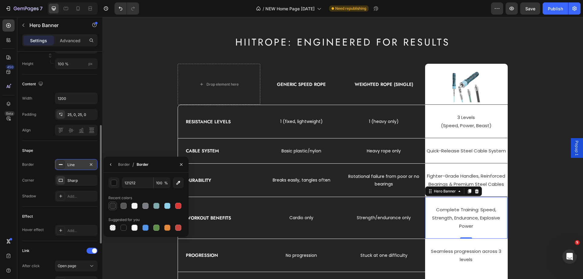
click at [111, 205] on div at bounding box center [113, 206] width 6 height 6
type input "242424"
click at [112, 168] on button "button" at bounding box center [111, 165] width 10 height 10
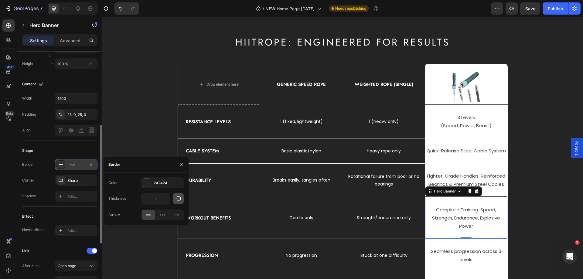
click at [176, 199] on icon "button" at bounding box center [178, 199] width 6 height 6
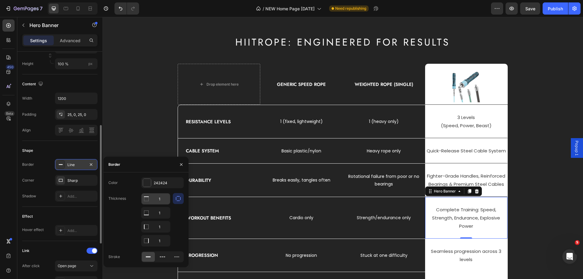
click at [157, 202] on input "1" at bounding box center [156, 198] width 29 height 11
type input "0"
click at [159, 218] on input "1" at bounding box center [156, 212] width 29 height 11
type input "0"
click at [160, 204] on input "1" at bounding box center [156, 198] width 29 height 11
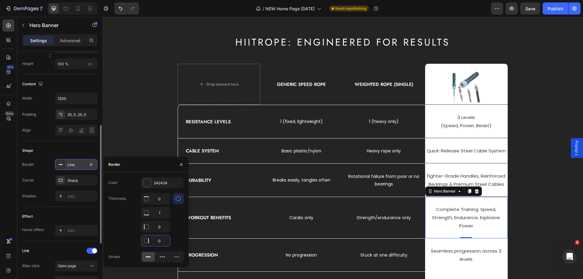
type input "0"
click at [115, 225] on div "Thickness 0 1 0 0" at bounding box center [145, 219] width 75 height 53
click at [119, 136] on div "HIITROPE: ENGINEERED FOR RESULTS Heading Drop element here Generic Speed Rope T…" at bounding box center [343, 171] width 472 height 270
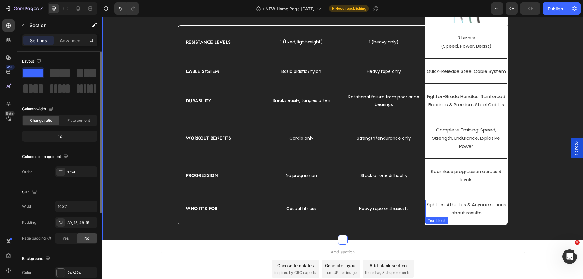
scroll to position [1701, 0]
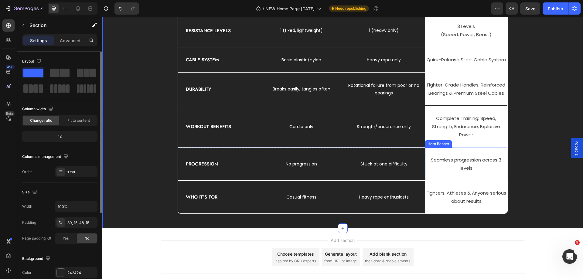
click at [450, 178] on div "Seamless progression across 3 levels Text block" at bounding box center [466, 164] width 82 height 33
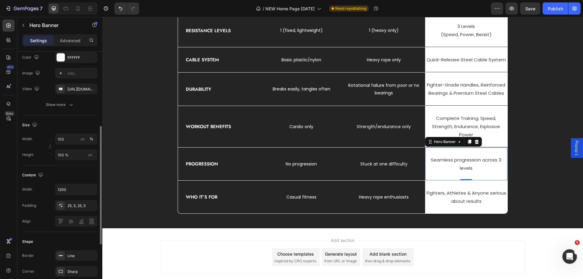
scroll to position [91, 0]
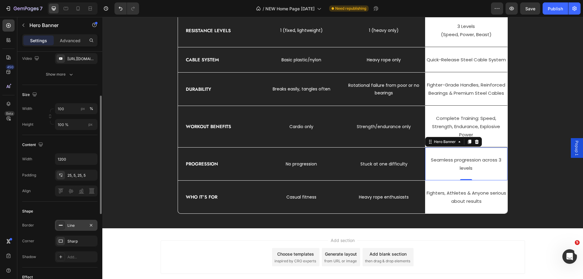
click at [74, 226] on div "Line" at bounding box center [76, 225] width 18 height 5
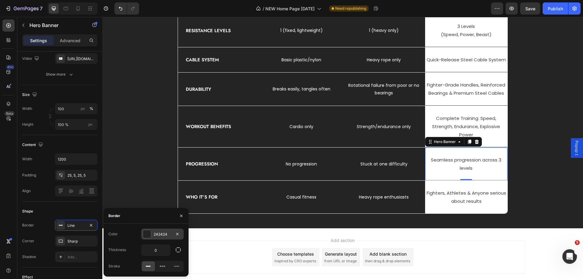
click at [154, 235] on div "242424" at bounding box center [163, 234] width 18 height 5
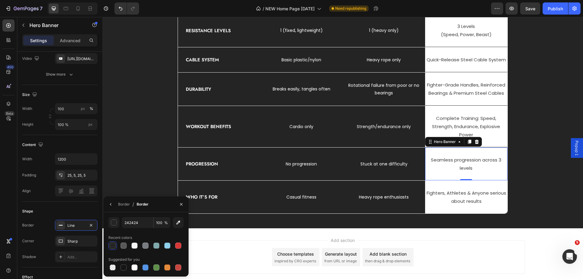
click at [113, 241] on div "Recent colors" at bounding box center [145, 238] width 75 height 10
drag, startPoint x: 111, startPoint y: 207, endPoint x: 9, endPoint y: 191, distance: 103.6
click at [111, 207] on button "button" at bounding box center [111, 205] width 10 height 10
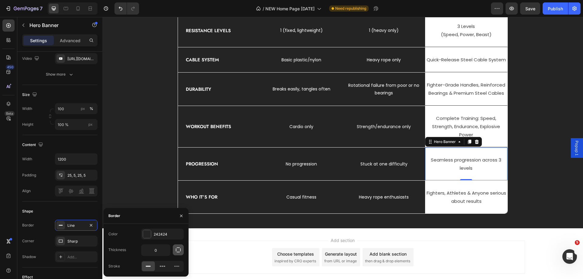
click at [180, 251] on icon "button" at bounding box center [178, 250] width 5 height 5
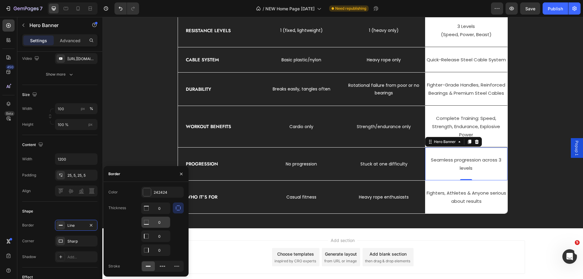
click at [158, 214] on input "0" at bounding box center [156, 208] width 29 height 11
click at [159, 222] on input "0" at bounding box center [156, 222] width 29 height 11
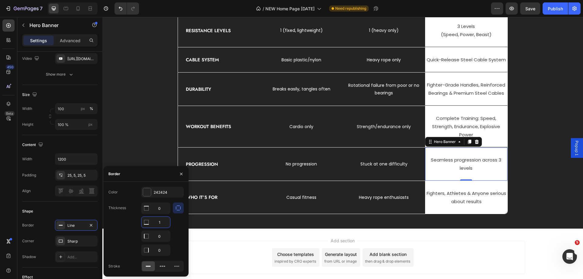
type input "1"
click at [130, 233] on div "Thickness 0 1 0 0" at bounding box center [145, 229] width 75 height 53
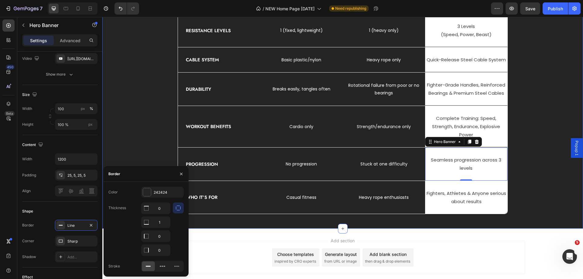
click at [123, 105] on div "HIITROPE: ENGINEERED FOR RESULTS Heading Drop element here Generic Speed Rope T…" at bounding box center [343, 79] width 472 height 270
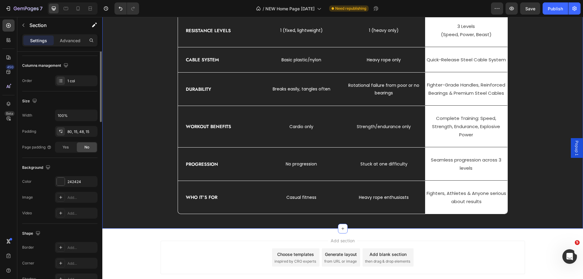
scroll to position [0, 0]
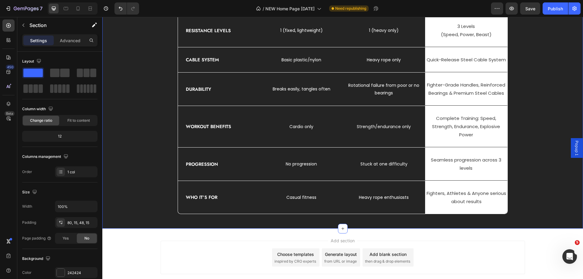
click at [536, 177] on div "HIITROPE: ENGINEERED FOR RESULTS Heading Drop element here Generic Speed Rope T…" at bounding box center [343, 79] width 472 height 270
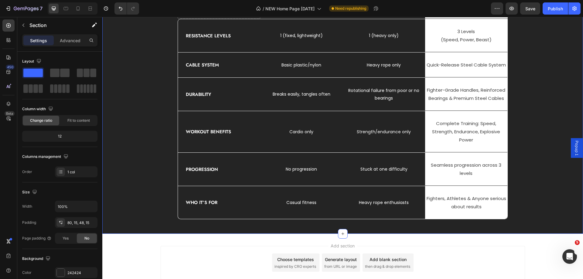
scroll to position [1549, 0]
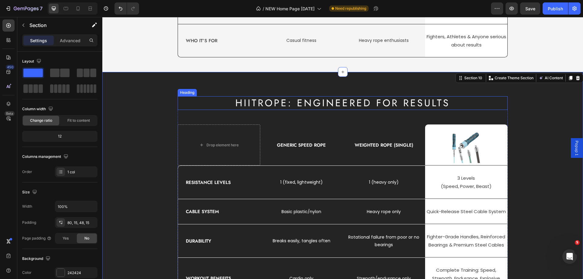
click at [281, 100] on h2 "HIITROPE: ENGINEERED FOR RESULTS" at bounding box center [343, 103] width 330 height 14
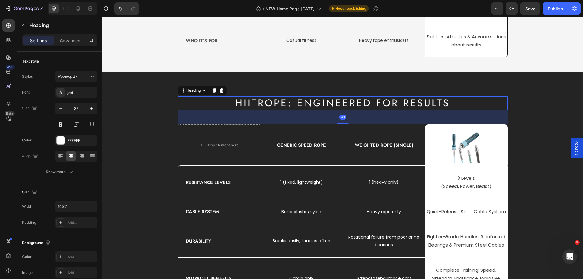
click at [284, 101] on h2 "HIITROPE: ENGINEERED FOR RESULTS" at bounding box center [343, 103] width 330 height 14
click at [284, 101] on p "HIITROPE: ENGINEERED FOR RESULTS" at bounding box center [342, 103] width 329 height 13
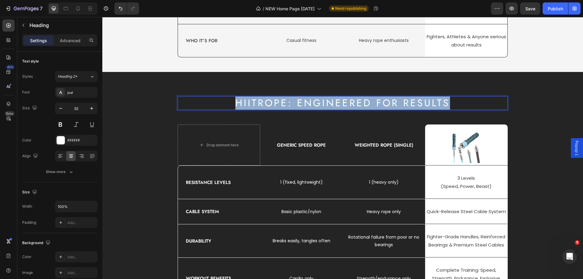
click at [284, 101] on p "HIITROPE: ENGINEERED FOR RESULTS" at bounding box center [342, 103] width 329 height 13
click at [285, 103] on p "HIITROPE: ENGINEERED FOR RESULTS" at bounding box center [342, 103] width 329 height 13
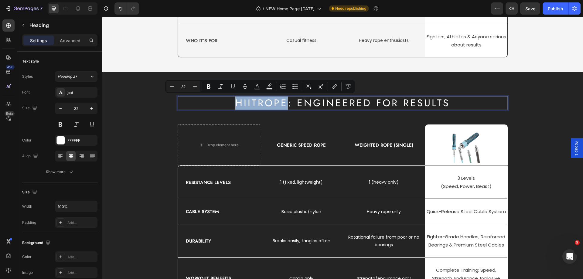
click at [287, 103] on p "HIITROPE: ENGINEERED FOR RESULTS" at bounding box center [342, 103] width 329 height 13
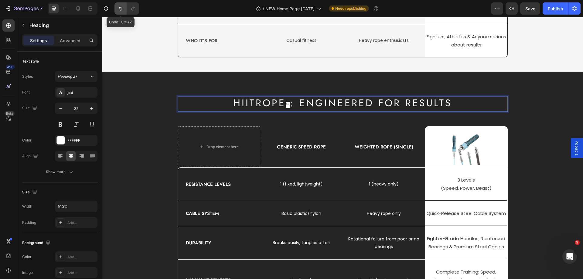
click at [118, 9] on icon "Undo/Redo" at bounding box center [121, 8] width 6 height 6
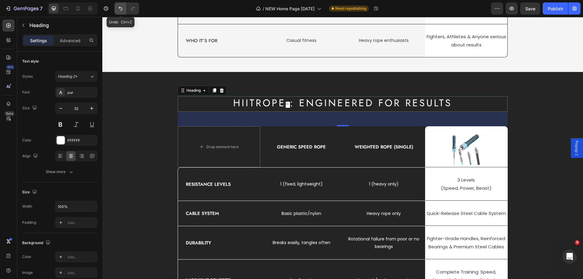
click at [121, 6] on icon "Undo/Redo" at bounding box center [121, 8] width 6 height 6
click at [121, 12] on button "Undo/Redo" at bounding box center [120, 8] width 12 height 12
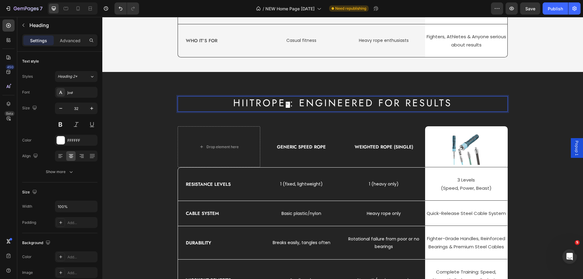
click at [289, 104] on p "HIITROPE ™ : ENGINEERED FOR RESULTS" at bounding box center [342, 104] width 329 height 15
click at [290, 104] on p "HIITROPE ™ : ENGINEERED FOR RESULTS" at bounding box center [342, 104] width 329 height 15
click at [302, 105] on p "HIITROPE ™ : ENGINEERED FOR RESULTS" at bounding box center [342, 104] width 329 height 15
click at [291, 105] on p "HIITROPE ™ : ENGINEERED FOR RESULTS" at bounding box center [342, 104] width 329 height 15
click at [289, 104] on p "HIITROPE ™ : ENGINEERED FOR RESULTS" at bounding box center [342, 104] width 329 height 15
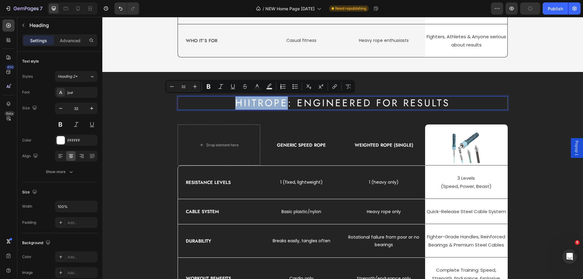
click at [285, 102] on p "HIITROPE: ENGINEERED FOR RESULTS" at bounding box center [342, 103] width 329 height 13
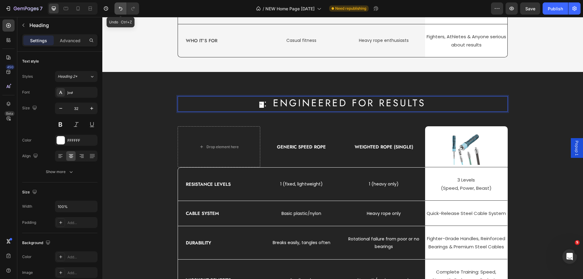
click at [122, 8] on icon "Undo/Redo" at bounding box center [121, 9] width 4 height 4
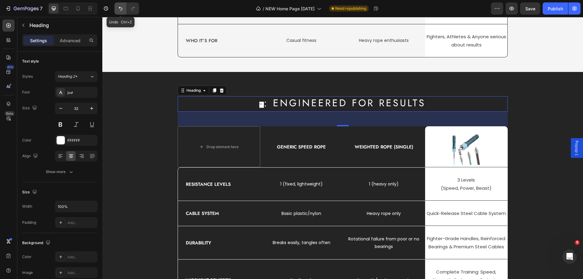
click at [122, 8] on icon "Undo/Redo" at bounding box center [121, 9] width 4 height 4
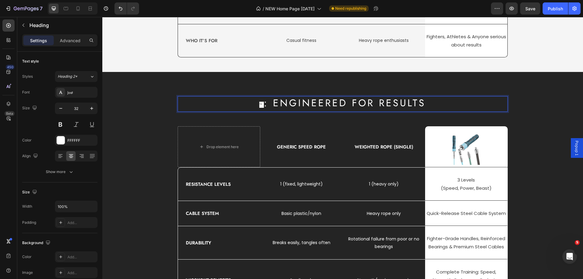
click at [262, 106] on p "™ : ENGINEERED FOR RESULTS" at bounding box center [342, 104] width 329 height 15
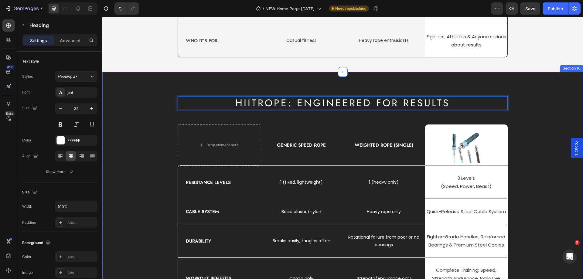
click at [443, 90] on div "HIITROPE: ENGINEERED FOR RESULTS Heading 48 Drop element here Generic Speed Rop…" at bounding box center [342, 226] width 481 height 309
